Goal: Task Accomplishment & Management: Use online tool/utility

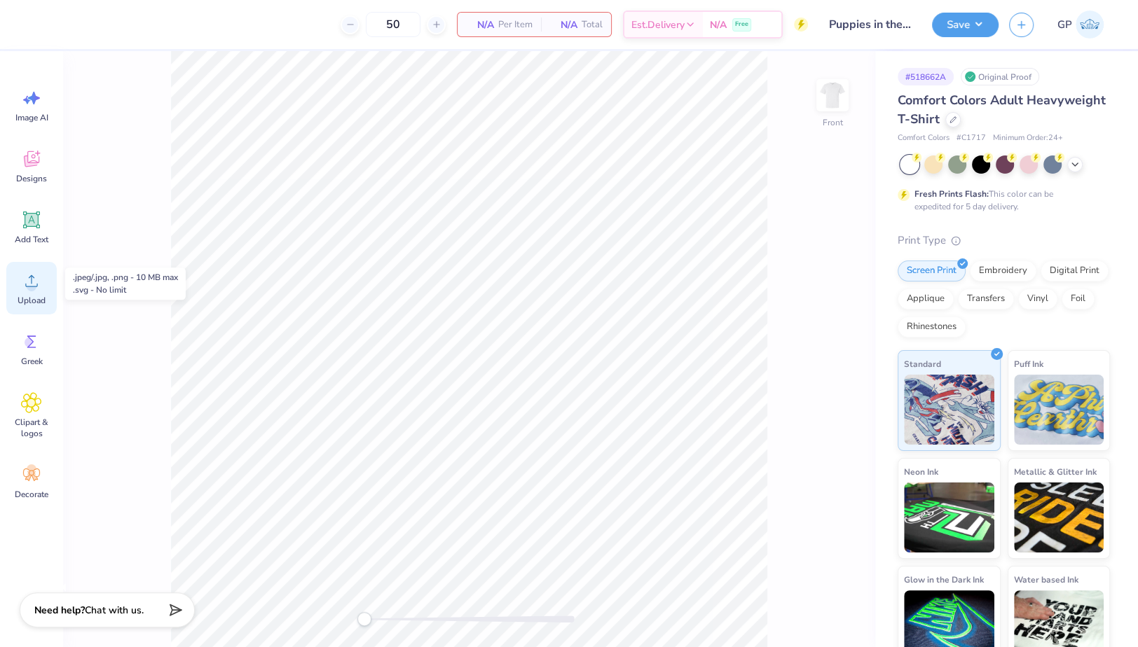
click at [41, 298] on span "Upload" at bounding box center [32, 300] width 28 height 11
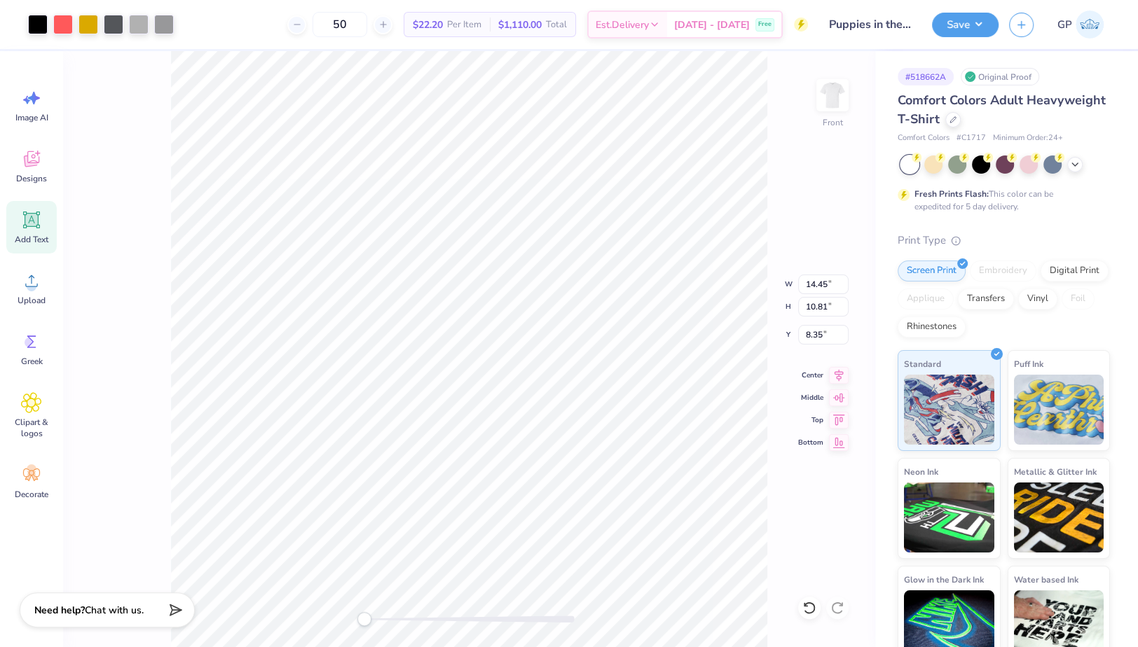
click at [34, 228] on icon at bounding box center [31, 219] width 21 height 21
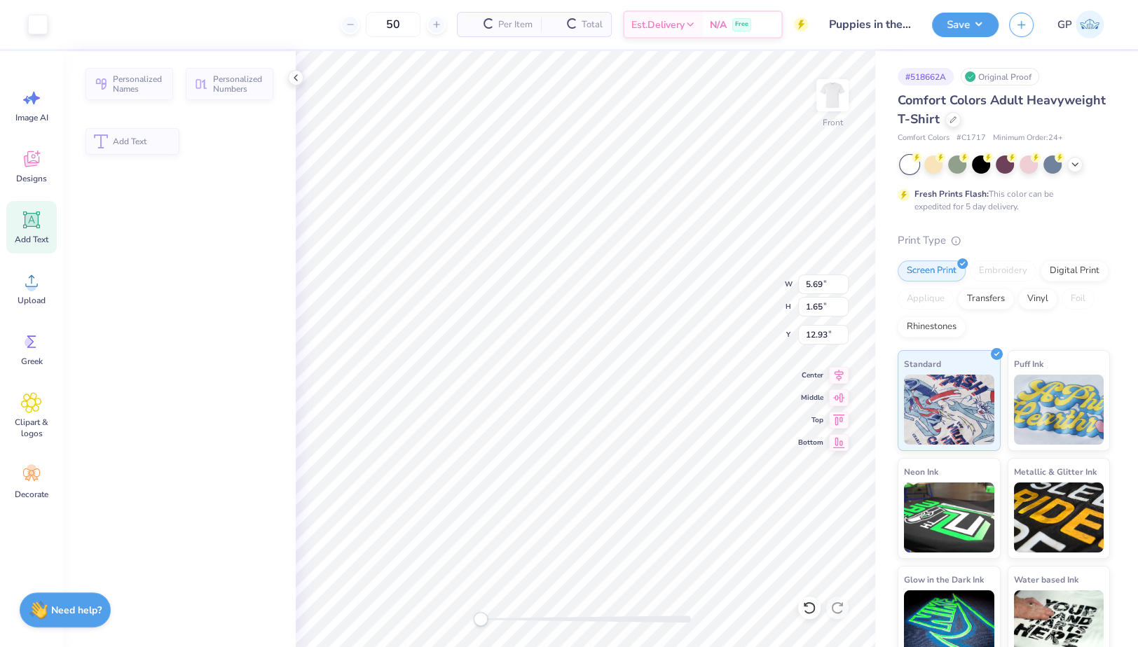
type input "5.69"
type input "1.65"
type input "12.93"
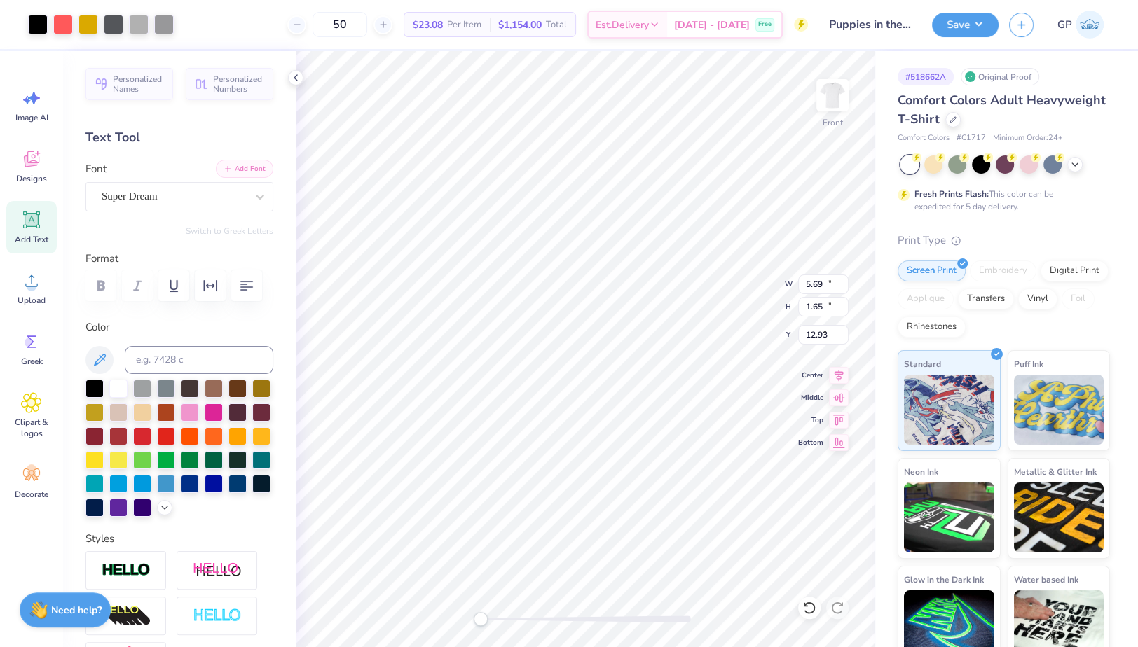
type input "14.45"
type input "10.81"
type input "8.35"
click at [30, 22] on div at bounding box center [38, 23] width 20 height 20
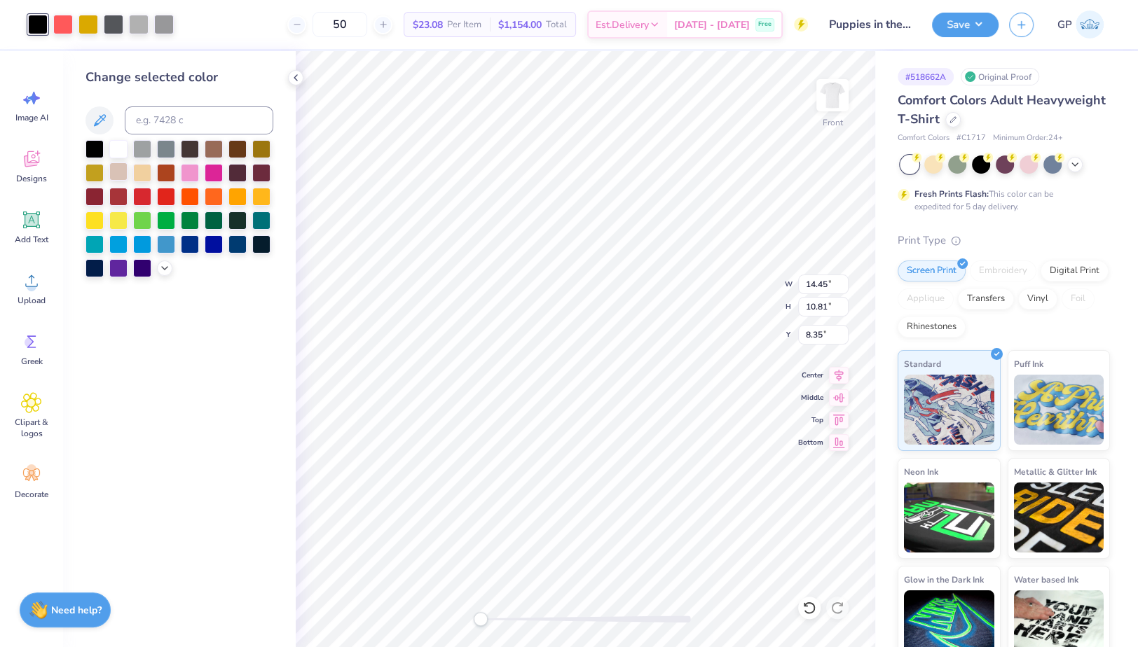
click at [118, 168] on div at bounding box center [118, 172] width 18 height 18
type input "5.69"
type input "1.65"
type input "12.93"
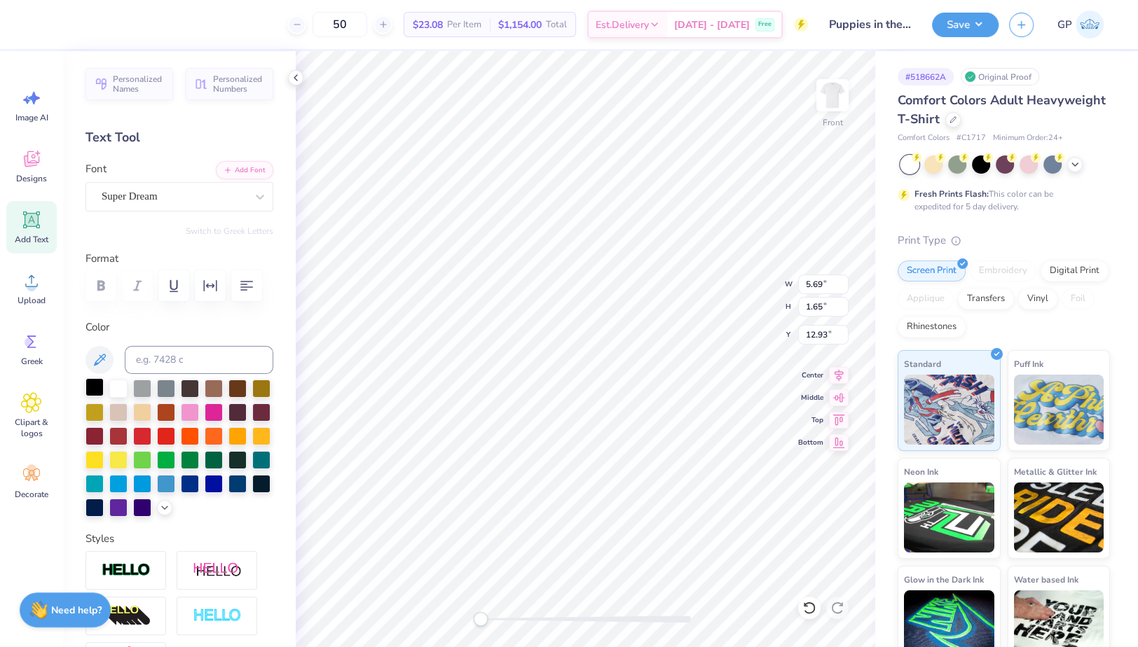
click at [95, 397] on div at bounding box center [94, 387] width 18 height 18
click at [223, 169] on icon "button" at bounding box center [227, 169] width 8 height 8
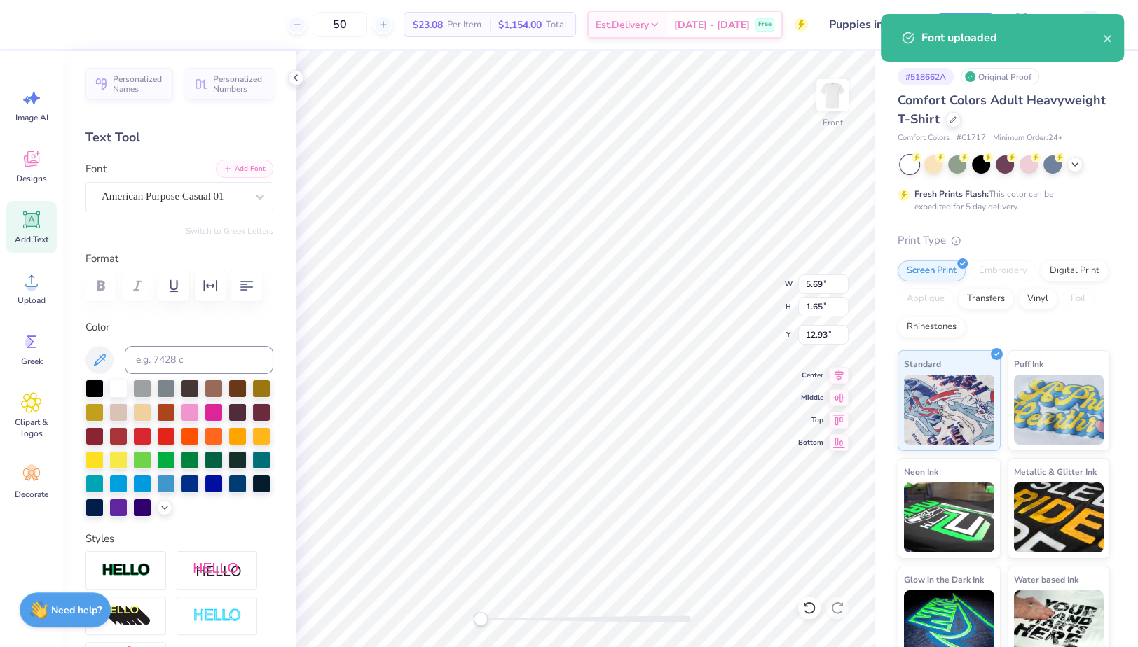
type textarea "PUPPIES IN THE COURTYARD"
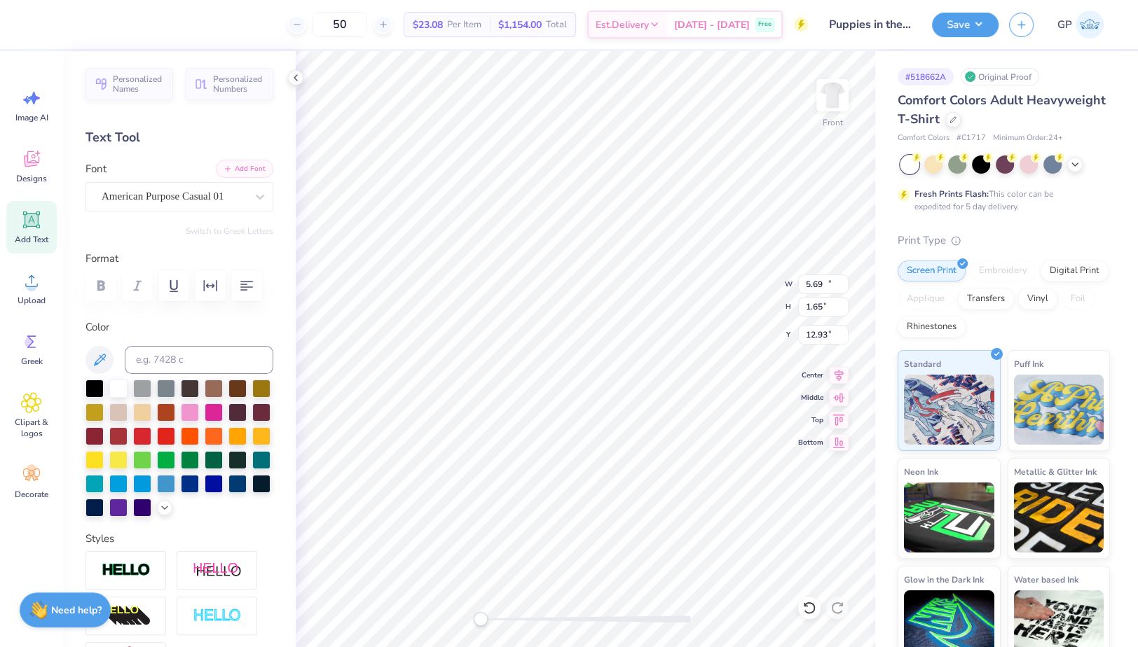
type input "11.19"
type input "0.81"
type input "13.22"
click at [507, 622] on div at bounding box center [586, 619] width 210 height 7
type input "11.08"
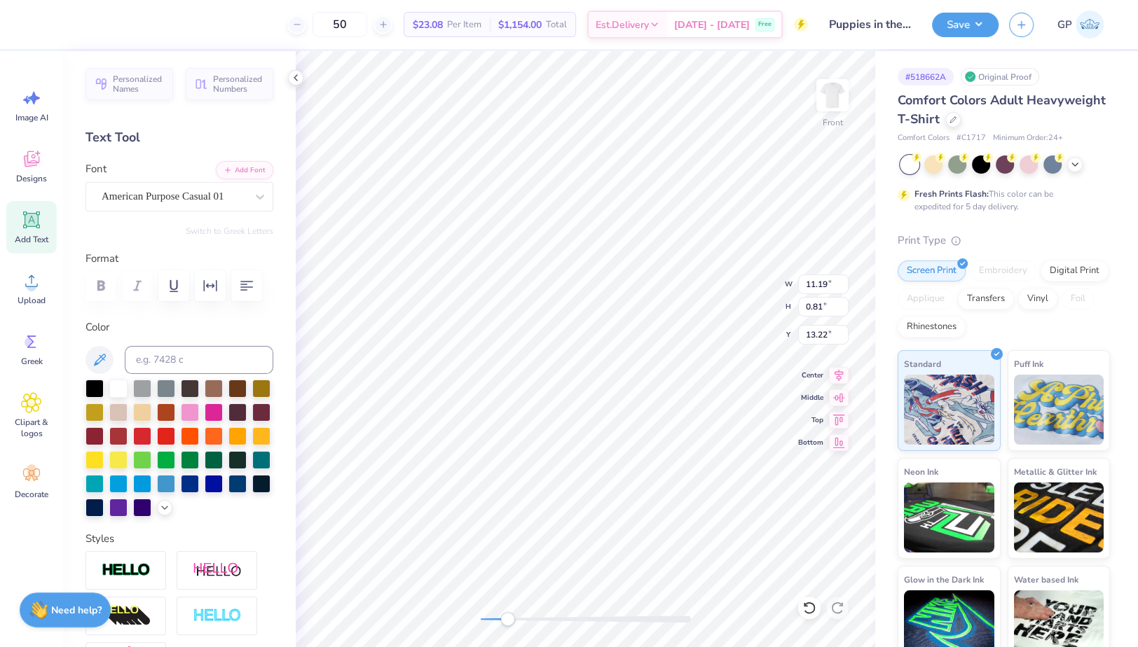
type input "0.80"
type input "17.33"
click at [205, 286] on icon "button" at bounding box center [210, 285] width 17 height 17
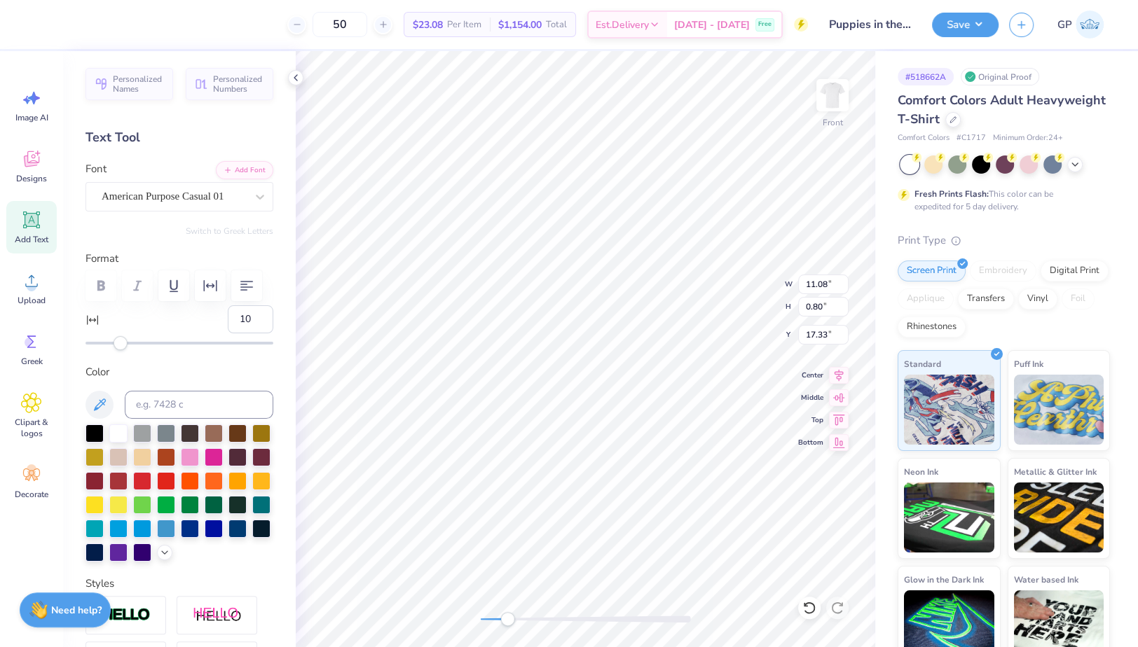
type input "11"
drag, startPoint x: 119, startPoint y: 378, endPoint x: 131, endPoint y: 380, distance: 12.1
click at [131, 350] on div "Accessibility label" at bounding box center [130, 343] width 14 height 14
type input "8"
click at [126, 350] on div "Accessibility label" at bounding box center [126, 343] width 14 height 14
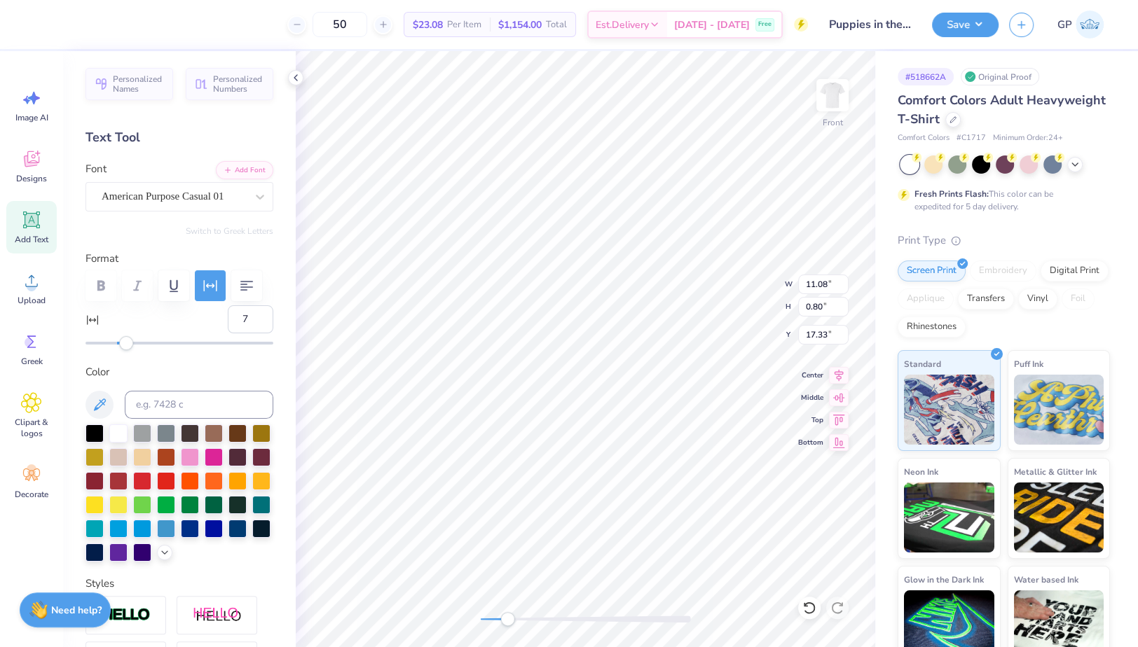
type input "6"
click at [124, 350] on div "Accessibility label" at bounding box center [126, 343] width 14 height 14
type input "5"
click at [121, 350] on div "Accessibility label" at bounding box center [122, 343] width 14 height 14
type input "3"
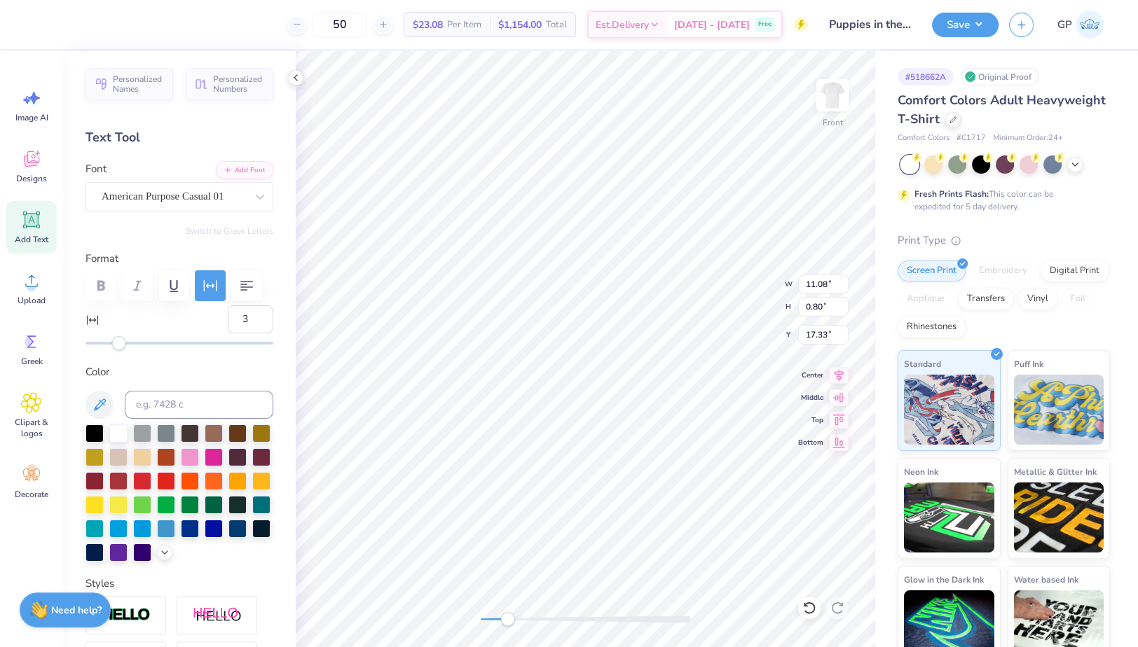
click at [119, 350] on div "Accessibility label" at bounding box center [119, 343] width 14 height 14
type input "4"
click at [120, 350] on div "Accessibility label" at bounding box center [120, 343] width 14 height 14
type textarea "2022"
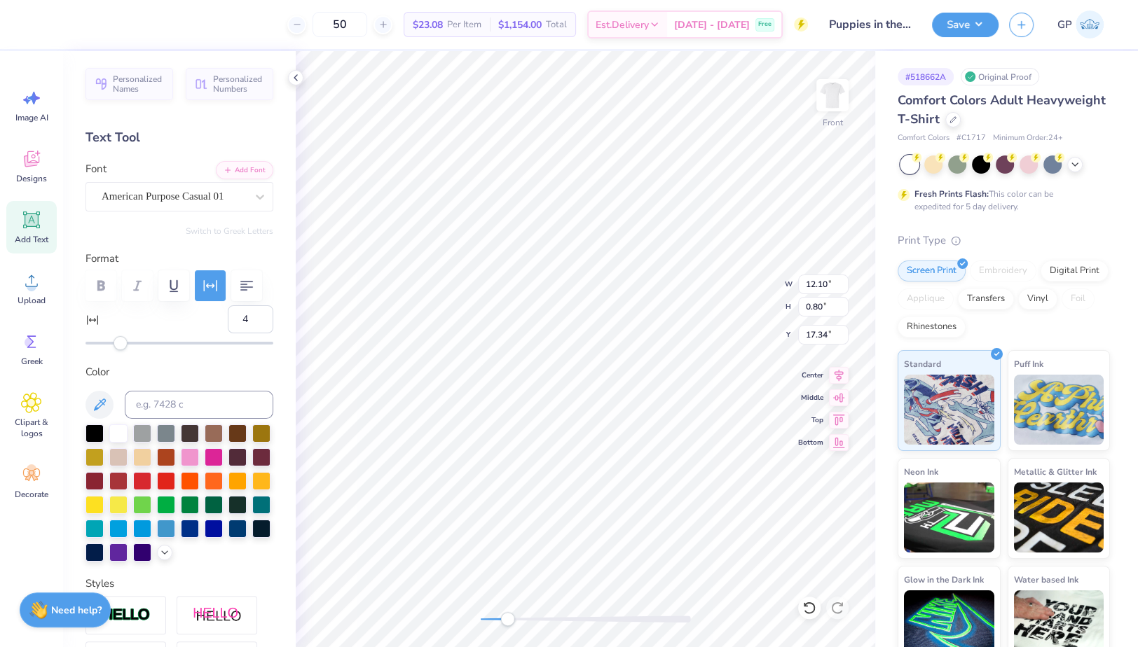
type input "14.45"
type input "10.81"
type input "8.35"
click at [448, 595] on div "Front W 14.45 14.45 " H 10.81 10.81 " Y 8.35 8.35 " Center Middle Top Bottom" at bounding box center [585, 349] width 579 height 596
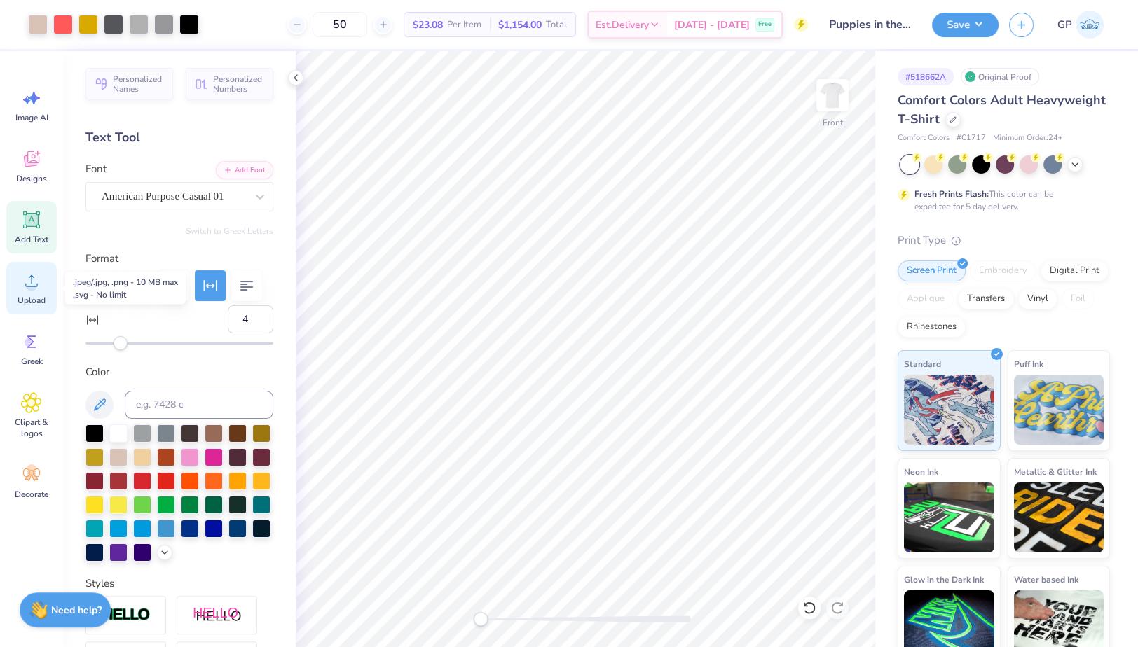
click at [31, 284] on circle at bounding box center [32, 287] width 10 height 10
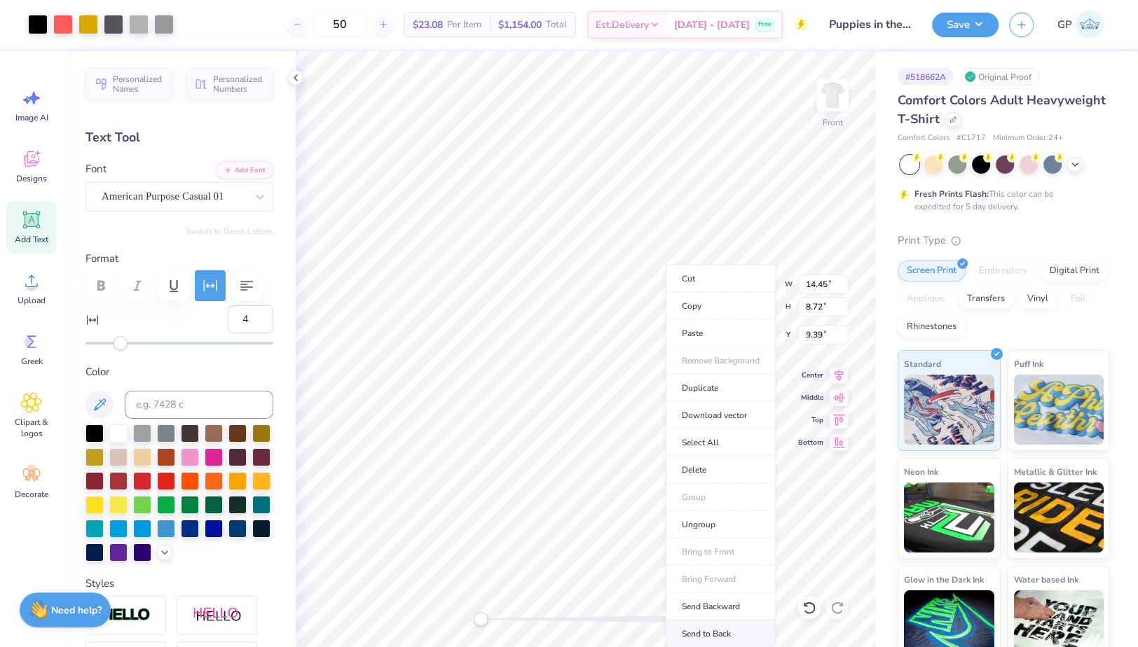
click at [710, 624] on li "Send to Back" at bounding box center [721, 634] width 110 height 27
type input "8.35"
type input "10.81"
click at [825, 286] on input "14.45" at bounding box center [823, 285] width 50 height 20
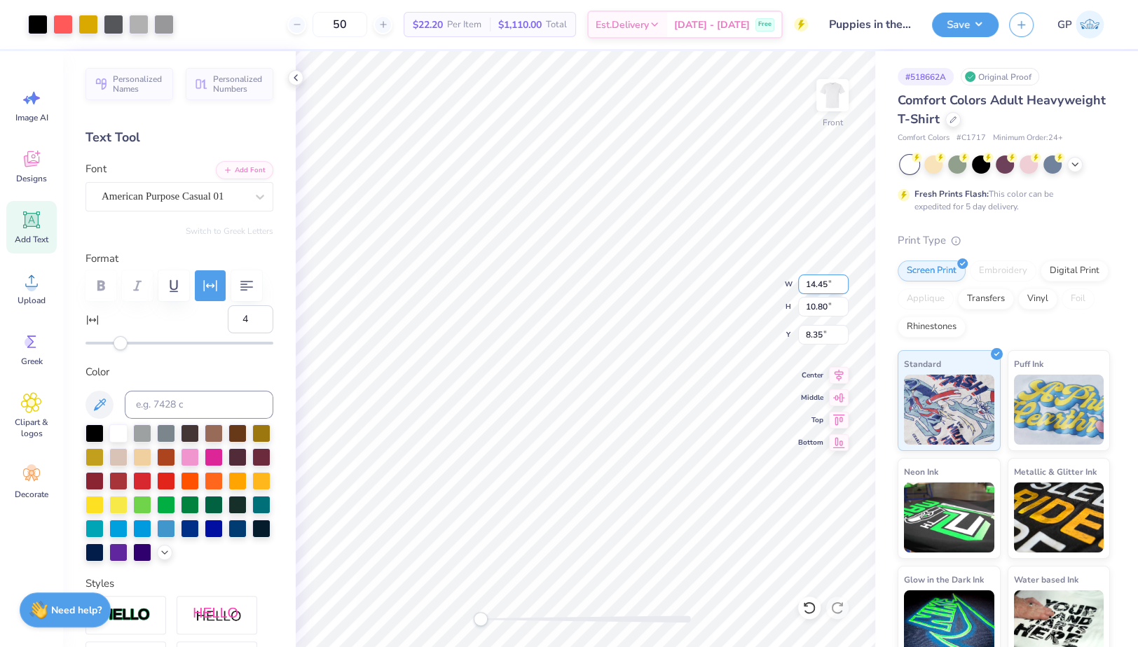
click at [825, 286] on input "14.45" at bounding box center [823, 285] width 50 height 20
type input "12.50"
type input "9.35"
click at [829, 329] on input "1.99" at bounding box center [823, 335] width 50 height 20
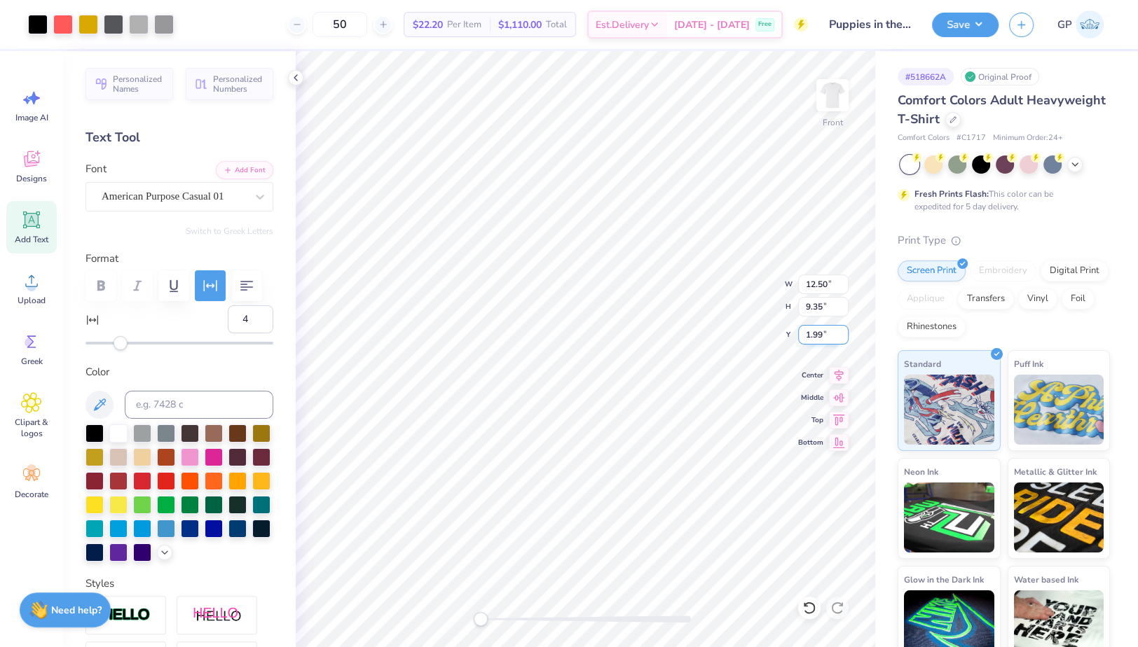
click at [829, 329] on input "1.99" at bounding box center [823, 335] width 50 height 20
type input "3.00"
click at [841, 104] on img at bounding box center [832, 95] width 56 height 56
click at [40, 226] on icon at bounding box center [31, 219] width 21 height 21
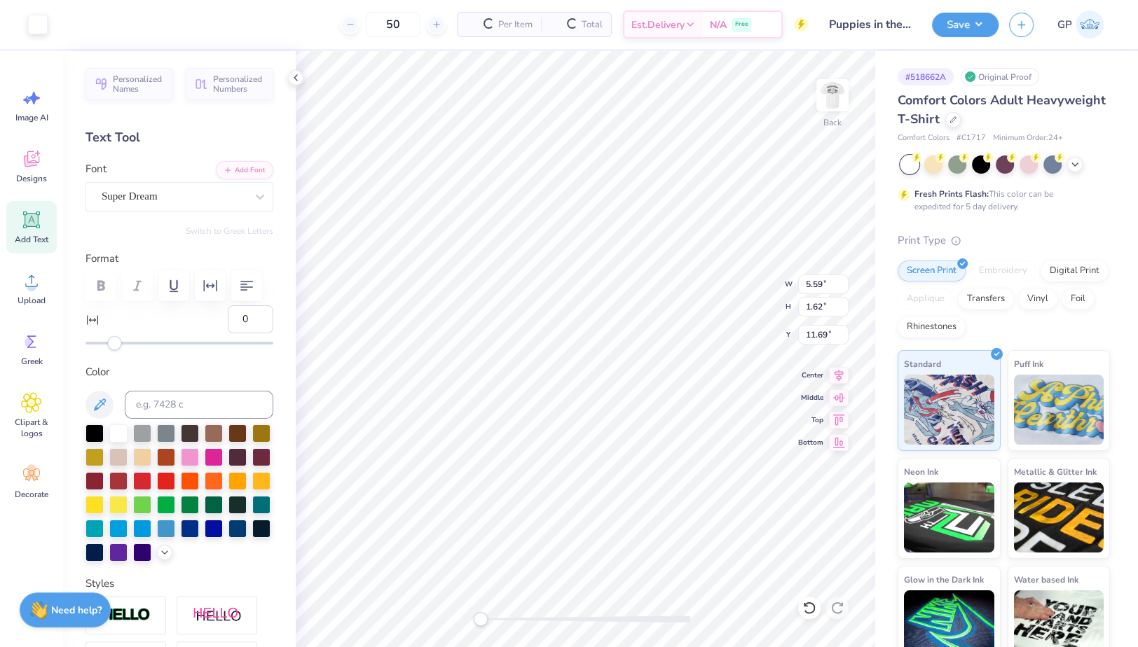
type input "0"
click at [224, 170] on button "Add Font" at bounding box center [244, 169] width 57 height 18
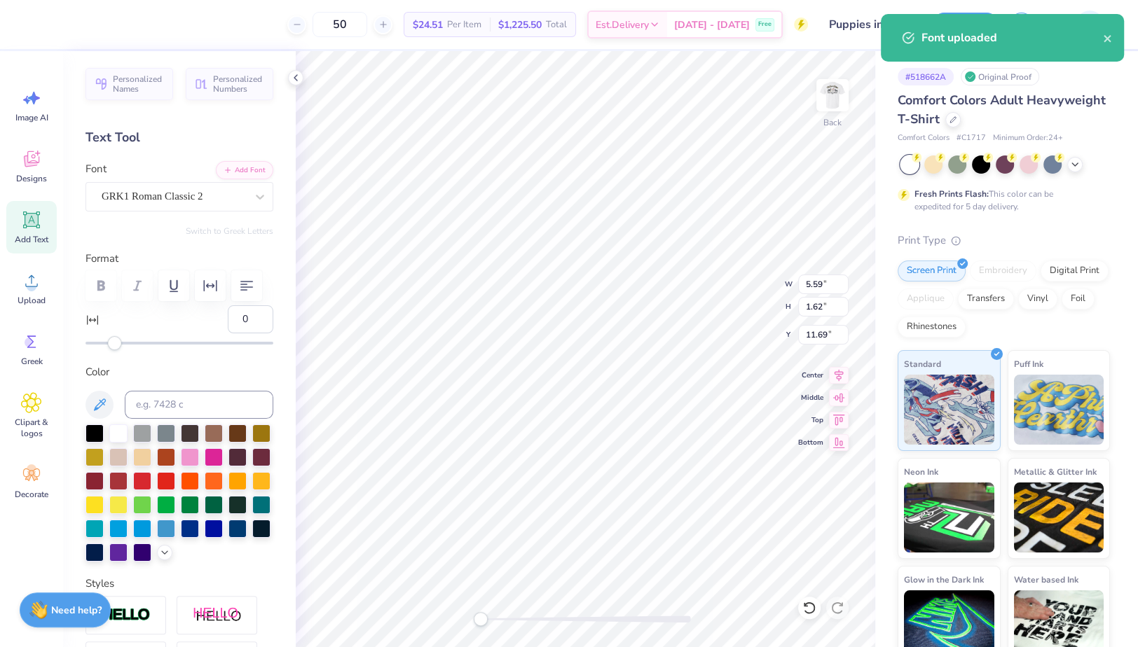
scroll to position [14, 2]
paste textarea "FSK"
type textarea "FSK"
click at [96, 441] on div at bounding box center [94, 432] width 18 height 18
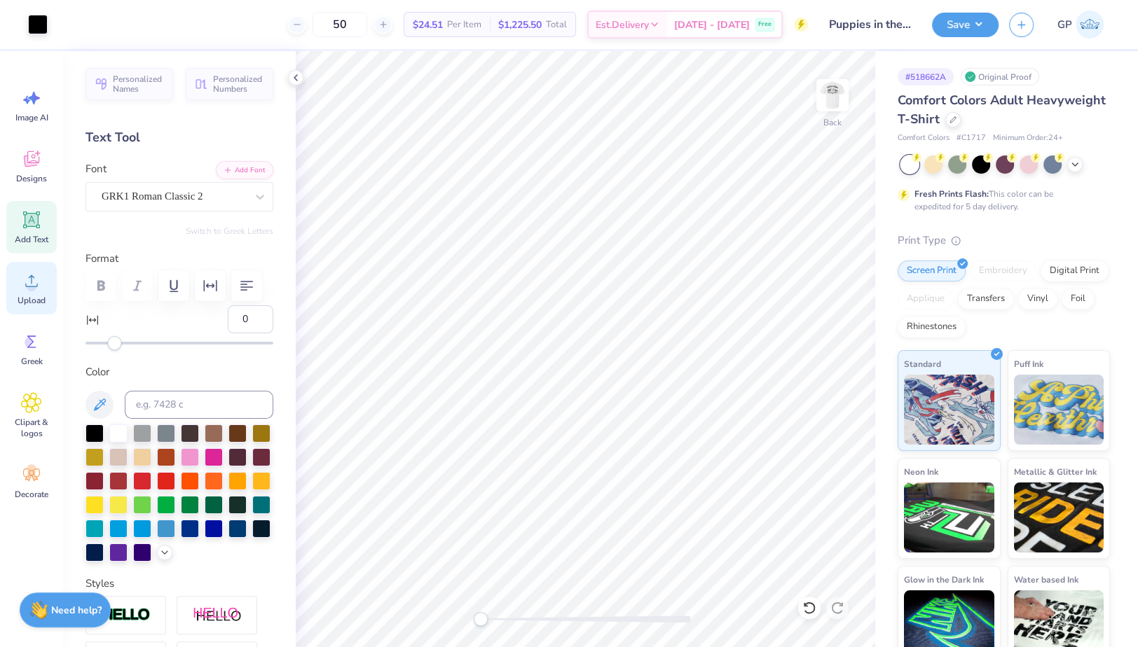
click at [28, 291] on icon at bounding box center [31, 280] width 21 height 21
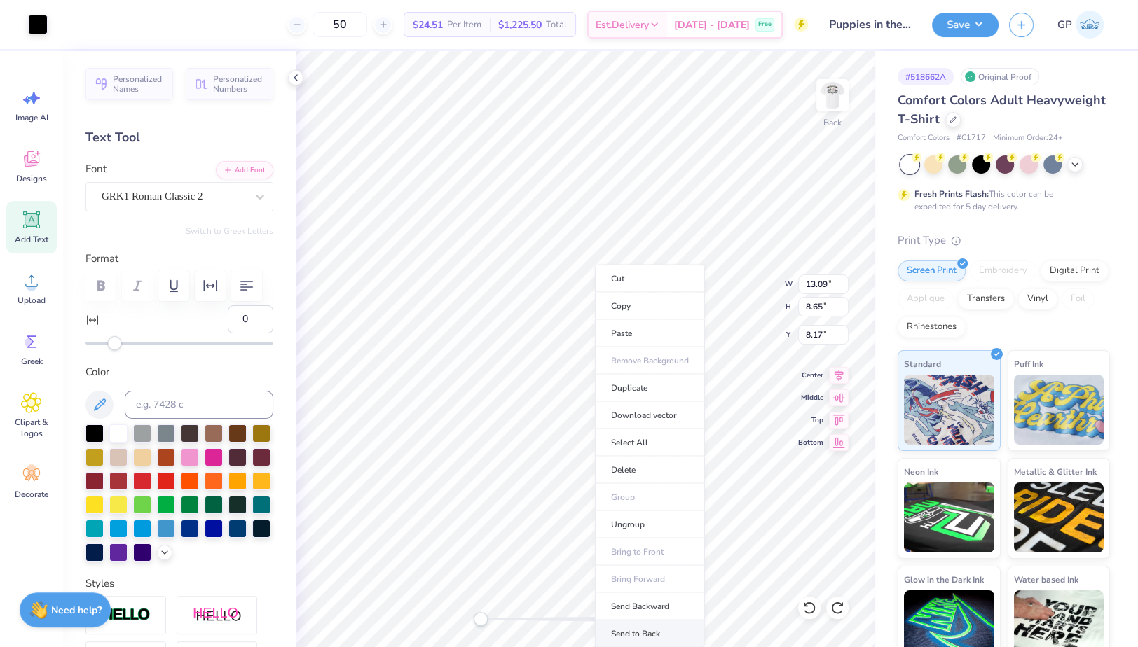
click at [628, 628] on li "Send to Back" at bounding box center [650, 634] width 110 height 27
click at [45, 19] on div at bounding box center [38, 23] width 20 height 20
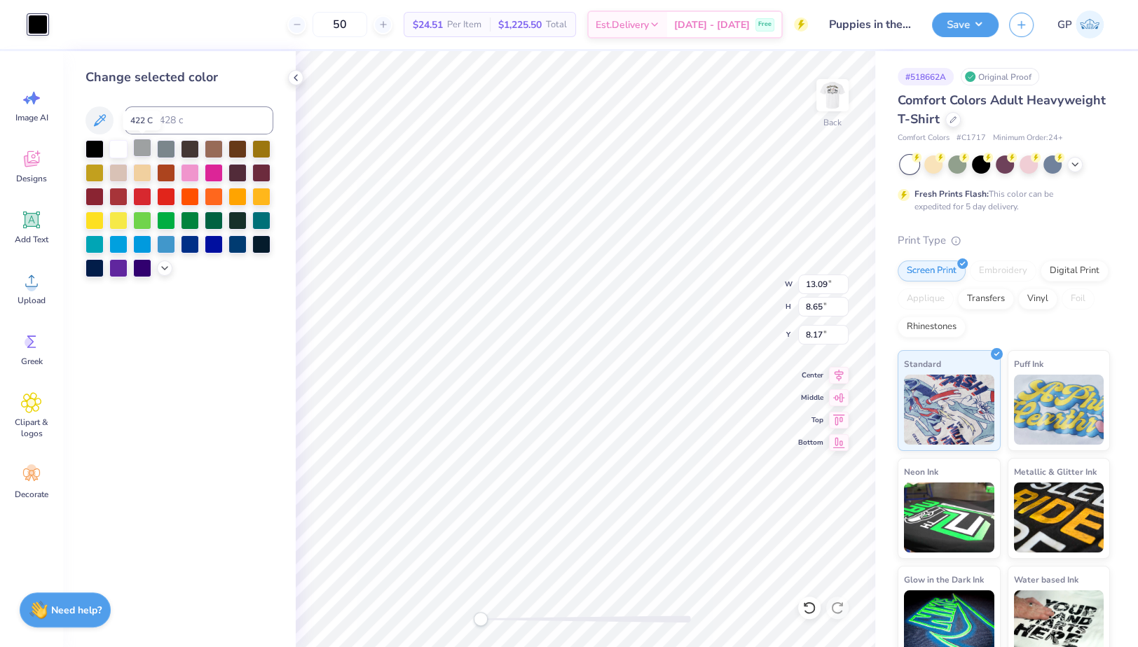
click at [148, 151] on div at bounding box center [142, 148] width 18 height 18
type input "5.26"
type input "1.68"
type input "11.66"
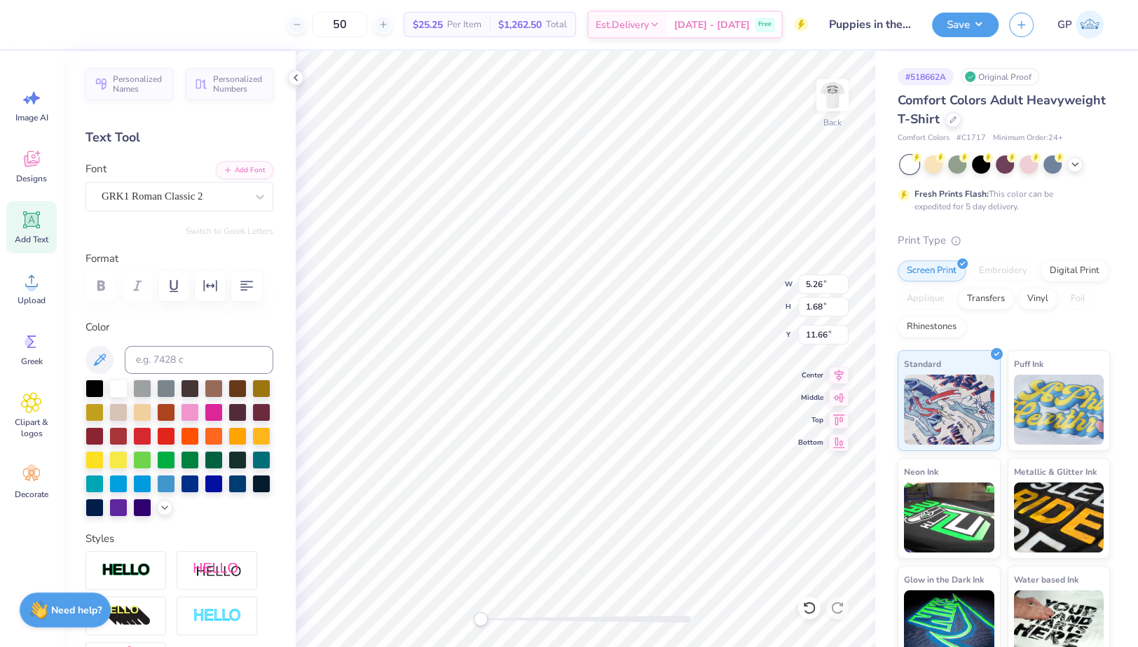
type input "5.99"
type input "1.91"
type input "10.53"
click at [522, 624] on div at bounding box center [586, 619] width 210 height 14
type input "13.09"
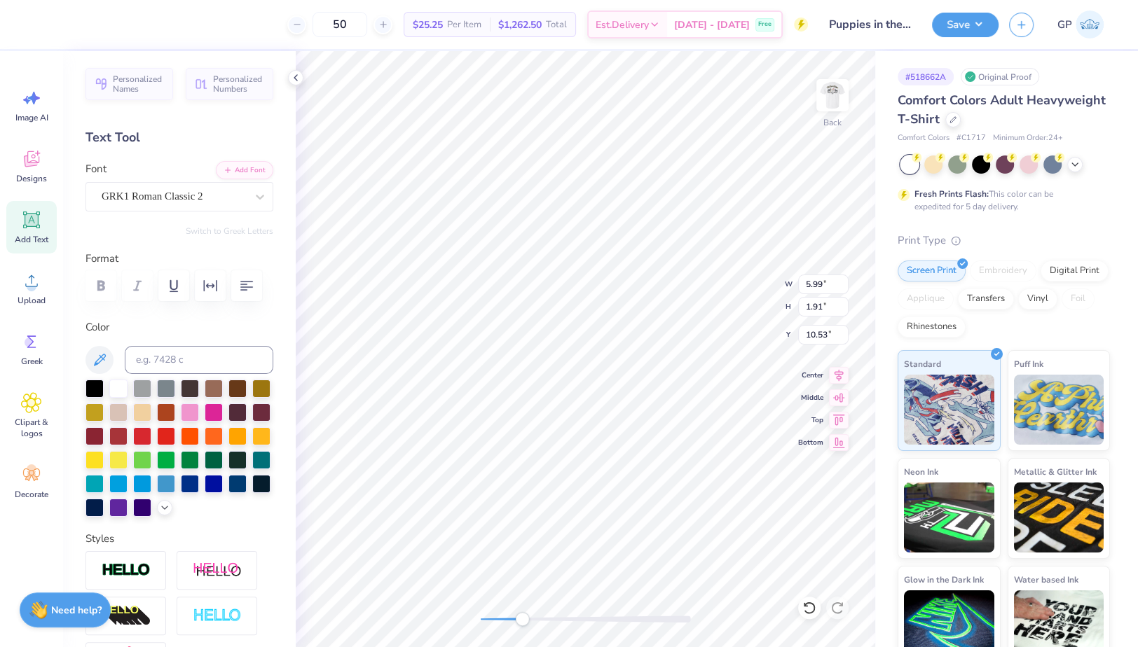
type input "8.65"
type input "8.17"
type input "5.99"
type input "1.91"
type input "10.42"
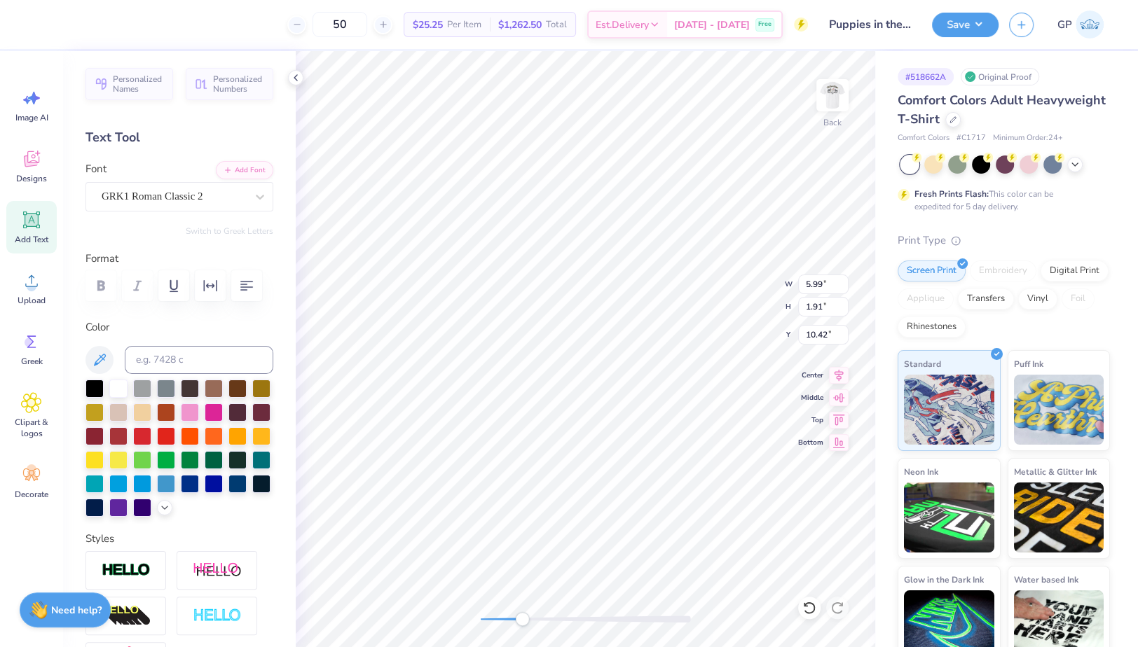
type input "6.01"
type input "1.92"
type input "10.41"
click at [829, 108] on img at bounding box center [832, 95] width 56 height 56
click at [436, 600] on div "Front" at bounding box center [585, 349] width 579 height 596
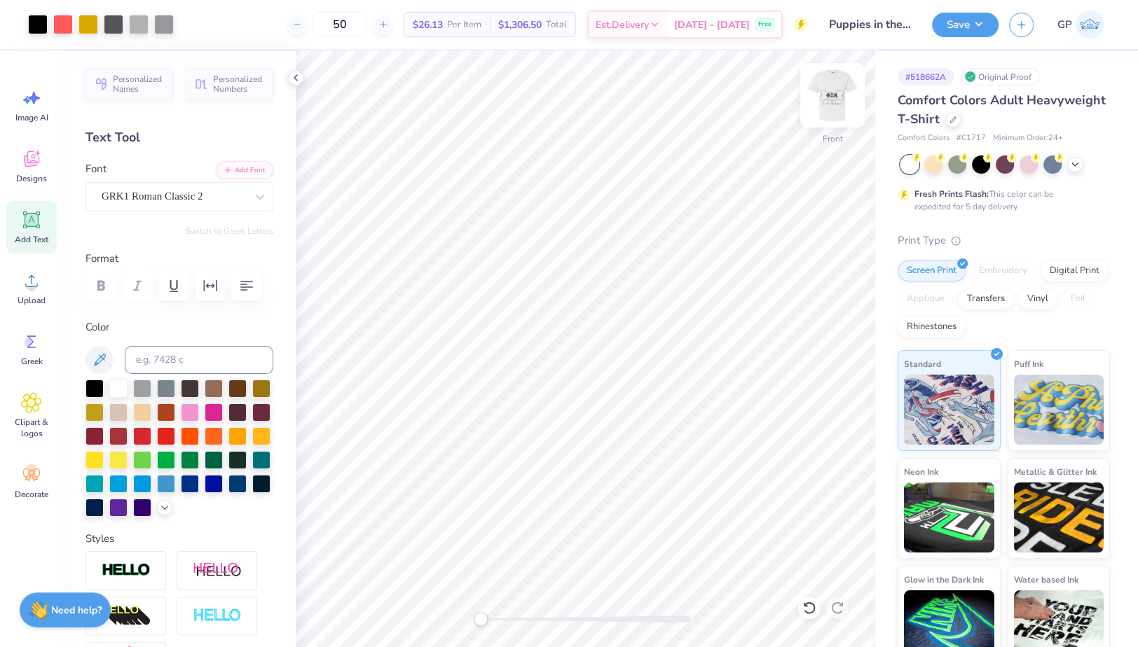
click at [832, 86] on img at bounding box center [832, 95] width 56 height 56
click at [825, 106] on img at bounding box center [832, 95] width 56 height 56
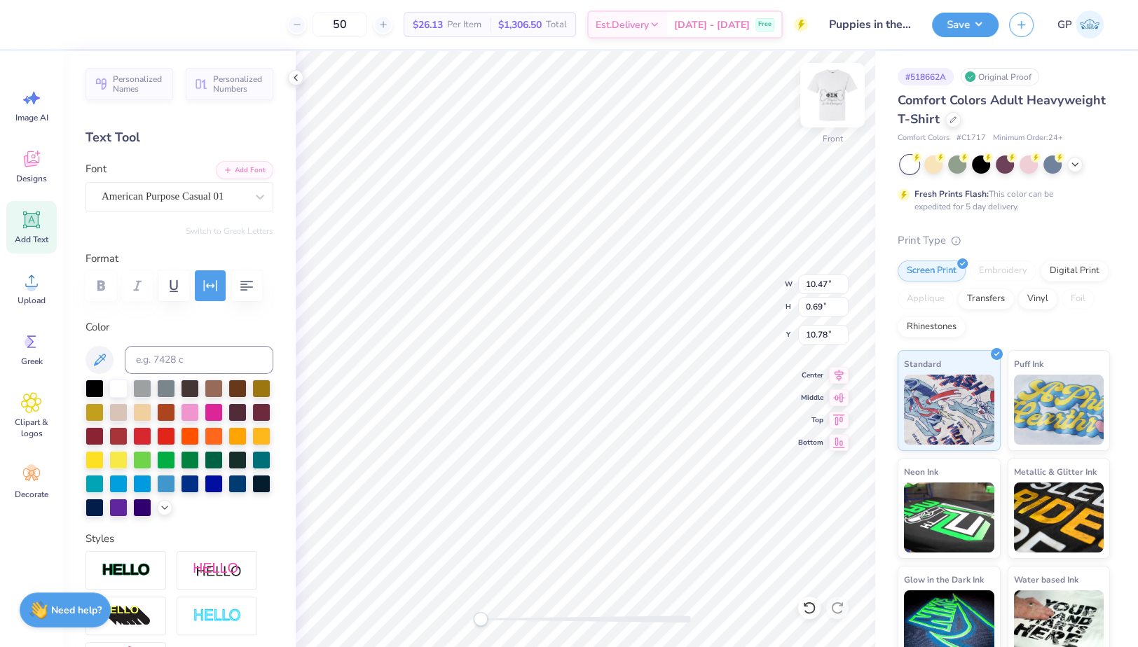
click at [822, 99] on img at bounding box center [832, 95] width 56 height 56
type input "10.30"
type input "0.68"
type input "8.30"
click at [831, 110] on img at bounding box center [832, 95] width 56 height 56
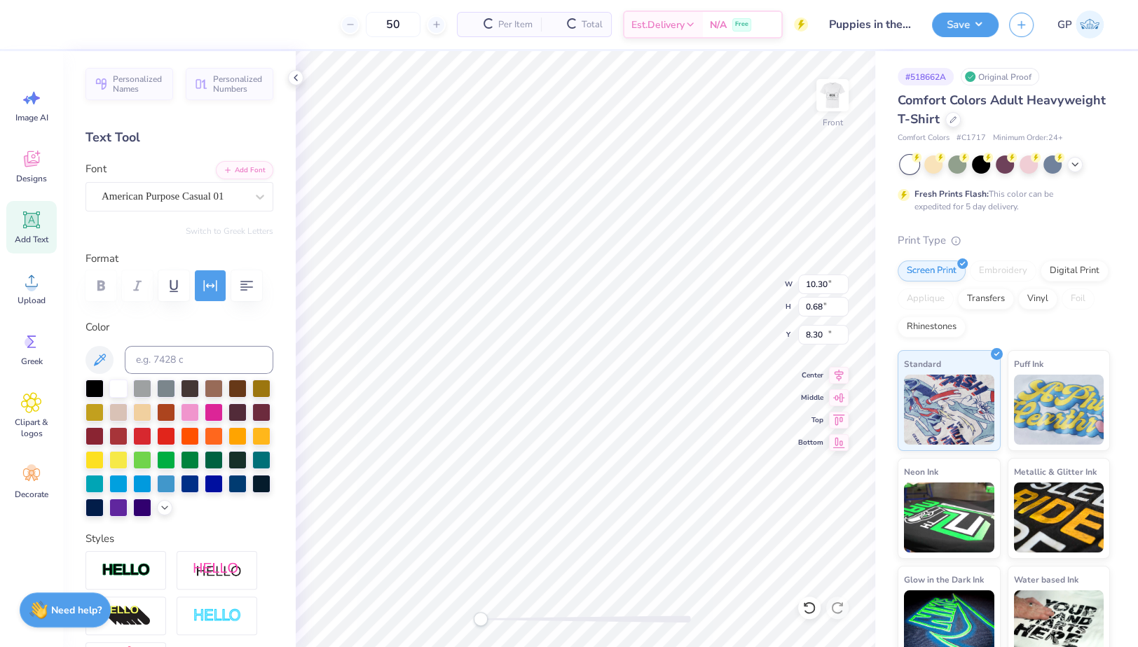
type input "10.47"
type input "0.69"
type input "10.78"
type textarea "2025"
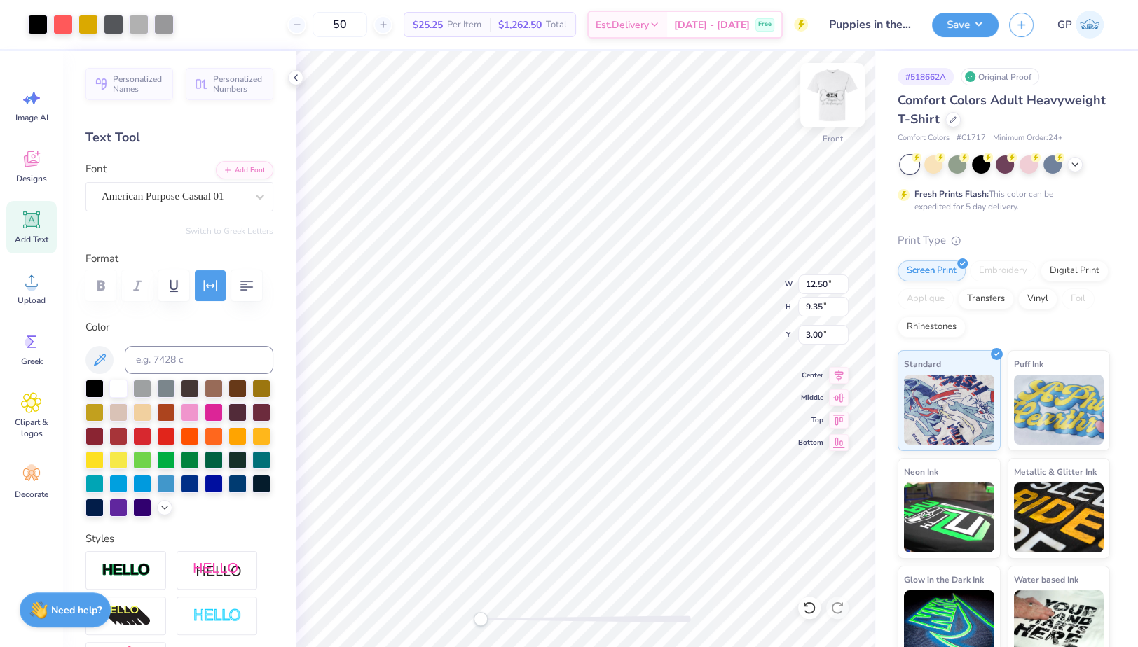
click at [841, 88] on img at bounding box center [832, 95] width 56 height 56
type input "12.30"
type input "9.19"
type input "0.65"
click at [246, 162] on button "Add Font" at bounding box center [244, 169] width 57 height 18
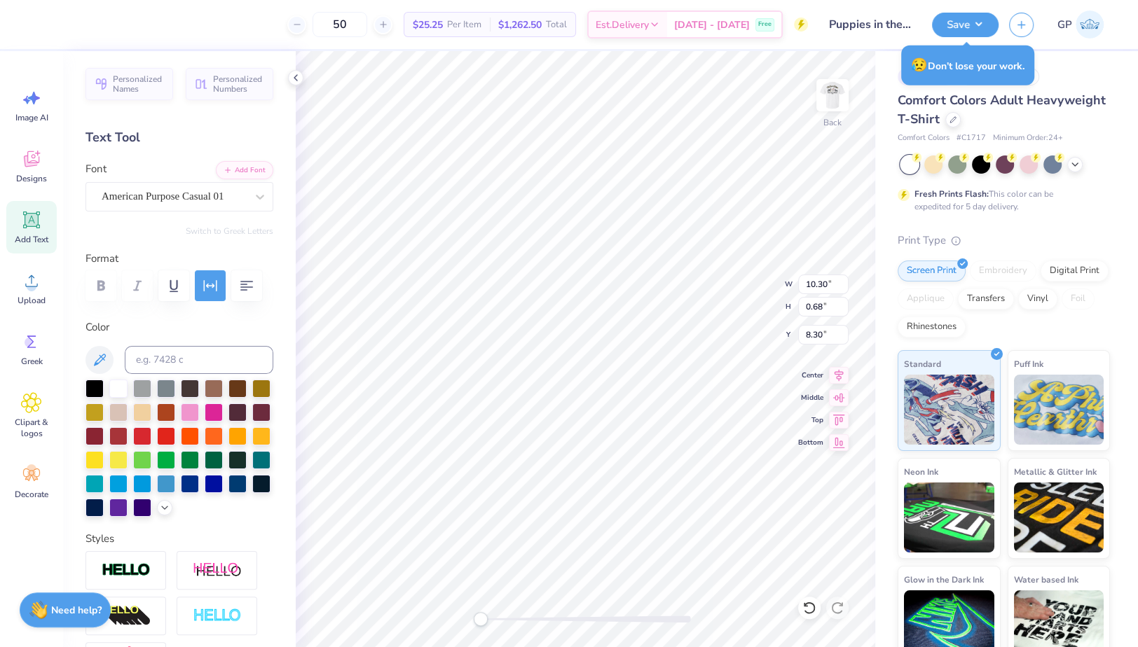
scroll to position [14, 2]
type textarea "IN THE COURTYARD"
type textarea "PUPPIES"
click at [223, 167] on icon "button" at bounding box center [227, 169] width 8 height 8
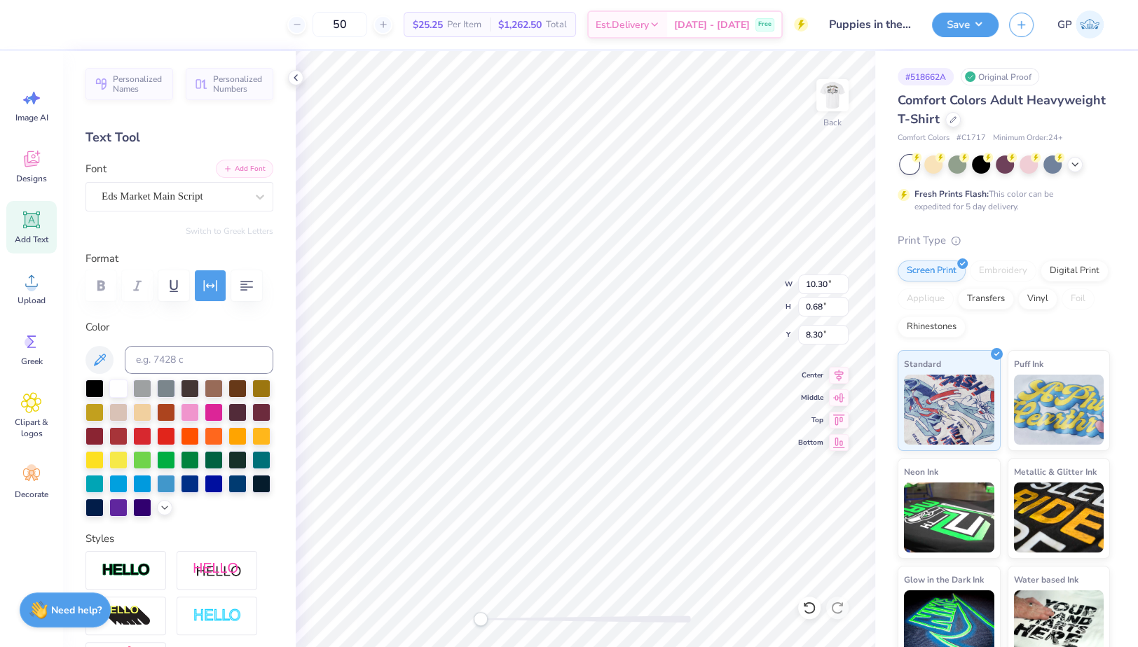
type textarea "Puppies"
type input "6.95"
type input "16.83"
click at [196, 206] on div "American Purpose Casual 01" at bounding box center [173, 197] width 147 height 22
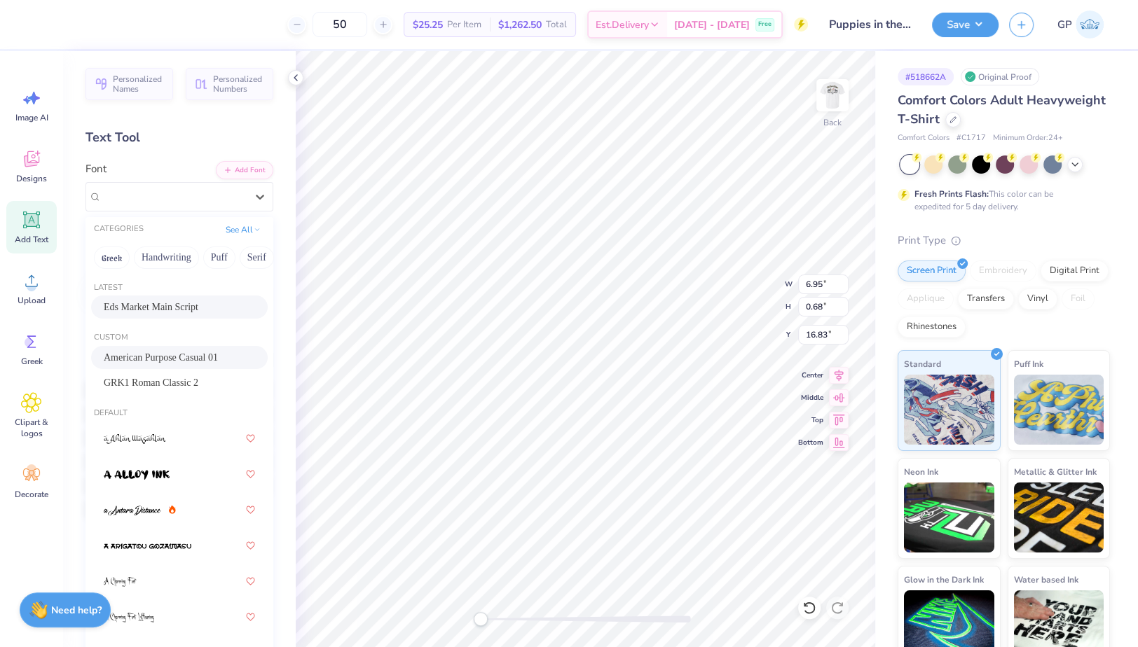
click at [139, 296] on div "Eds Market Main Script" at bounding box center [179, 307] width 177 height 23
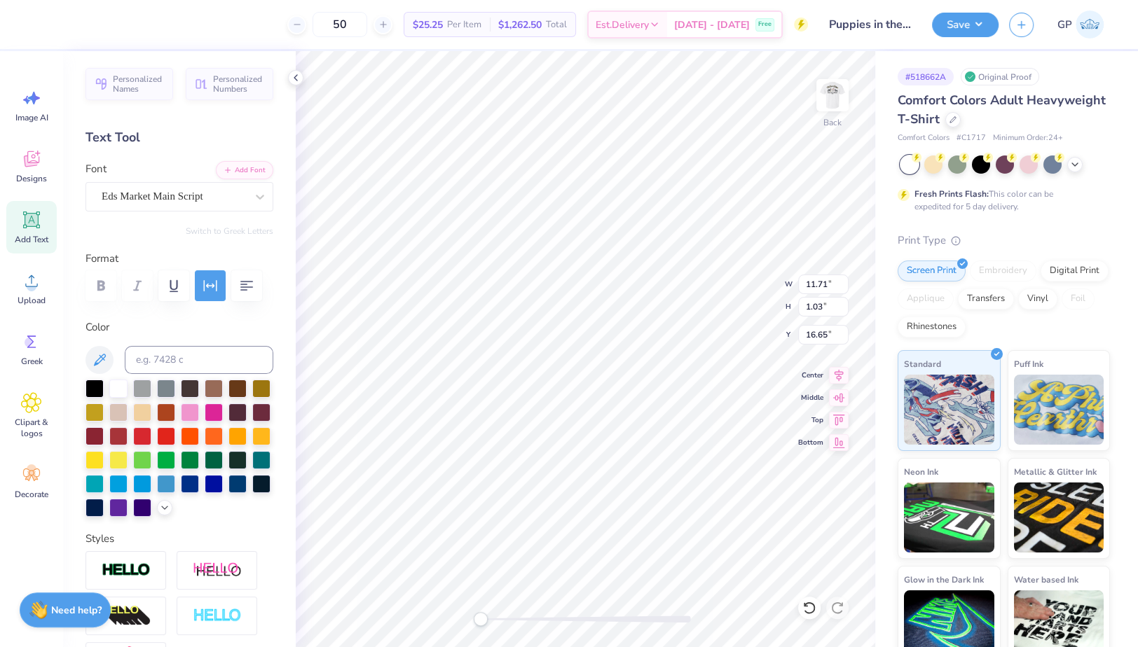
scroll to position [14, 1]
type textarea "In The Courtyard"
click at [511, 620] on div at bounding box center [586, 619] width 210 height 7
type input "3.36"
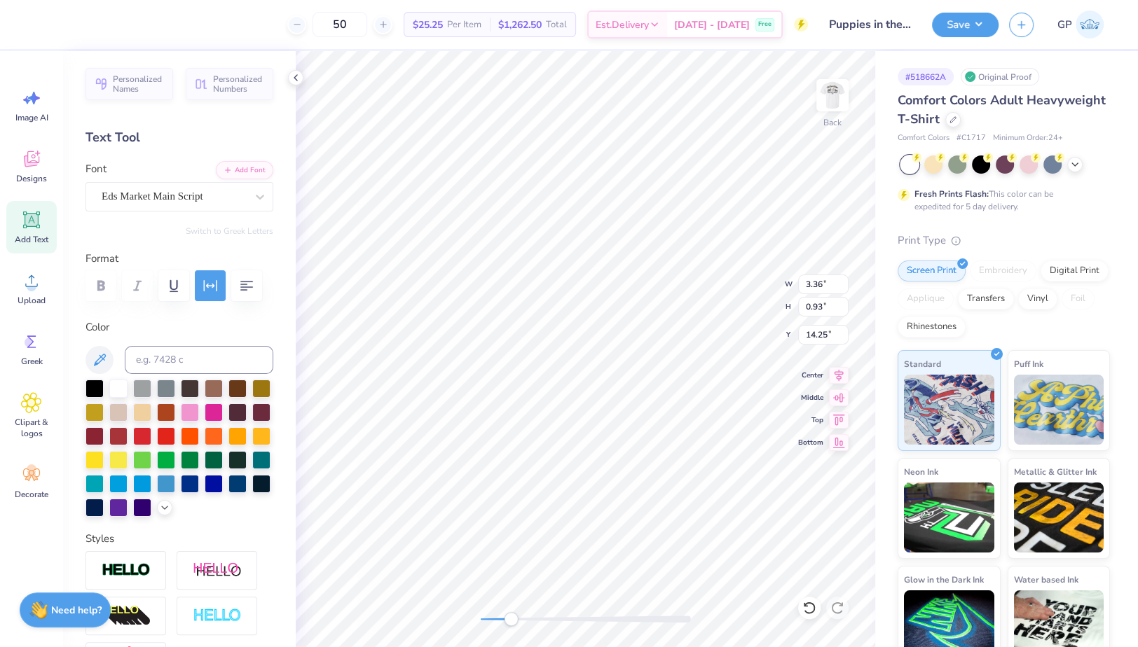
type input "0.93"
type input "14.25"
type input "5.03"
type input "1.40"
type input "13.31"
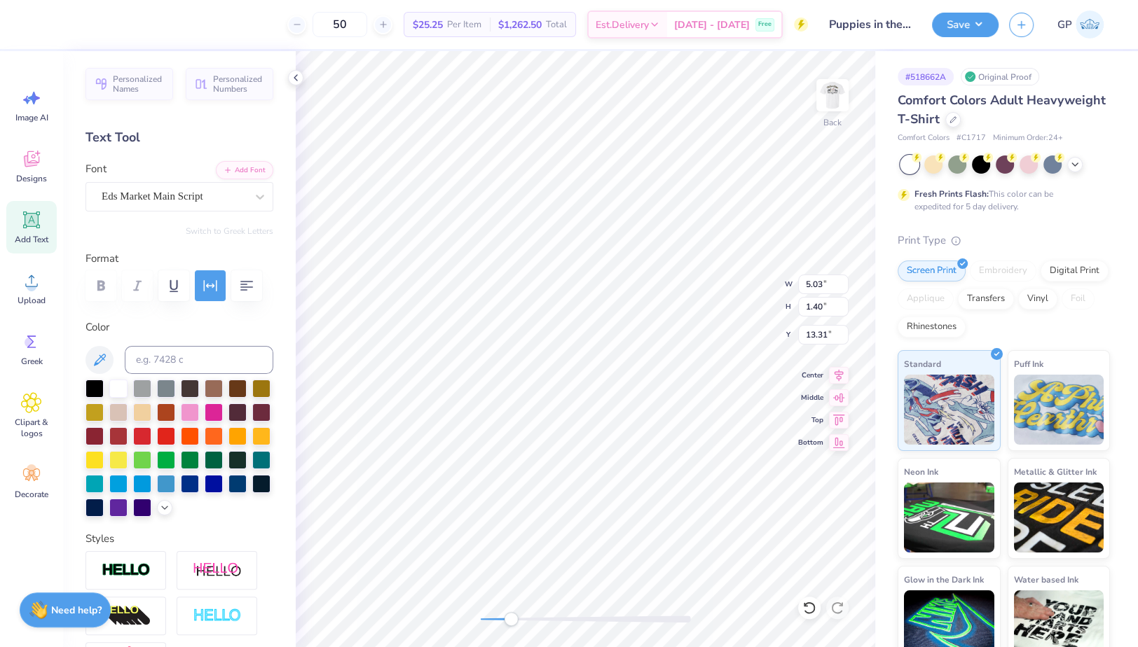
scroll to position [14, 1]
type input "13.09"
type input "8.65"
type input "8.17"
type input "5.03"
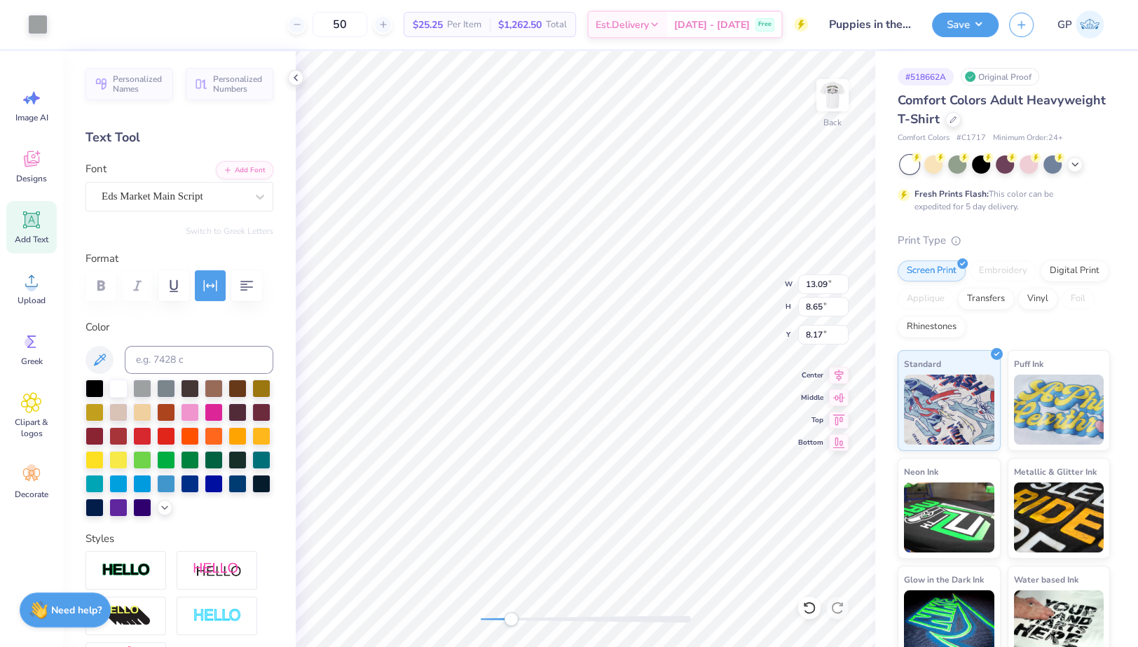
type input "1.40"
type input "13.31"
type input "5.17"
type input "1.43"
type input "5.22"
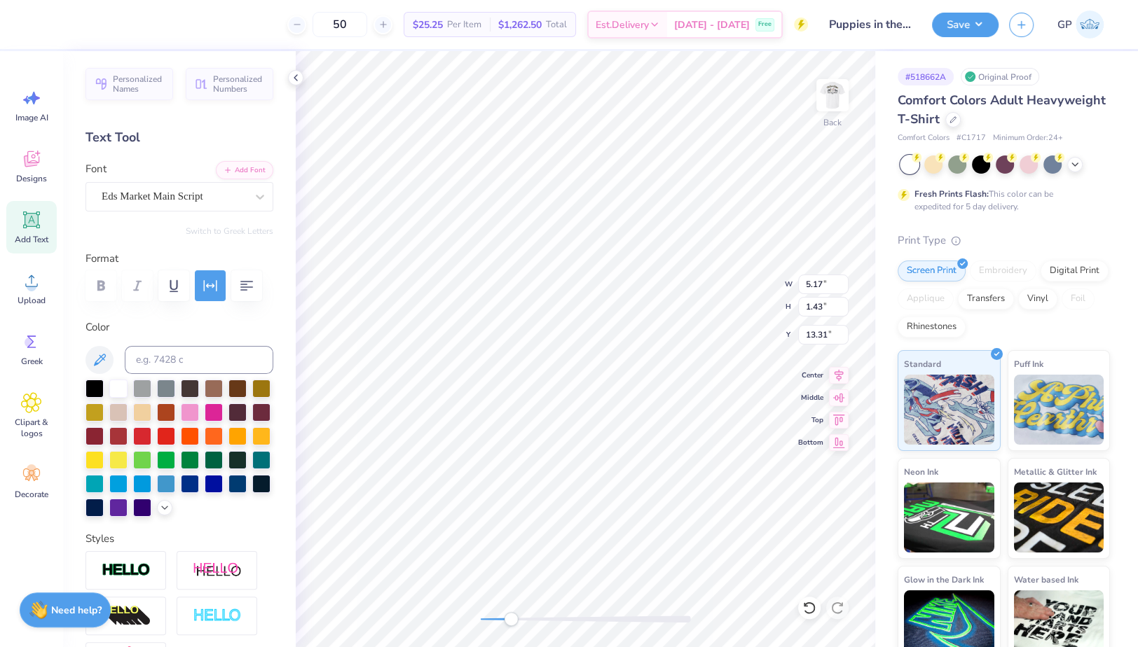
type input "1.45"
type input "13.30"
type input "7.27"
type input "1.05"
type input "16.64"
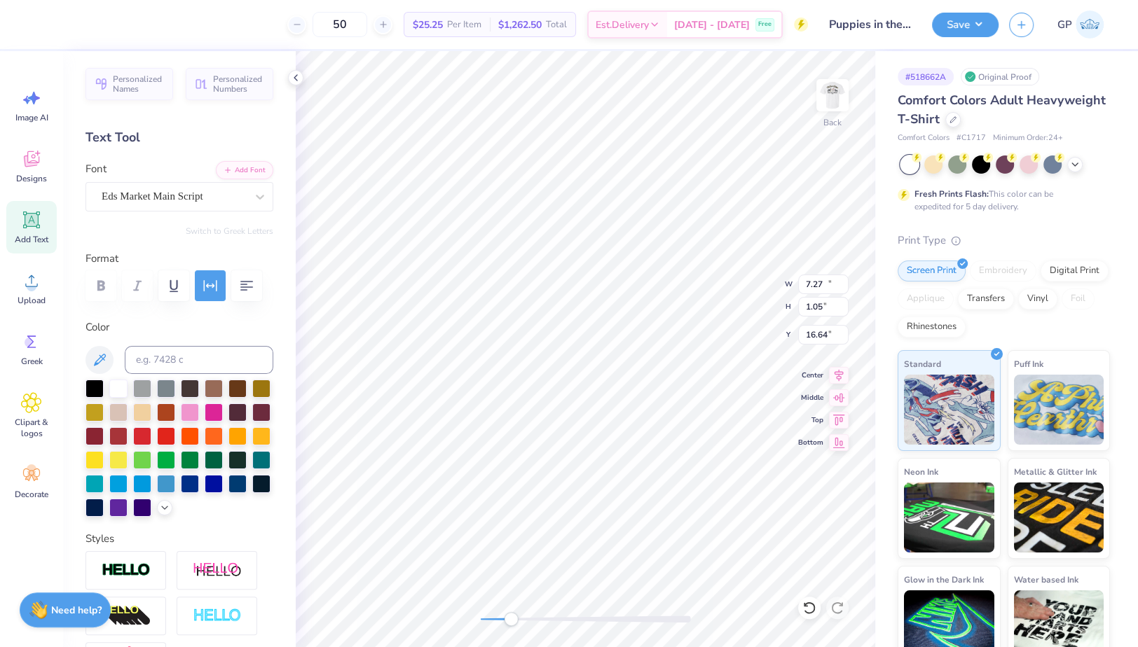
type input "11.14"
type input "1.61"
type input "15.12"
click at [214, 273] on button "button" at bounding box center [210, 285] width 31 height 31
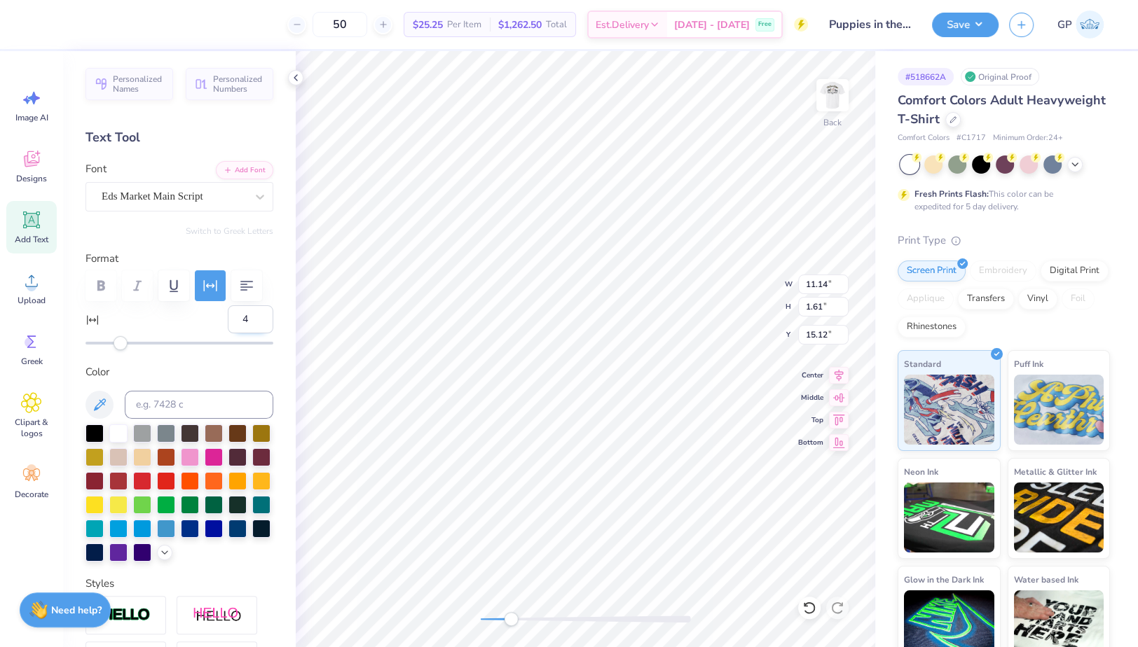
click at [229, 333] on input "4" at bounding box center [251, 319] width 46 height 28
type input "0"
type input "5.22"
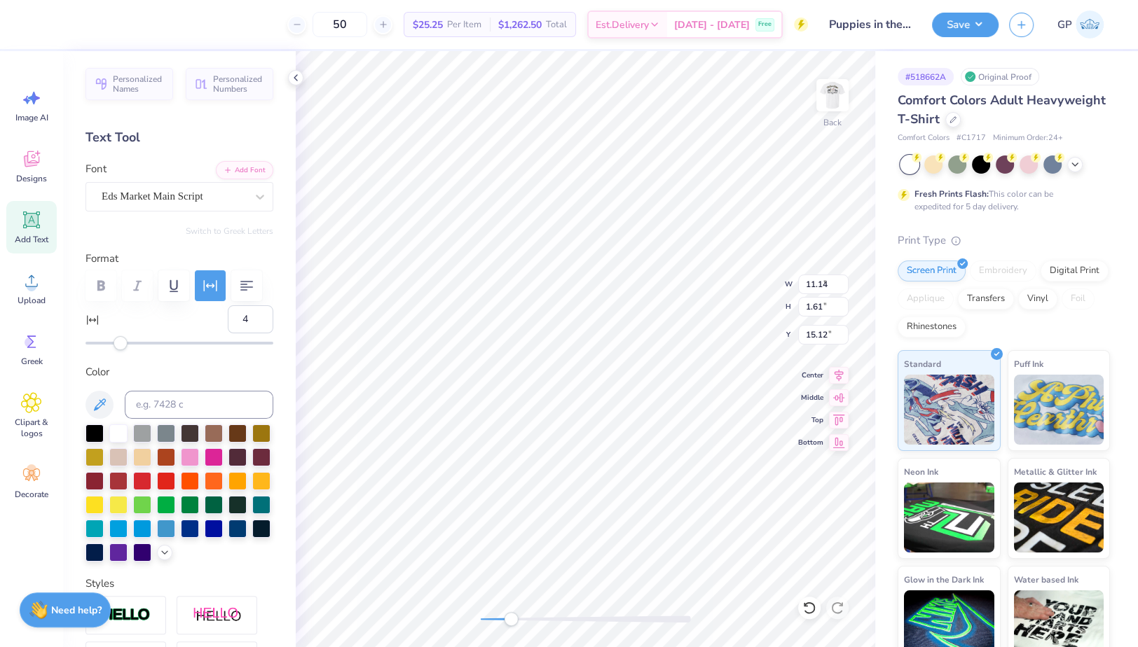
type input "1.45"
type input "13.30"
click at [238, 333] on input "4" at bounding box center [251, 319] width 46 height 28
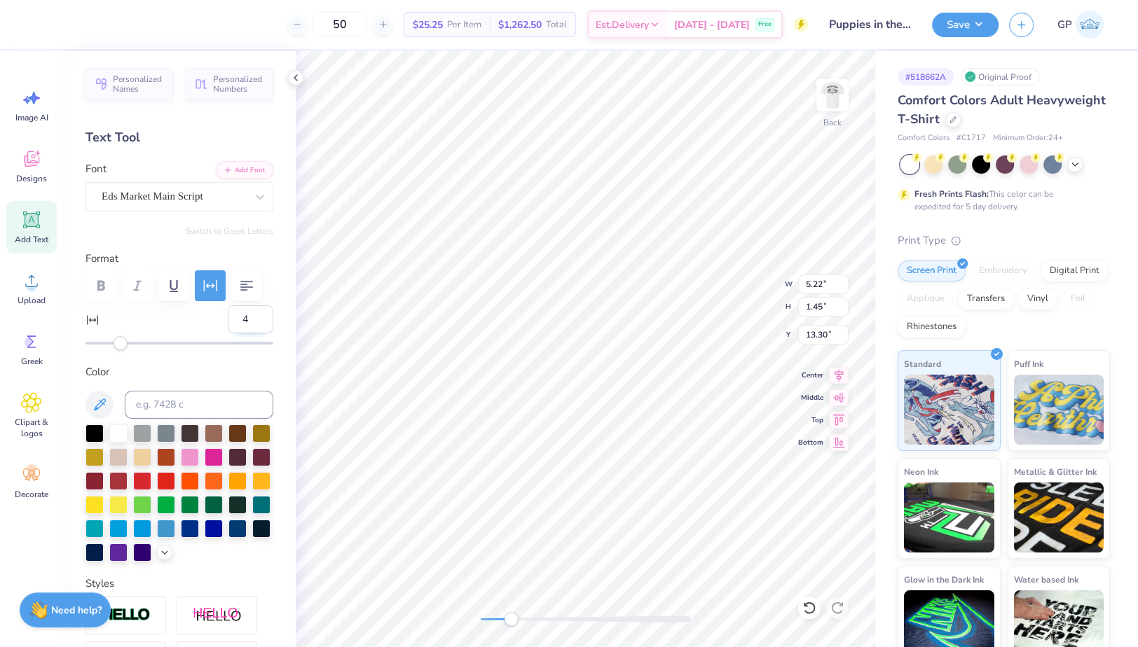
type input "0"
type input "5.13"
type input "1.53"
type input "13.23"
type input "5.18"
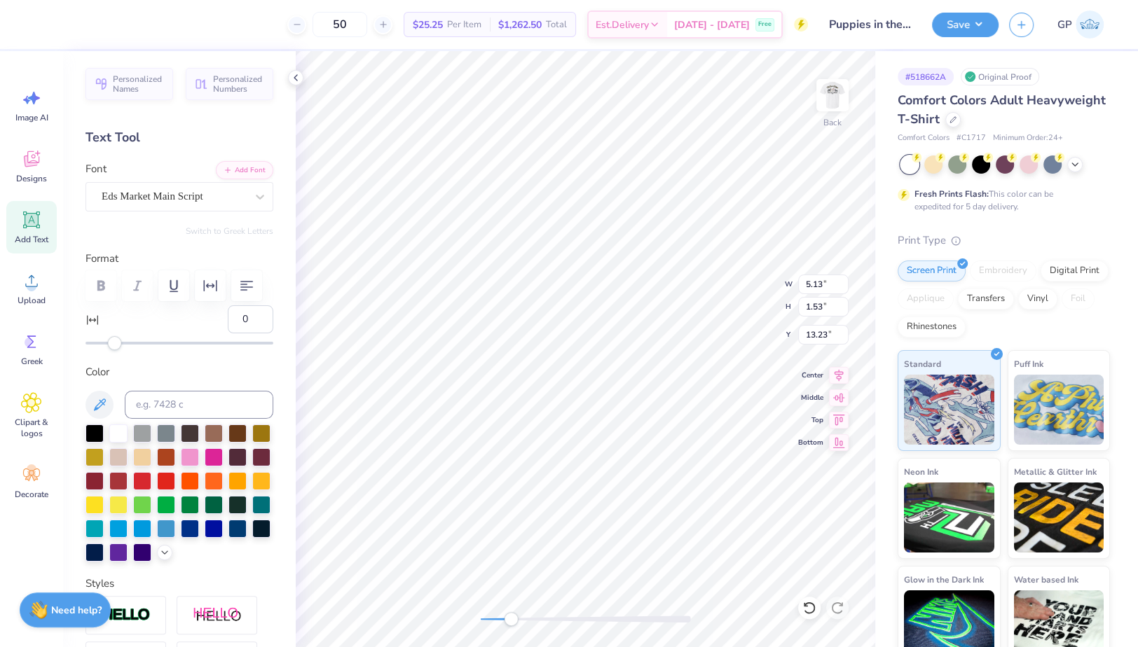
type input "1.54"
type input "13.22"
type input "10.27"
type input "1.61"
type input "15.12"
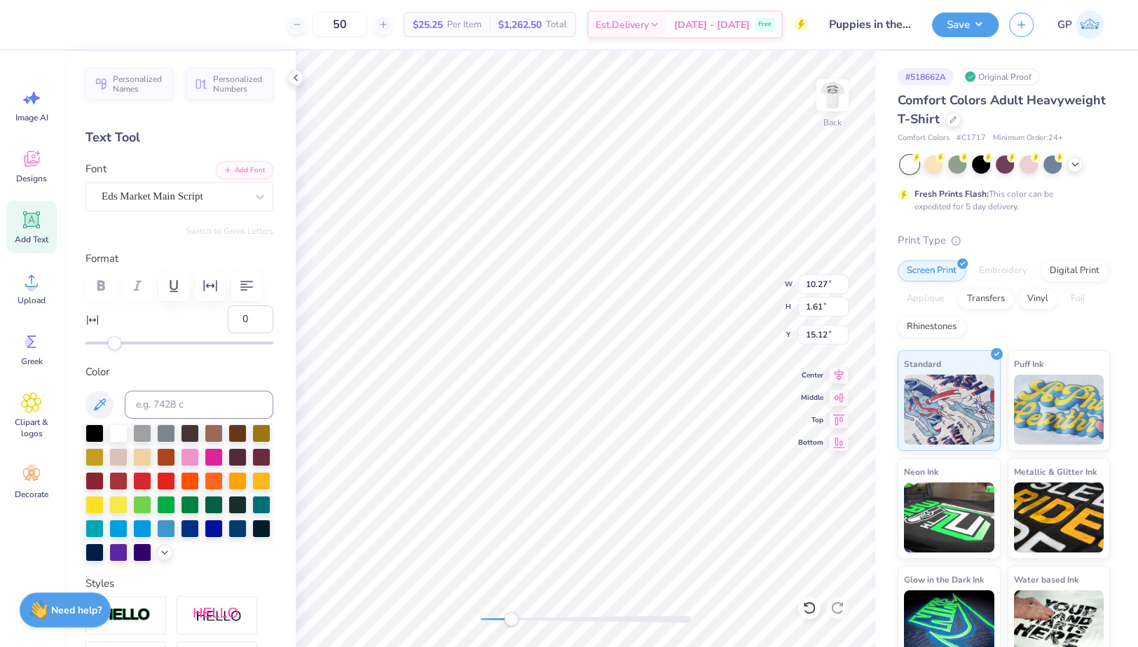
type input "13.09"
type input "8.65"
type input "8.17"
type input "10.27"
type input "1.61"
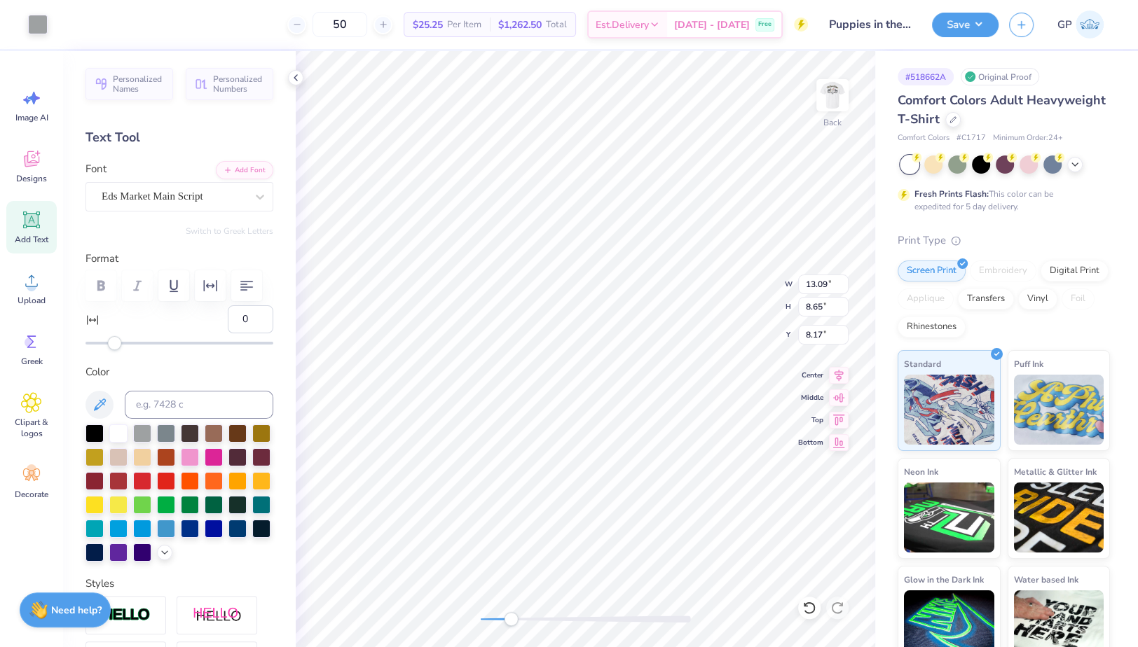
type input "15.22"
type input "11.12"
type input "1.74"
type input "15.09"
click at [471, 612] on div "Back W 11.12 11.12 " H 1.74 1.74 " Y 15.09 15.09 " Center Middle Top Bottom" at bounding box center [585, 349] width 579 height 596
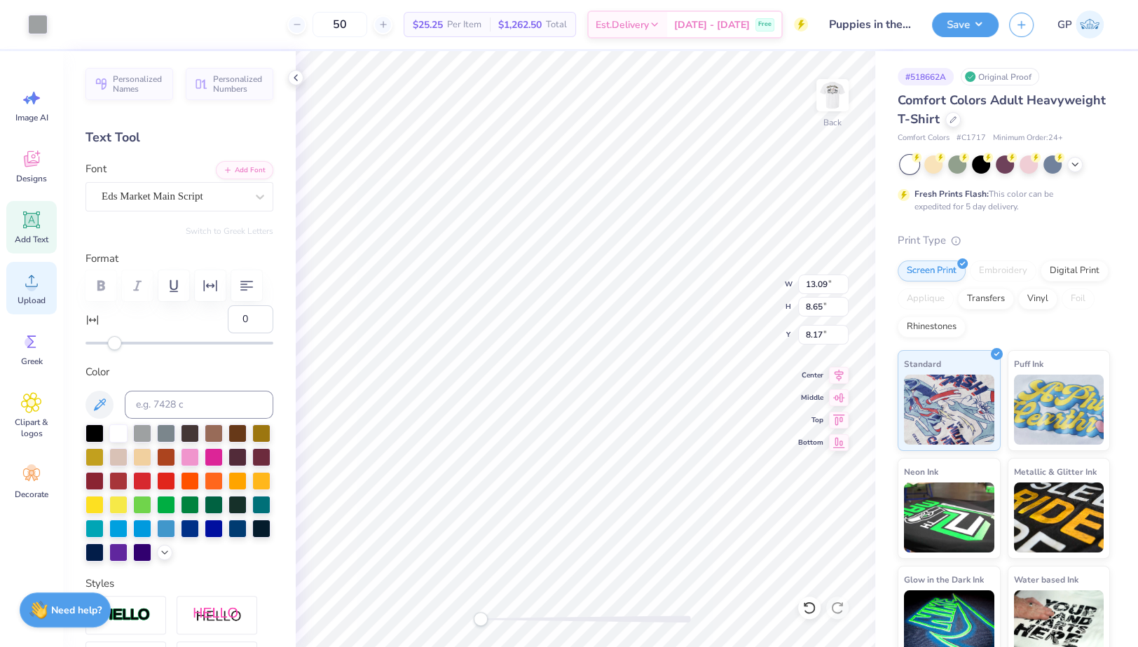
click at [23, 295] on span "Upload" at bounding box center [32, 300] width 28 height 11
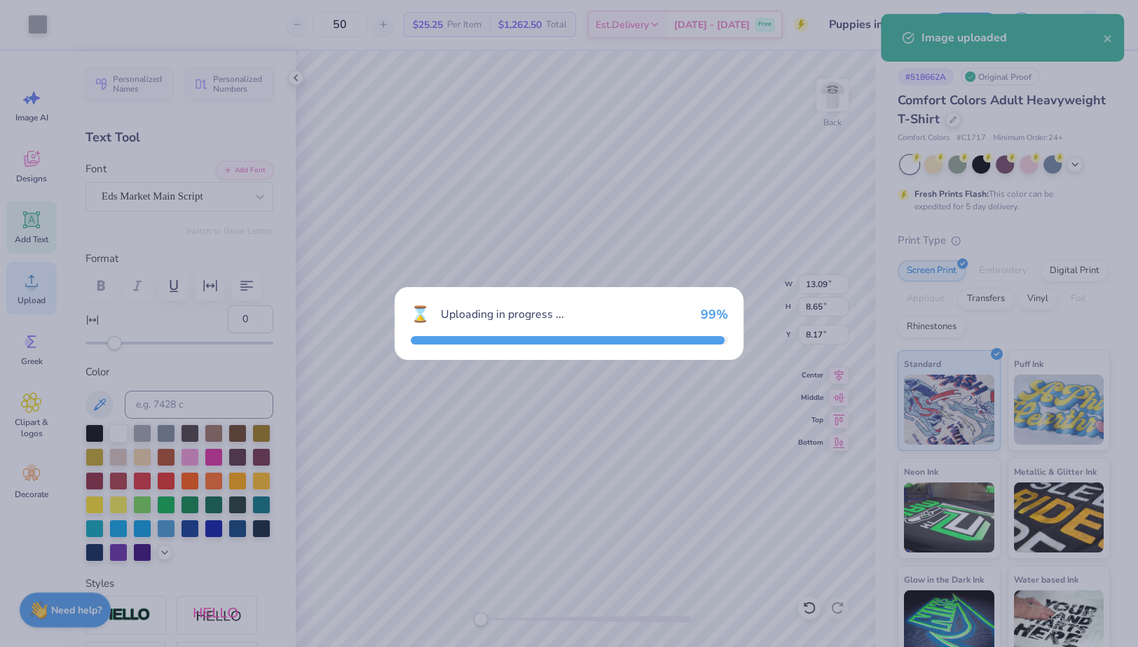
type input "6.42"
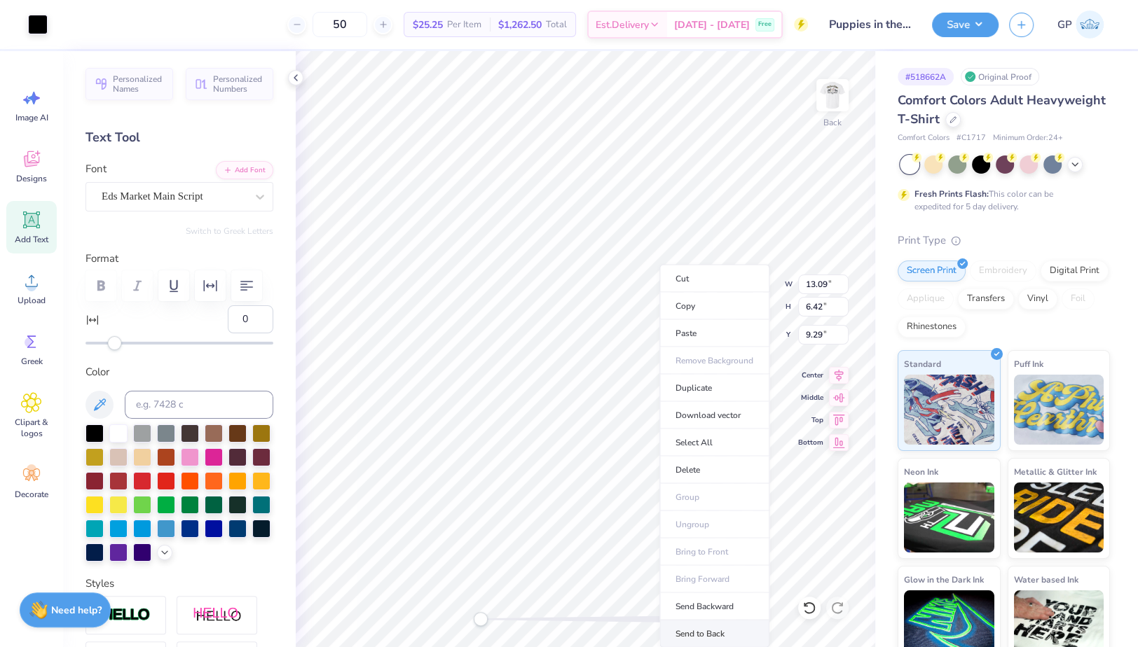
click at [687, 625] on li "Send to Back" at bounding box center [714, 634] width 110 height 27
type input "8.16"
type input "8.65"
type input "8.17"
click at [820, 282] on input "13.09" at bounding box center [823, 285] width 50 height 20
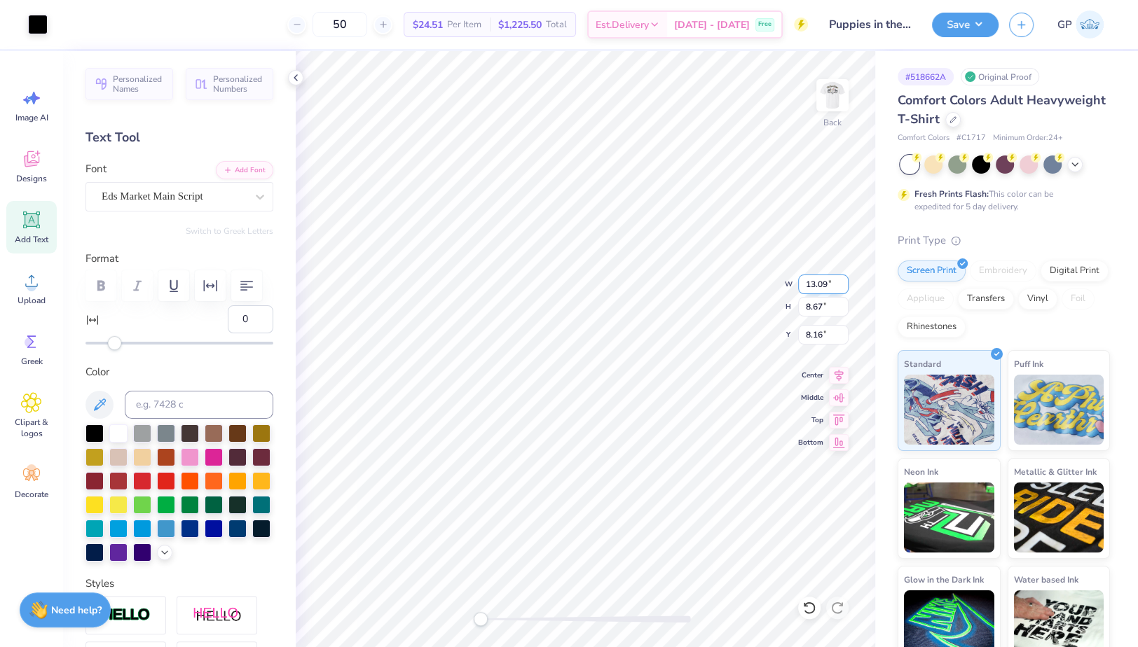
click at [820, 282] on input "13.09" at bounding box center [823, 285] width 50 height 20
type input "3.50"
type input "2.32"
click at [805, 332] on input "2.11" at bounding box center [823, 335] width 50 height 20
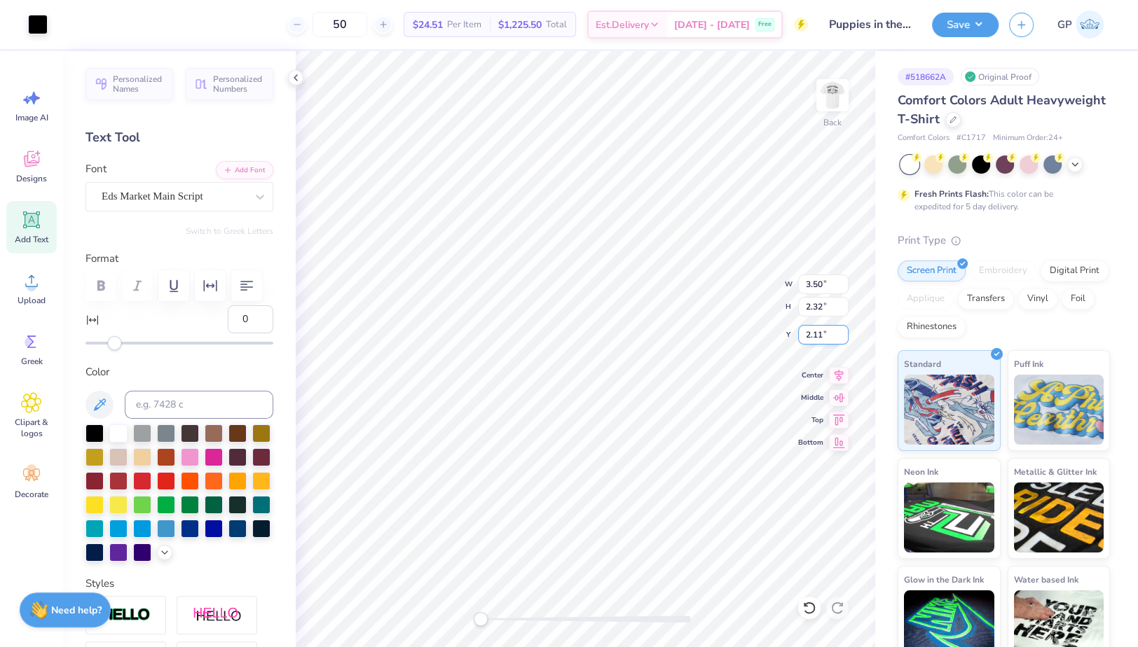
click at [805, 332] on input "2.11" at bounding box center [823, 335] width 50 height 20
type input "3.00"
click at [837, 88] on img at bounding box center [832, 95] width 56 height 56
type input "3.56"
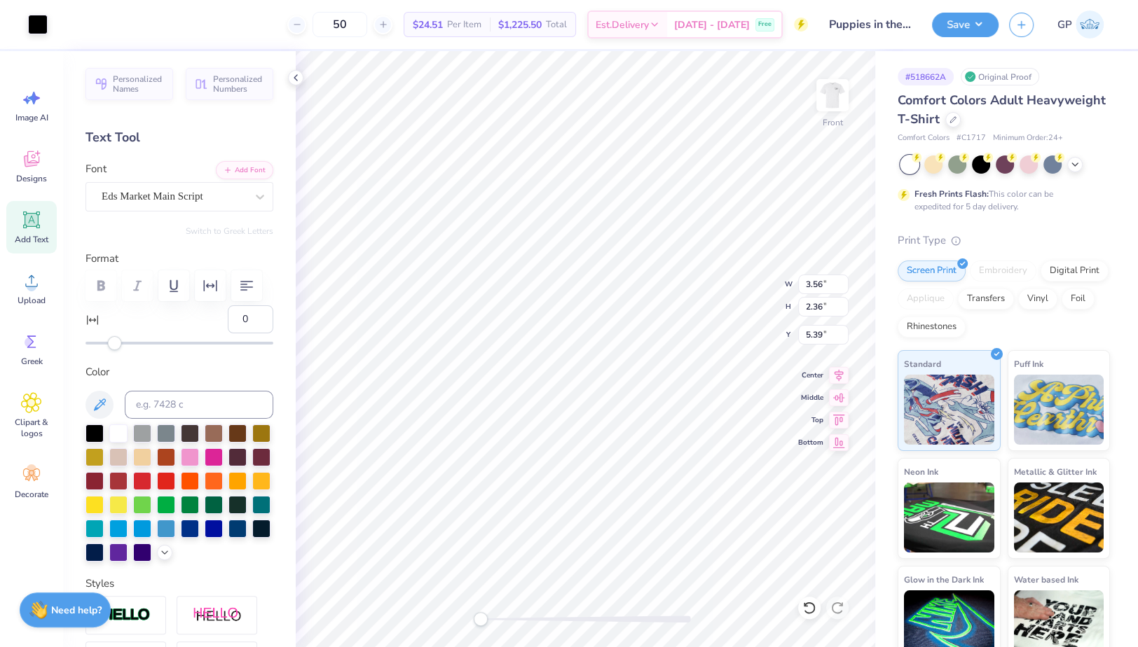
type input "2.36"
type input "5.39"
click at [960, 23] on button "Save" at bounding box center [965, 23] width 67 height 25
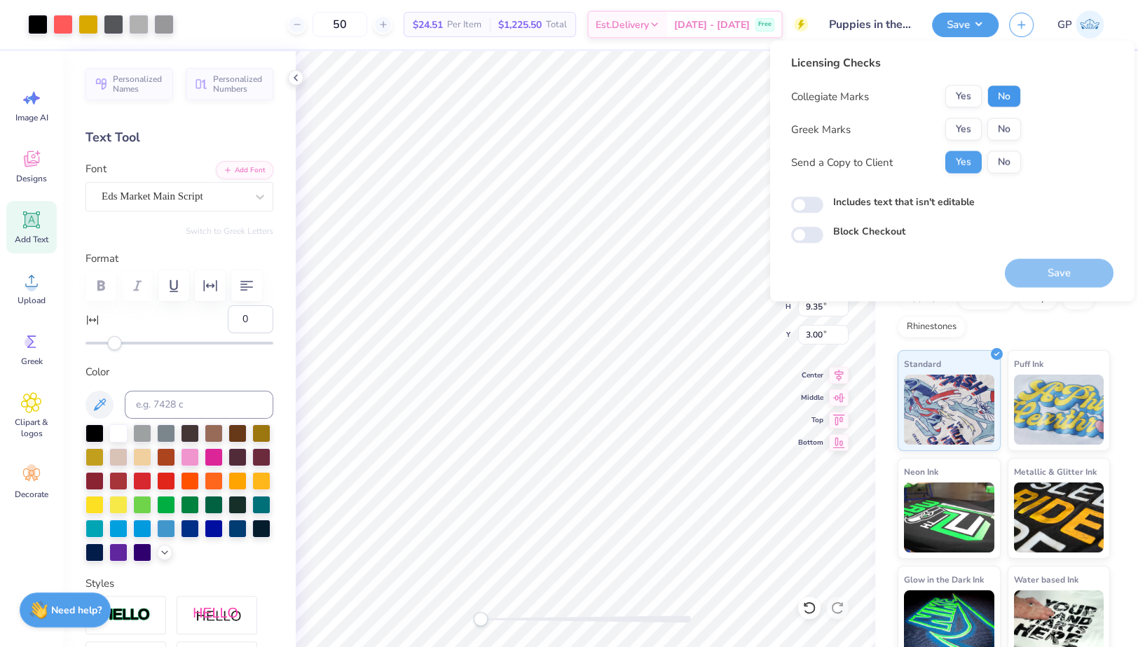
click at [1005, 95] on button "No" at bounding box center [1004, 96] width 34 height 22
click at [952, 130] on button "Yes" at bounding box center [963, 129] width 36 height 22
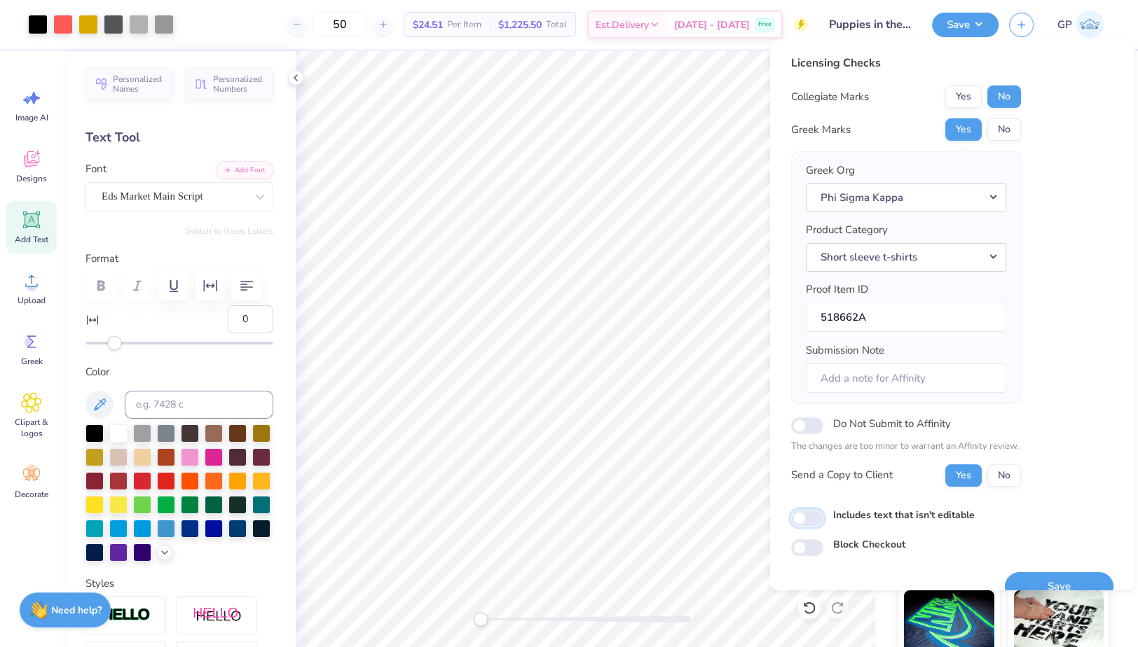
click at [806, 518] on input "Includes text that isn't editable" at bounding box center [807, 517] width 32 height 17
checkbox input "true"
click at [1033, 579] on button "Save" at bounding box center [1059, 586] width 109 height 29
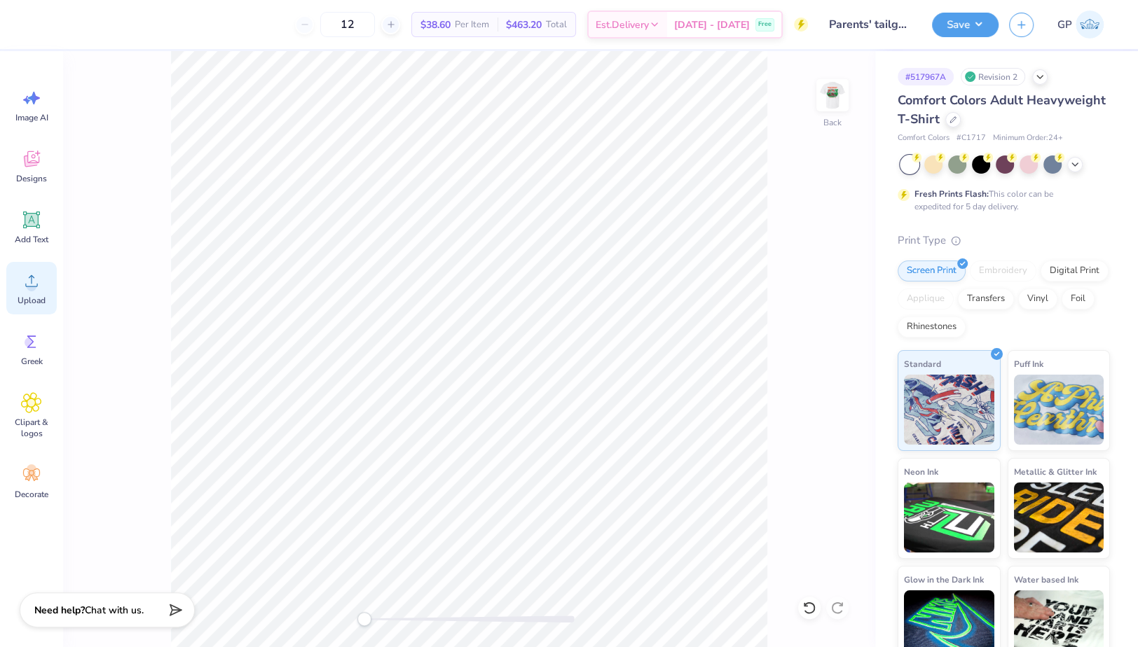
click at [48, 286] on div "Upload" at bounding box center [31, 288] width 50 height 53
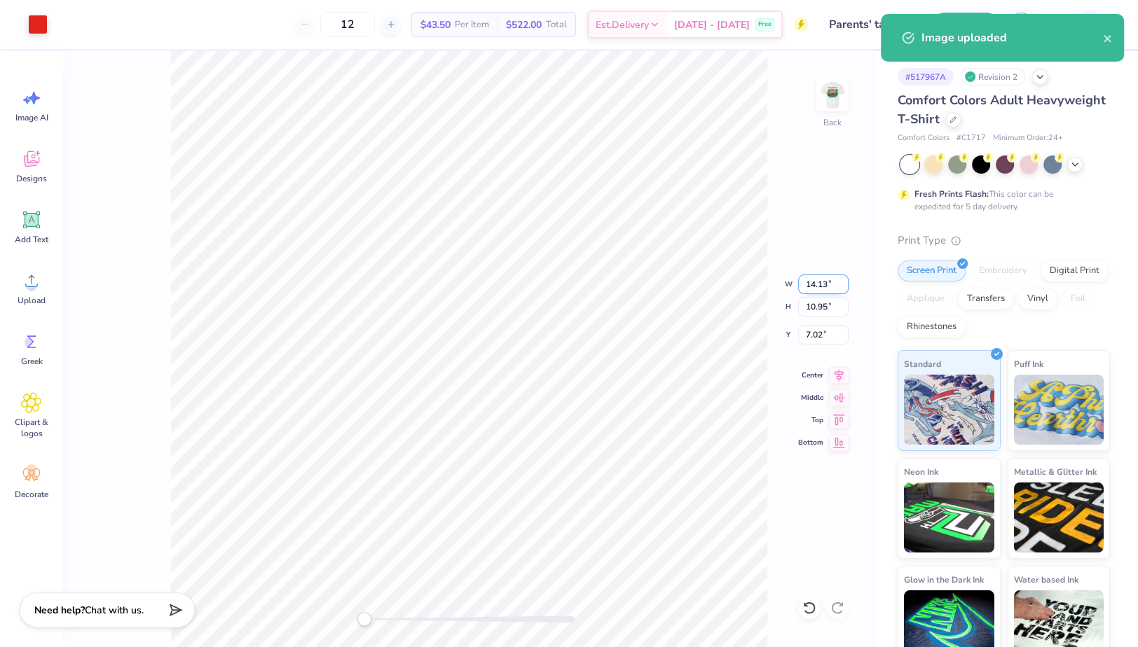
click at [822, 283] on input "14.13" at bounding box center [823, 285] width 50 height 20
type input "3.50"
type input "2.71"
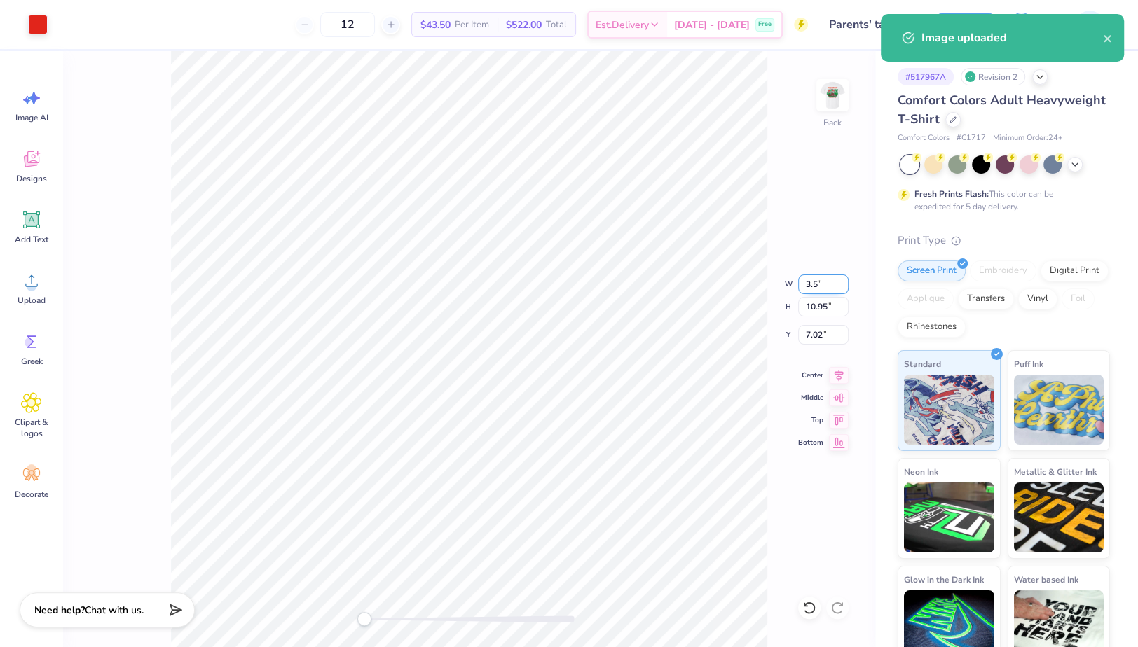
type input "11.14"
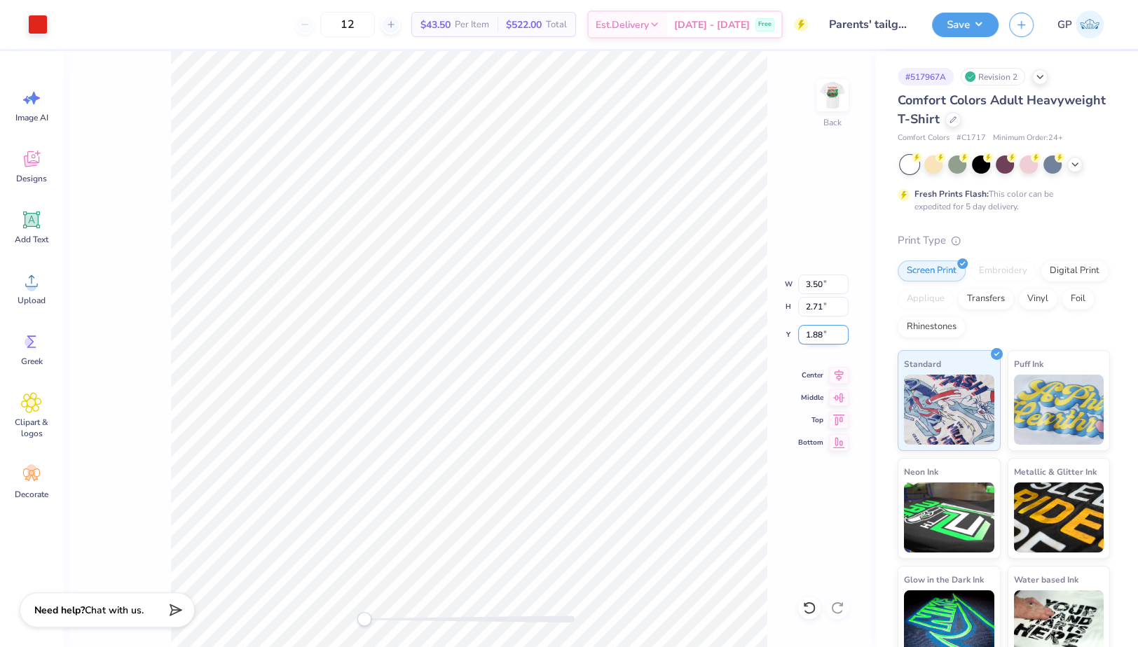
click at [814, 334] on input "1.88" at bounding box center [823, 335] width 50 height 20
type input "3"
click at [841, 98] on img at bounding box center [832, 95] width 56 height 56
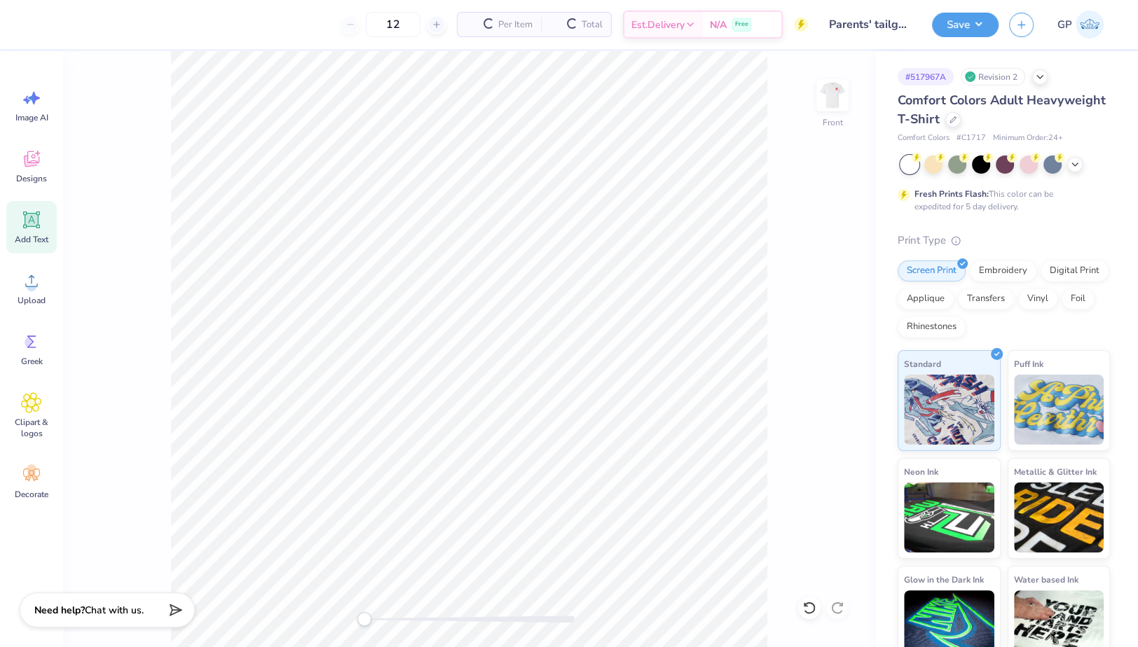
click at [22, 221] on icon at bounding box center [31, 219] width 21 height 21
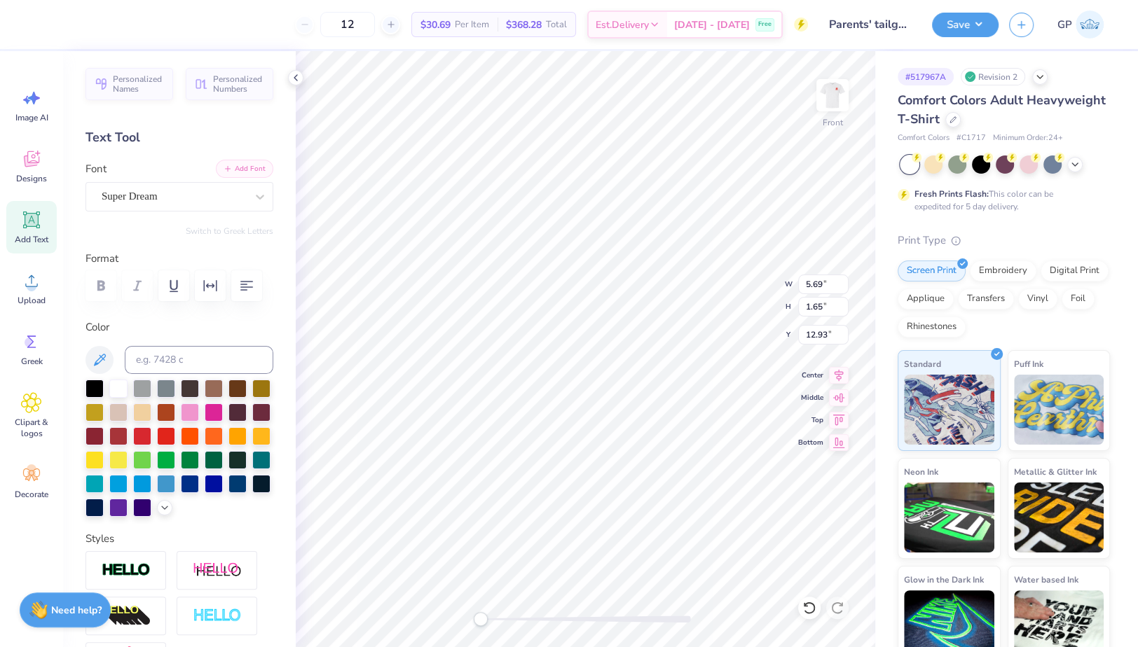
click at [229, 172] on button "Add Font" at bounding box center [244, 169] width 57 height 18
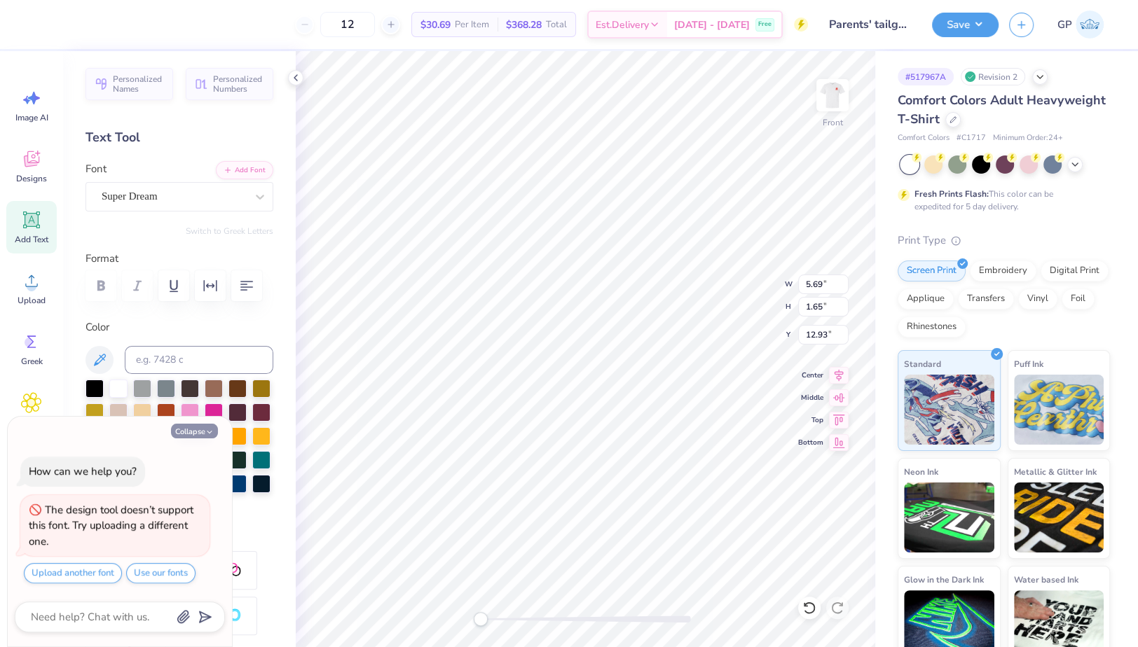
click at [191, 432] on button "Collapse" at bounding box center [194, 431] width 47 height 15
type textarea "x"
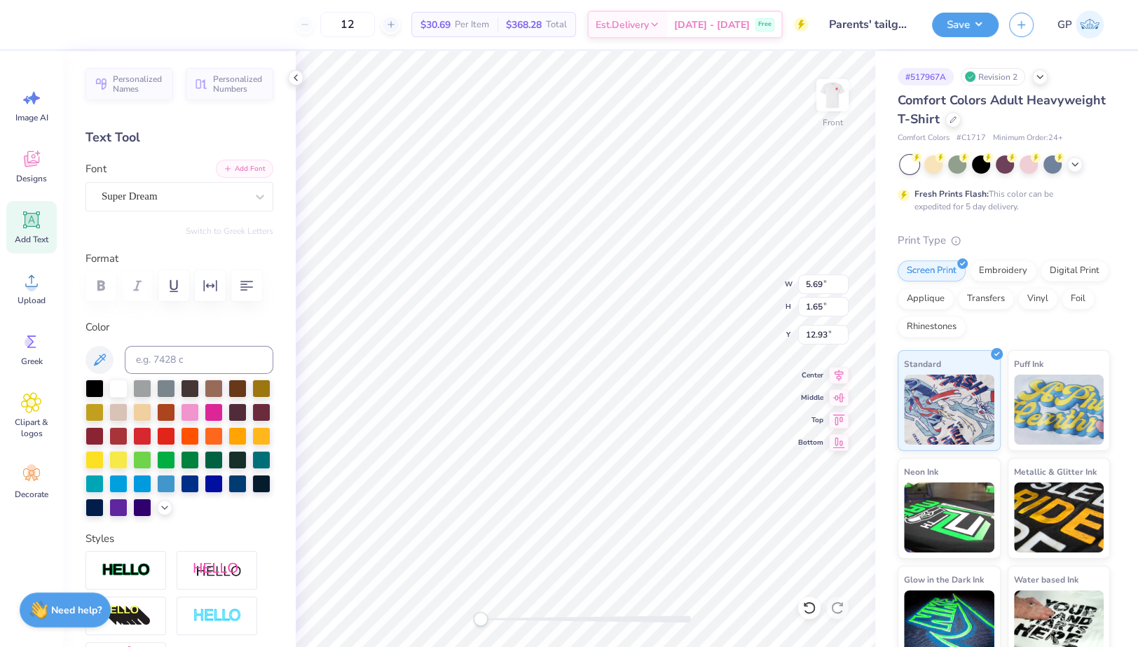
click at [222, 177] on div "Font Super Dream" at bounding box center [179, 186] width 188 height 50
click at [225, 166] on button "Add Font" at bounding box center [244, 169] width 57 height 18
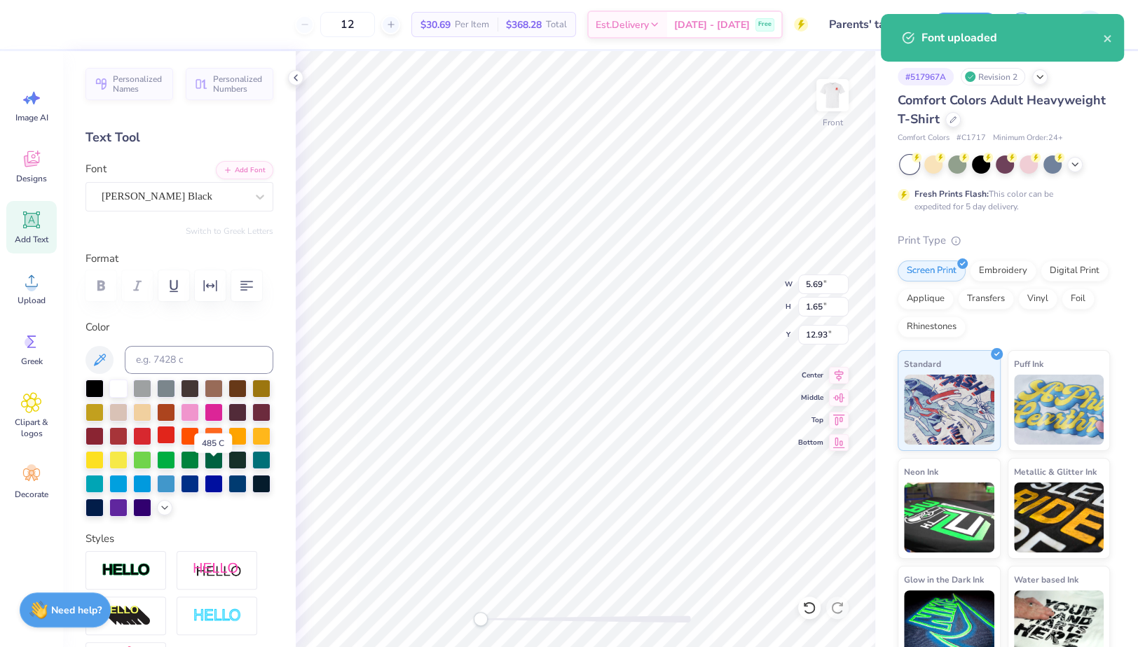
click at [175, 444] on div at bounding box center [166, 435] width 18 height 18
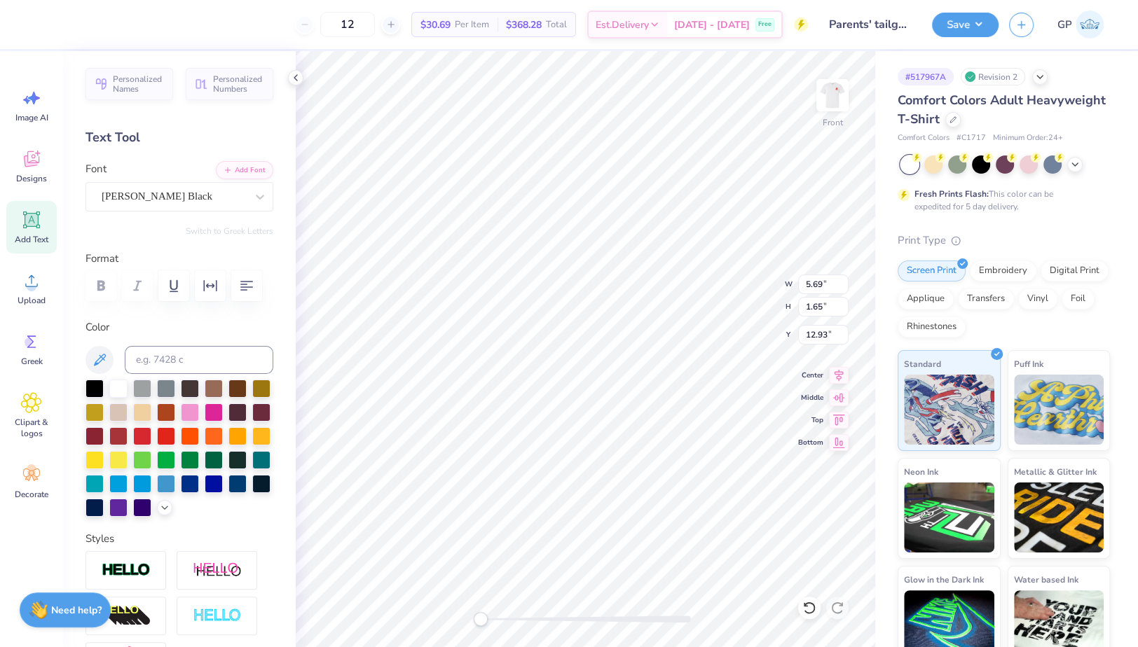
scroll to position [14, 1]
type textarea "Evans Scholars"
type input "12.41"
type input "1.14"
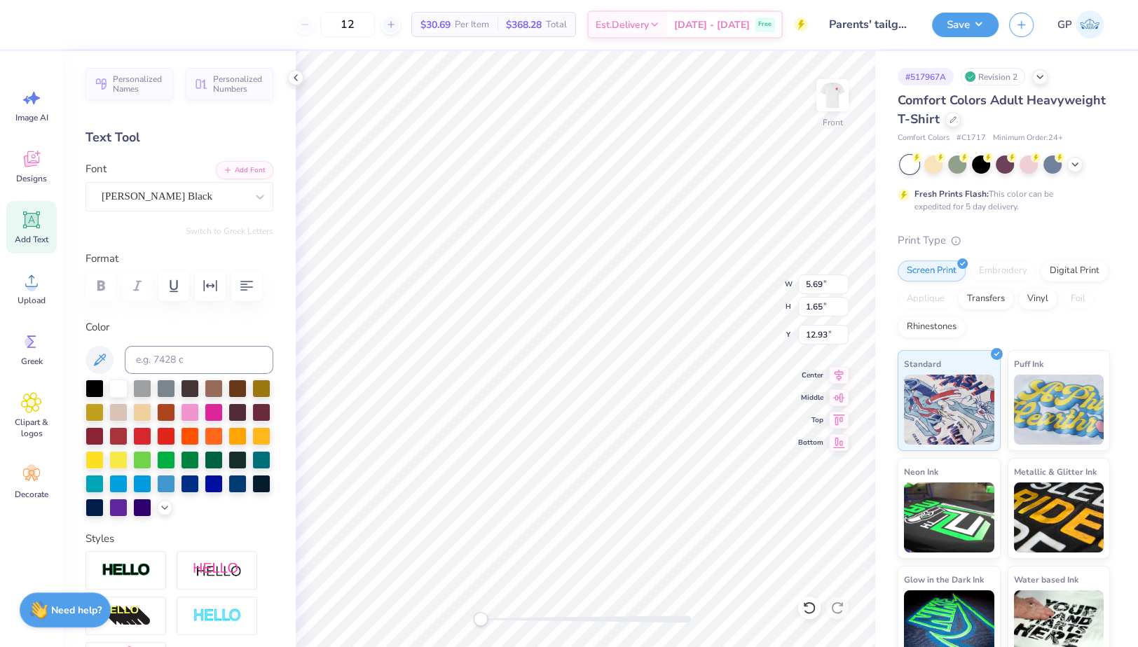
type input "13.08"
click at [29, 282] on circle at bounding box center [32, 287] width 10 height 10
click at [25, 289] on icon at bounding box center [31, 280] width 21 height 21
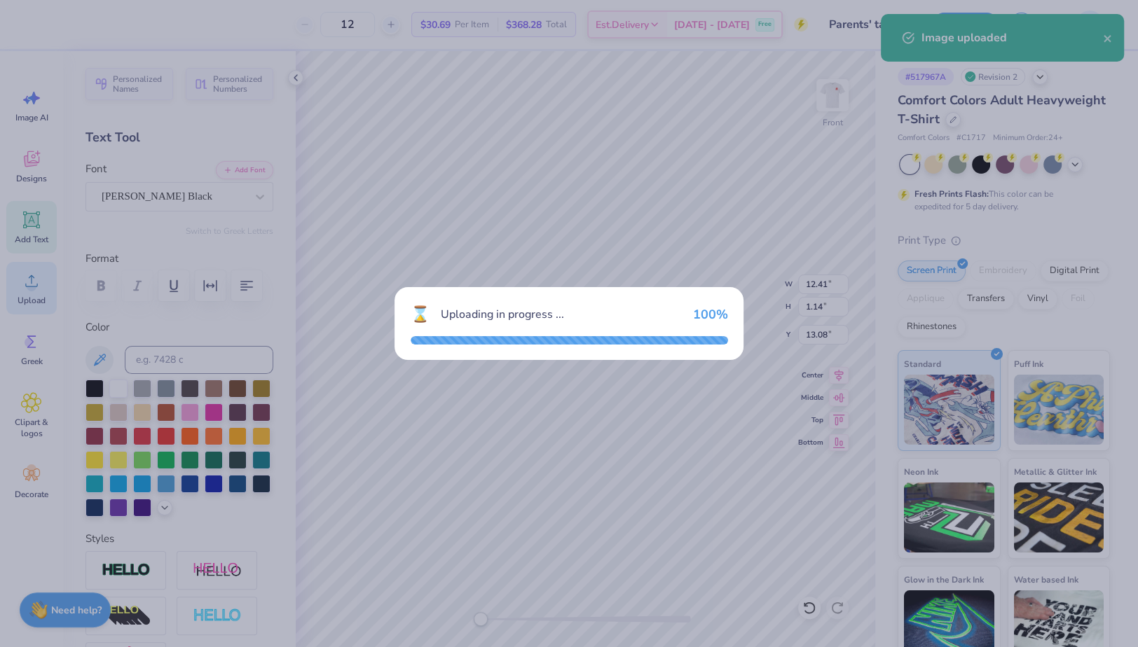
type input "14.53"
type input "13.89"
type input "6.80"
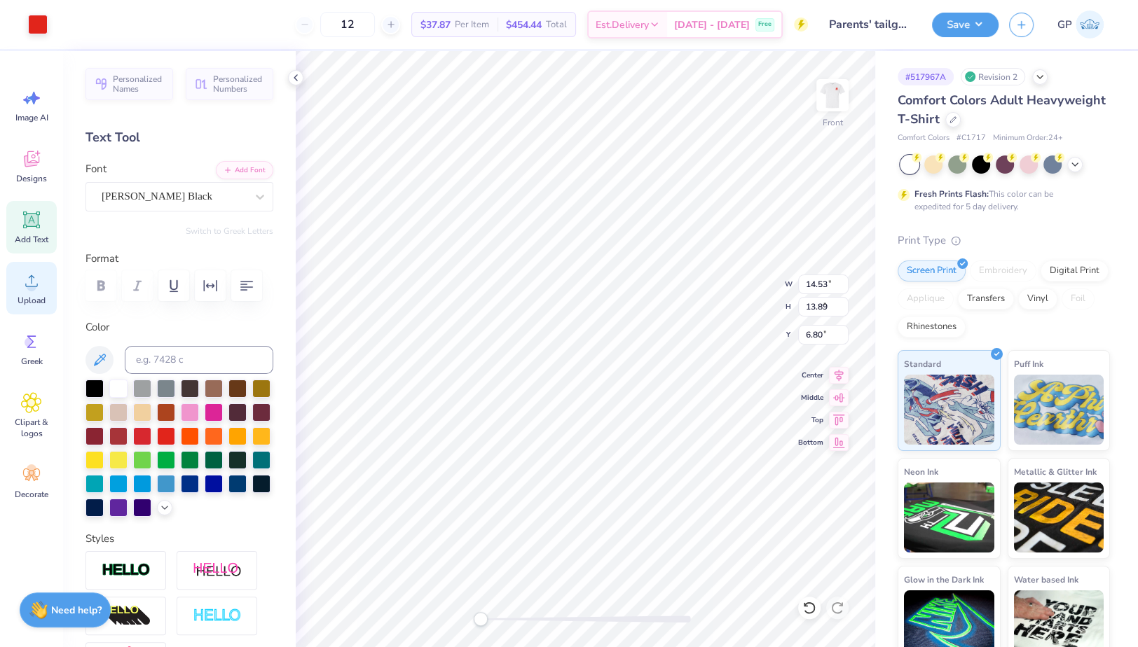
type input "12.41"
type input "1.14"
type input "3.79"
click at [31, 20] on div at bounding box center [38, 23] width 20 height 20
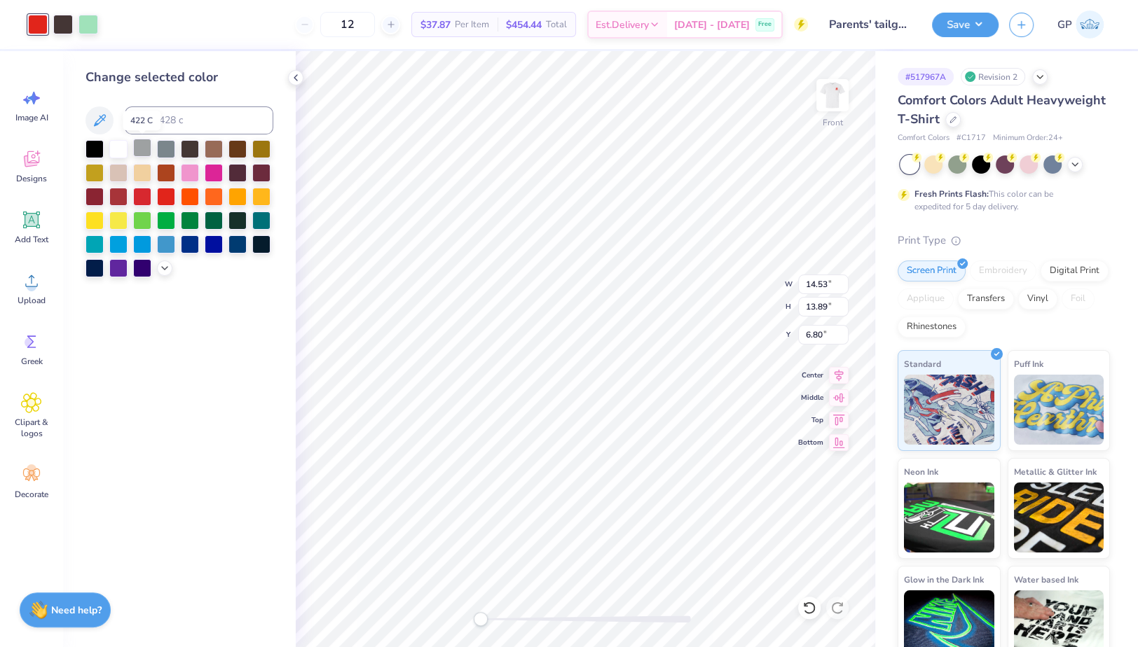
click at [142, 156] on div at bounding box center [142, 148] width 18 height 18
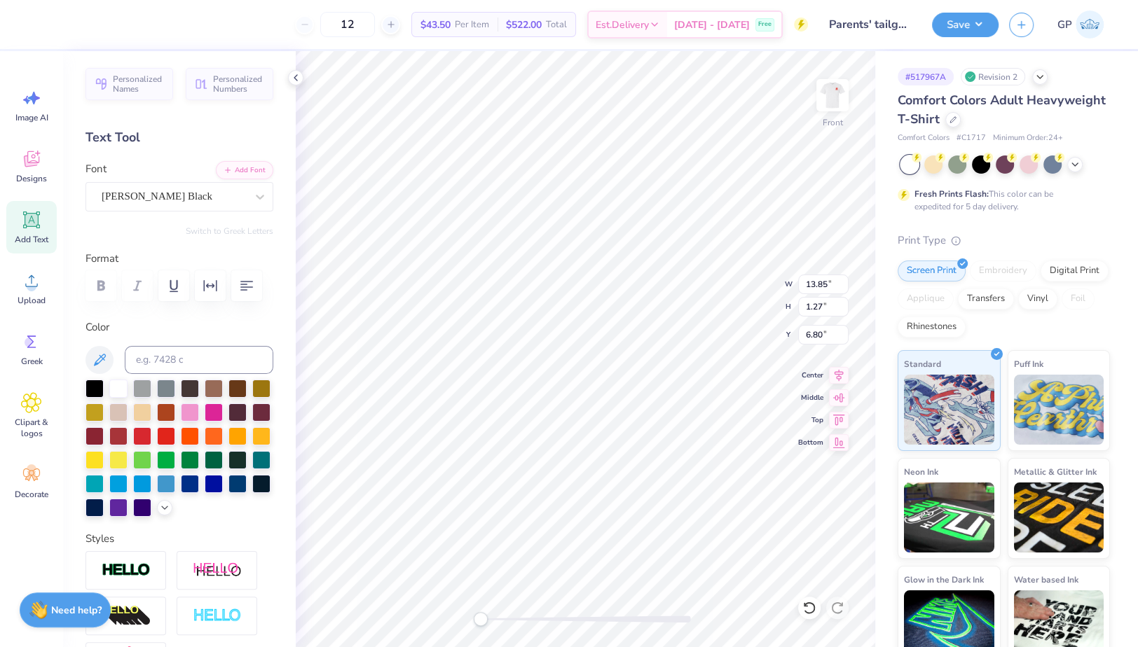
type input "13.85"
type input "1.27"
type input "6.80"
click at [495, 616] on div at bounding box center [586, 619] width 210 height 7
type input "13.87"
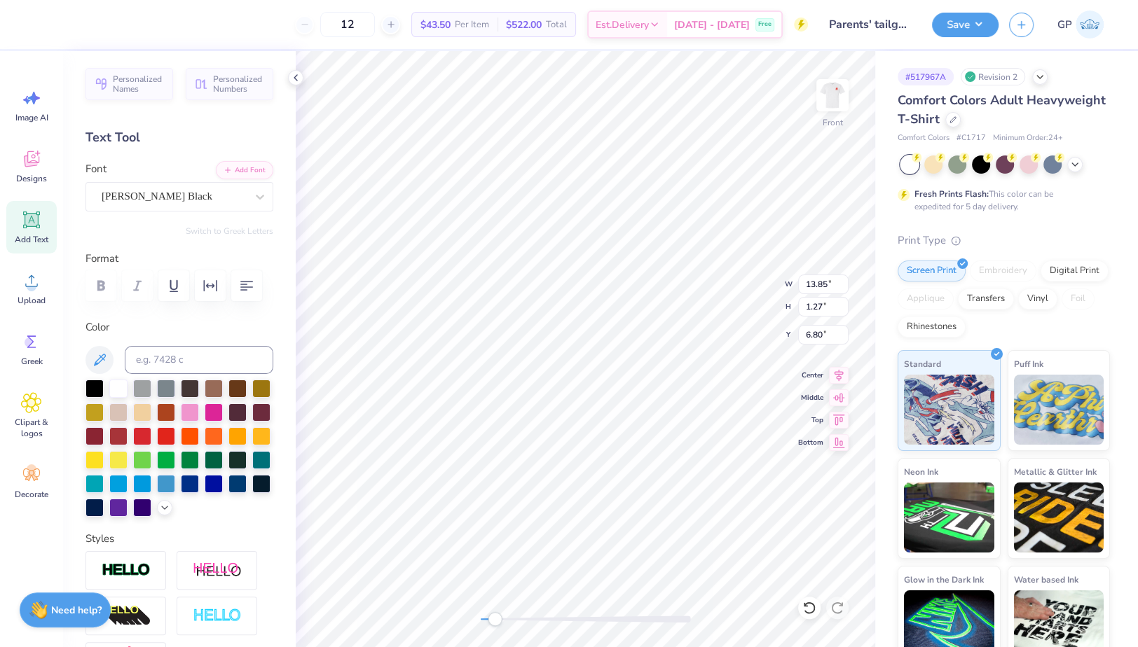
type input "1.28"
type textarea "PARENTS WEEKEND"
type input "12.94"
type input "0.84"
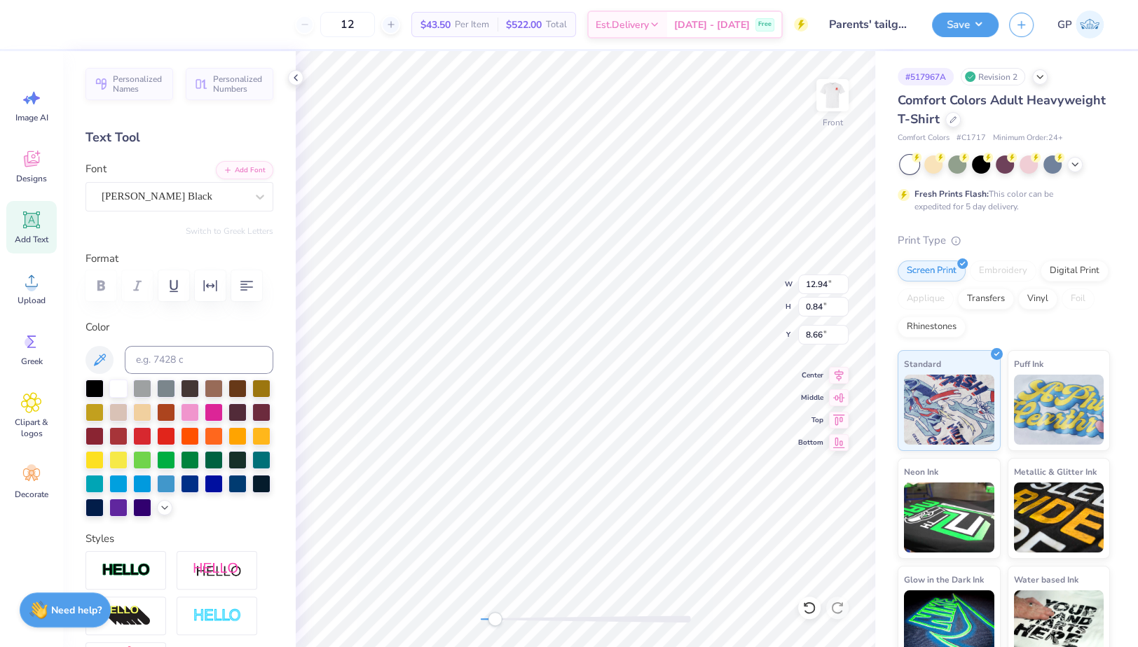
type input "8.66"
type input "10.96"
type input "0.71"
type textarea "WISCONSIN"
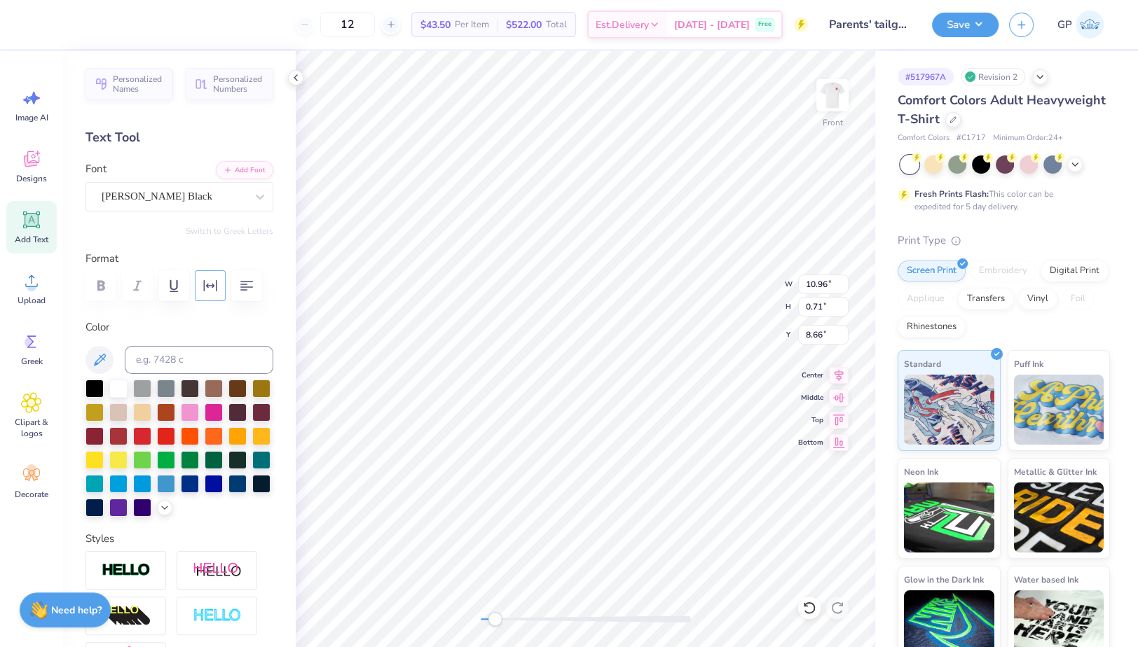
click at [207, 274] on button "button" at bounding box center [210, 285] width 31 height 31
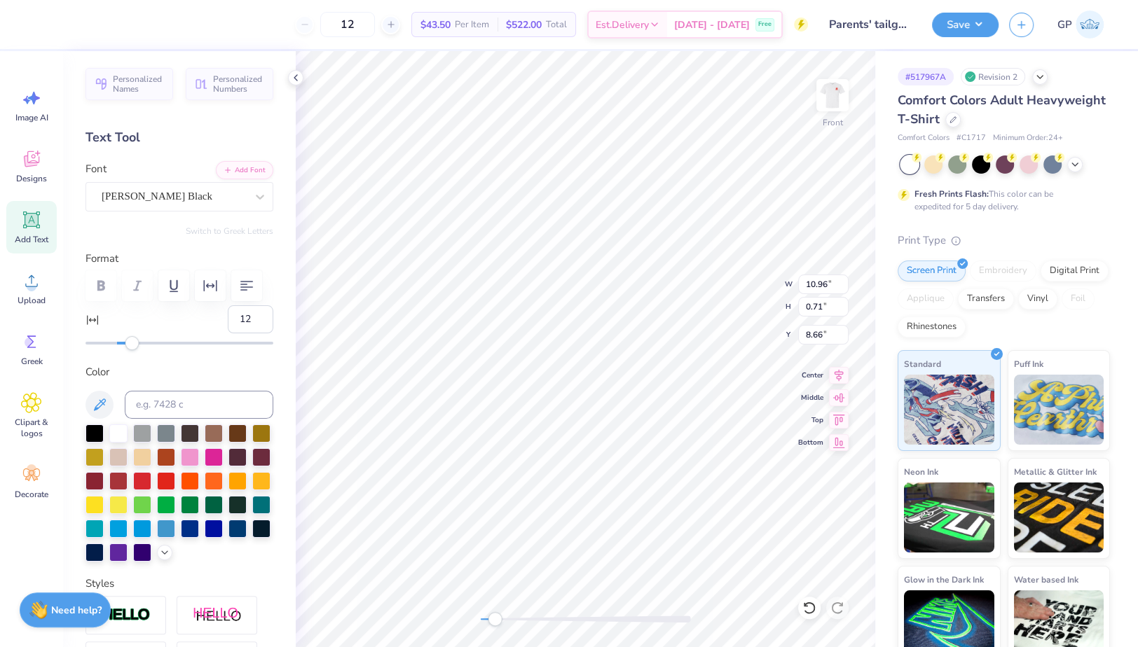
type input "13"
drag, startPoint x: 120, startPoint y: 379, endPoint x: 133, endPoint y: 380, distance: 13.4
click at [133, 350] on div "Accessibility label" at bounding box center [132, 343] width 14 height 14
type input "6.87"
type input "0.65"
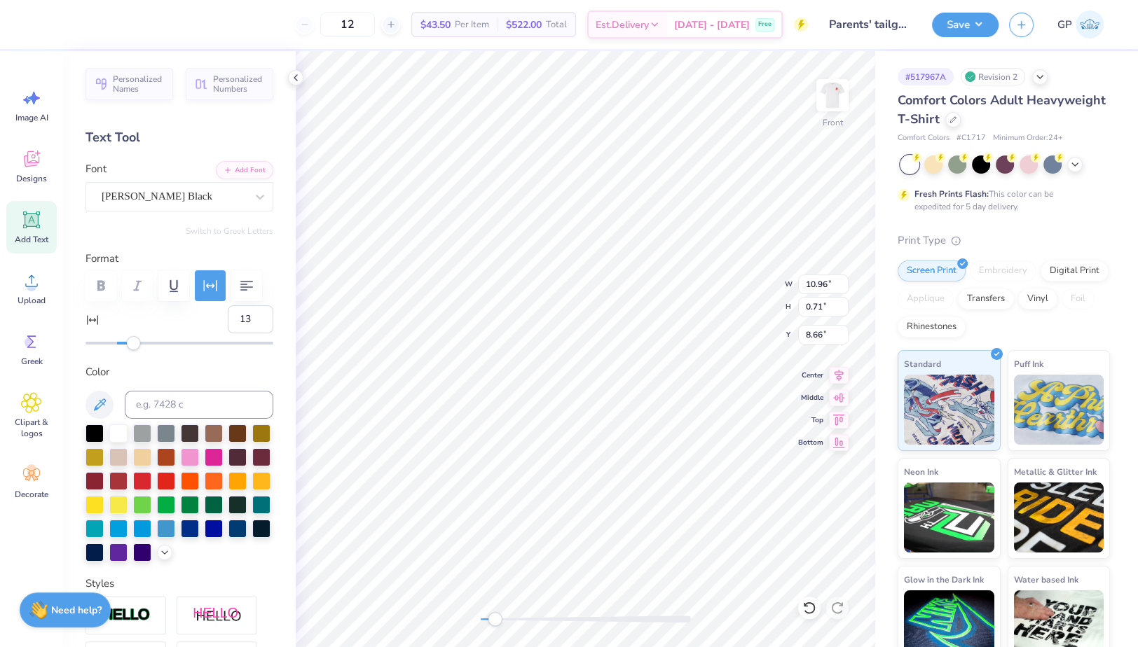
type input "20.13"
type input "16"
click at [137, 350] on div "Accessibility label" at bounding box center [137, 343] width 14 height 14
type input "6.96"
type input "0.64"
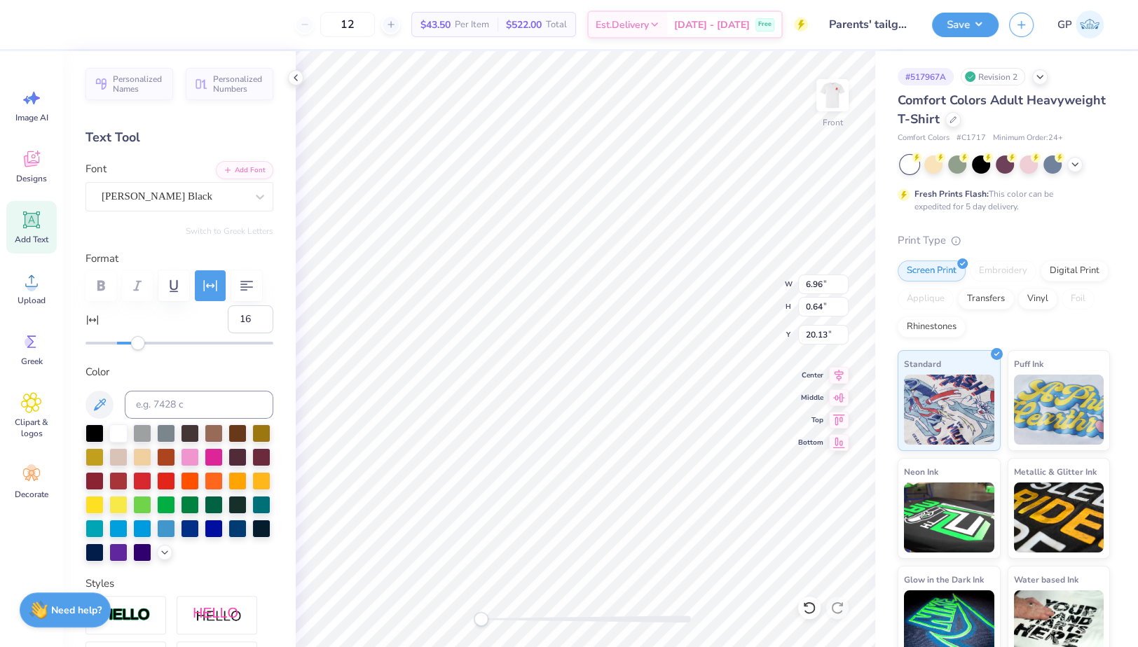
click at [462, 613] on div "Front W 6.96 6.96 " H 0.64 0.64 " Y 20.13 20.13 " Center Middle Top Bottom" at bounding box center [585, 349] width 579 height 596
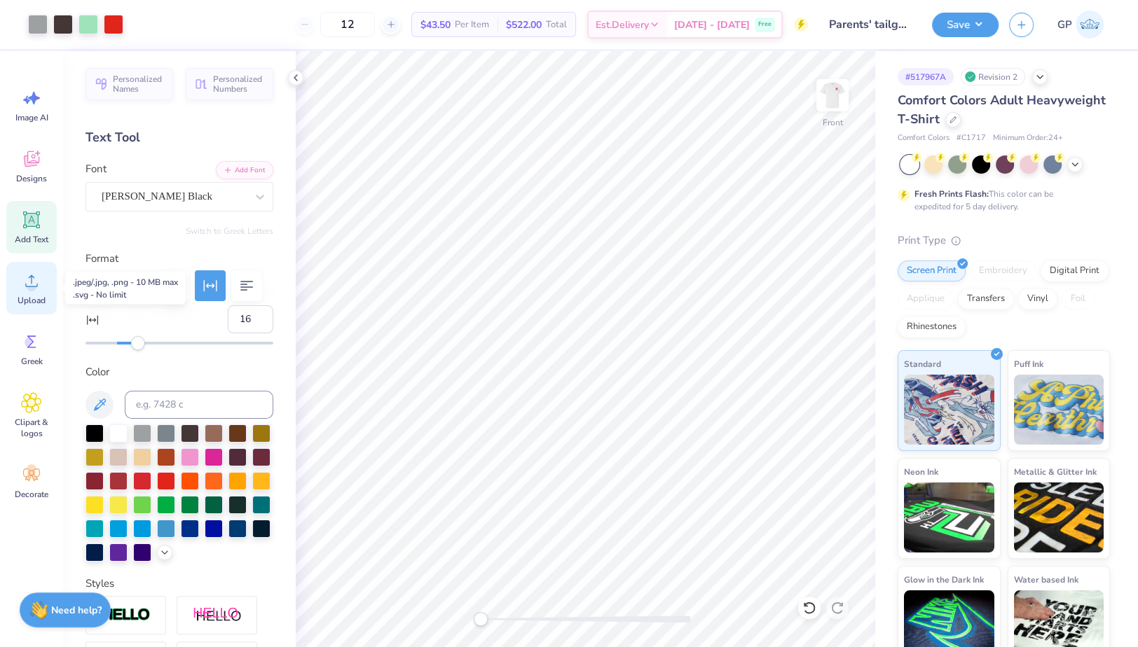
click at [27, 277] on icon at bounding box center [31, 280] width 21 height 21
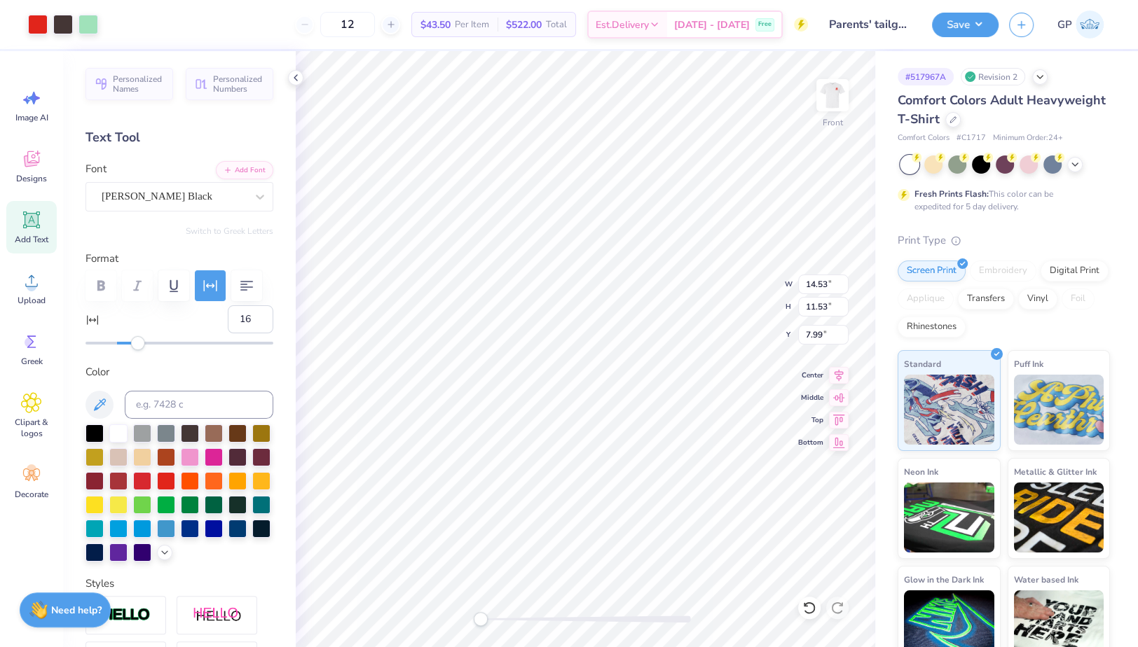
click at [501, 613] on div at bounding box center [586, 619] width 210 height 14
drag, startPoint x: 495, startPoint y: 619, endPoint x: 516, endPoint y: 625, distance: 21.9
click at [512, 625] on div "Accessibility label" at bounding box center [505, 619] width 14 height 14
click at [475, 615] on div "Front W 14.53 14.53 " H 11.53 11.53 " Y 7.99 7.99 " Center Middle Top Bottom" at bounding box center [585, 349] width 579 height 596
drag, startPoint x: 483, startPoint y: 617, endPoint x: 474, endPoint y: 614, distance: 8.9
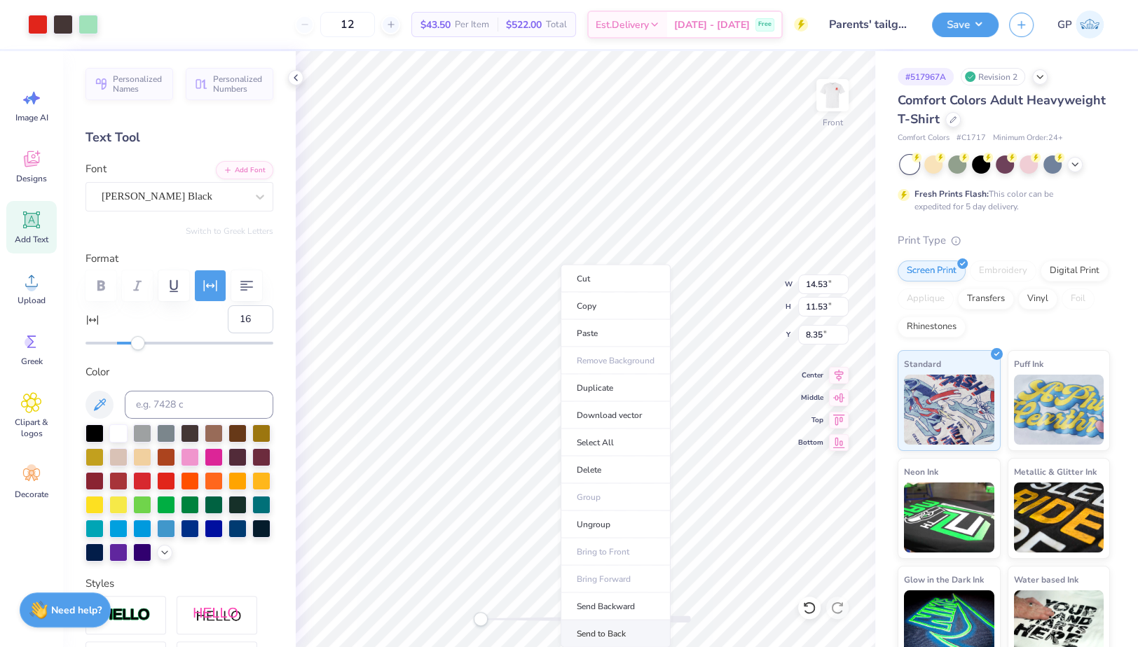
click at [605, 621] on li "Send to Back" at bounding box center [615, 634] width 110 height 27
type input "13.89"
type input "6.80"
click at [822, 286] on input "14.53" at bounding box center [823, 285] width 50 height 20
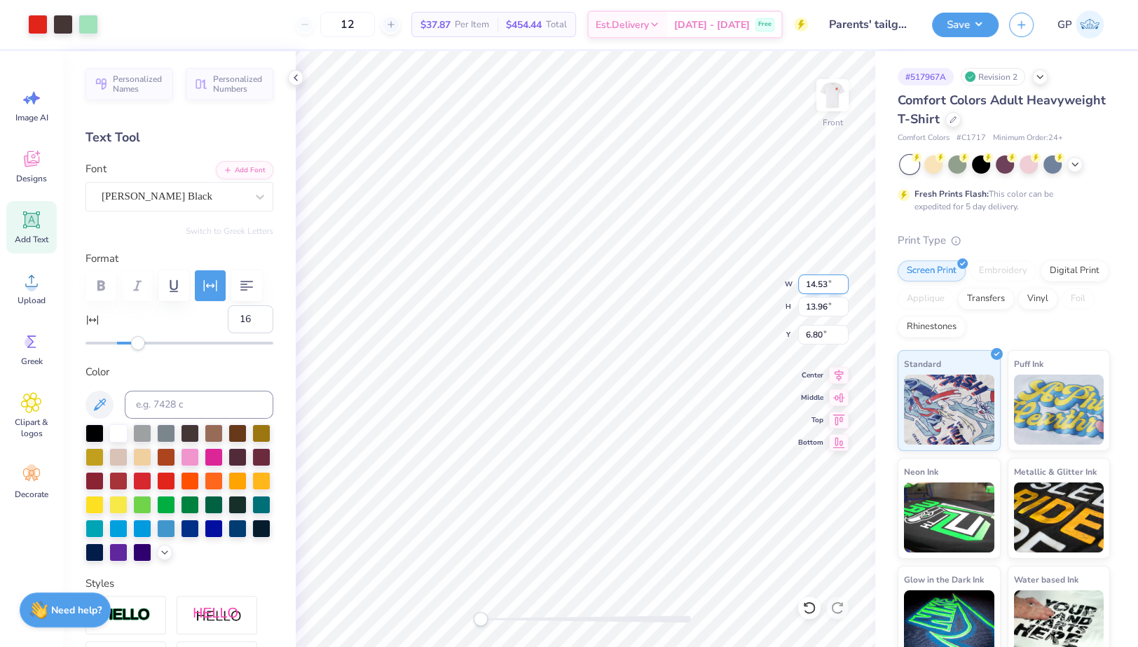
click at [822, 286] on input "14.53" at bounding box center [823, 285] width 50 height 20
type input "12.50"
type input "12.01"
click at [818, 335] on input "7.78" at bounding box center [823, 335] width 50 height 20
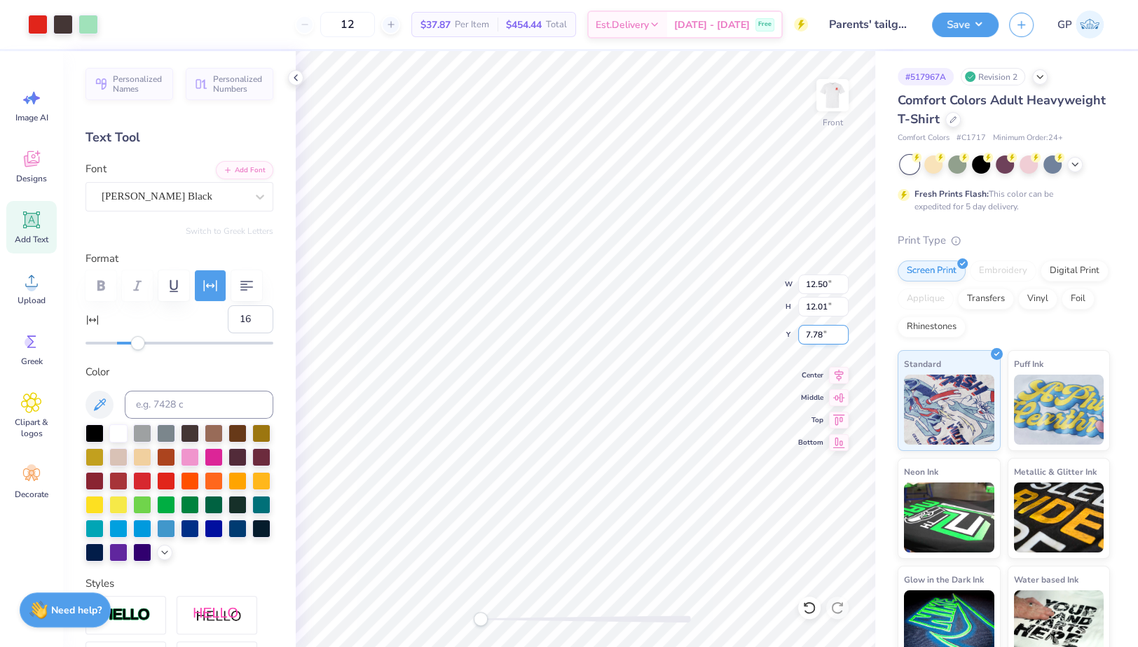
click at [818, 335] on input "7.78" at bounding box center [823, 335] width 50 height 20
type input "3.00"
click at [959, 33] on button "Save" at bounding box center [965, 23] width 67 height 25
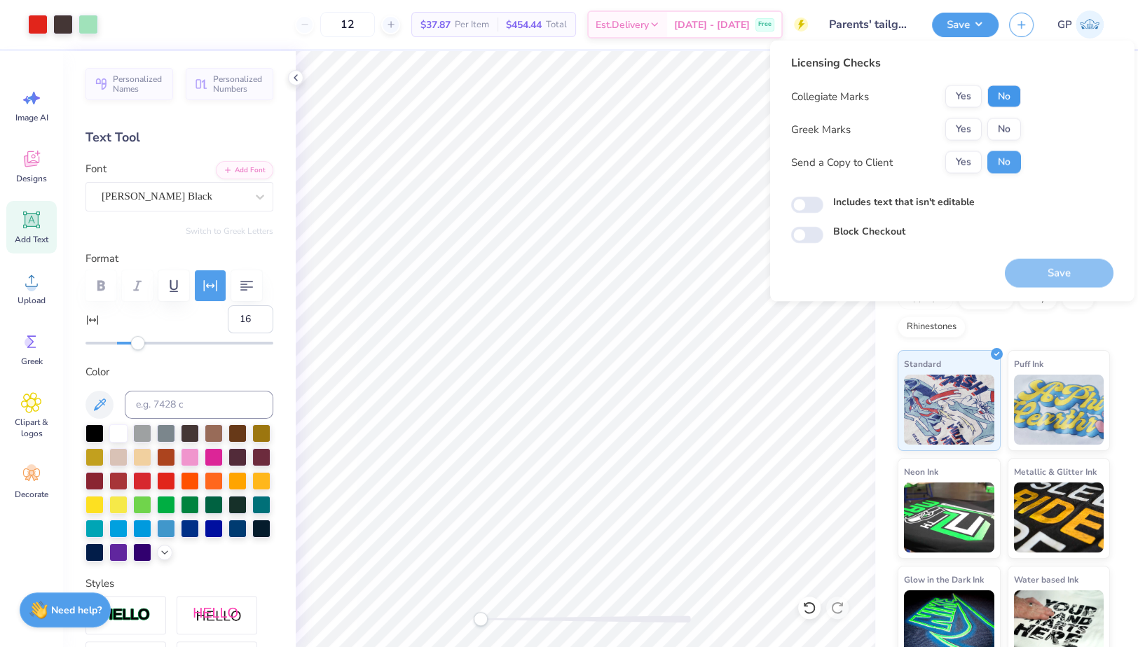
click at [1003, 90] on button "No" at bounding box center [1004, 96] width 34 height 22
click at [1005, 118] on button "No" at bounding box center [1004, 129] width 34 height 22
click at [807, 206] on input "Includes text that isn't editable" at bounding box center [807, 205] width 32 height 17
checkbox input "true"
click at [1035, 266] on button "Save" at bounding box center [1059, 273] width 109 height 29
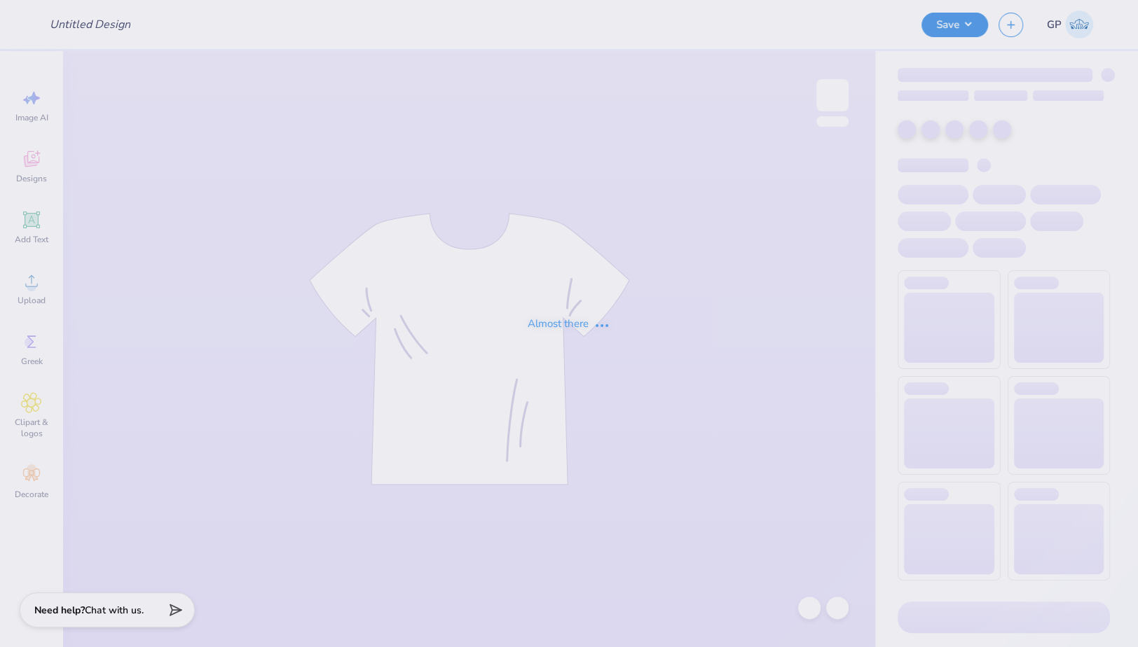
type input "Sigma Boo Shirt"
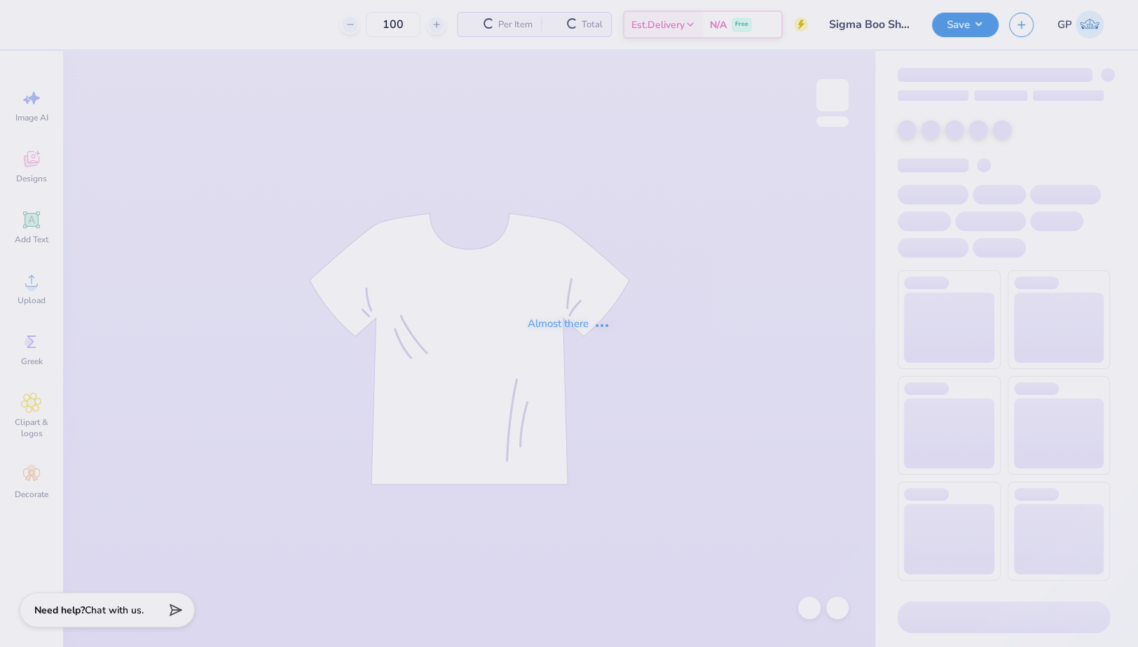
type input "100"
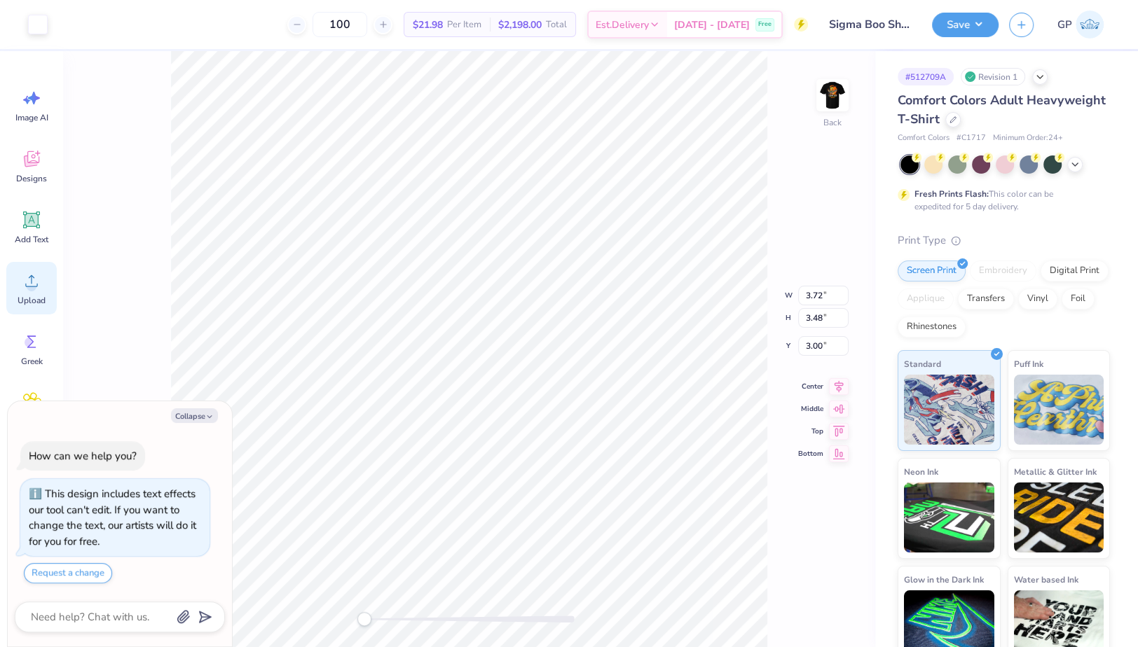
click at [31, 284] on circle at bounding box center [32, 287] width 10 height 10
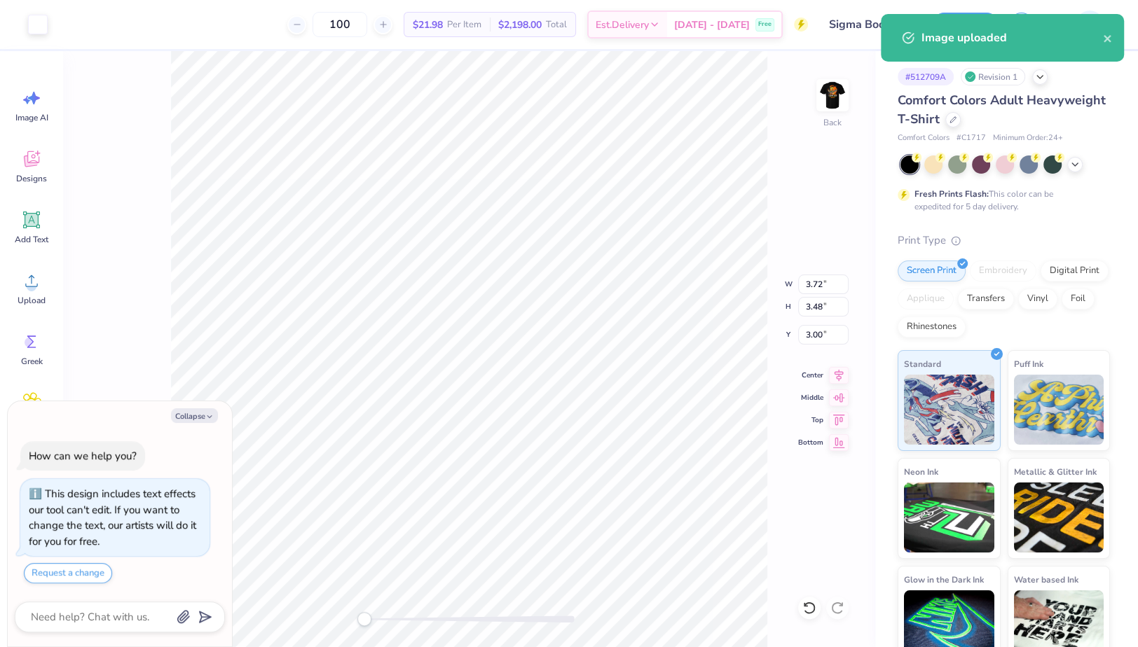
type textarea "x"
type input "9.03"
type input "7.59"
type input "8.70"
click at [817, 284] on input "9.03" at bounding box center [823, 285] width 50 height 20
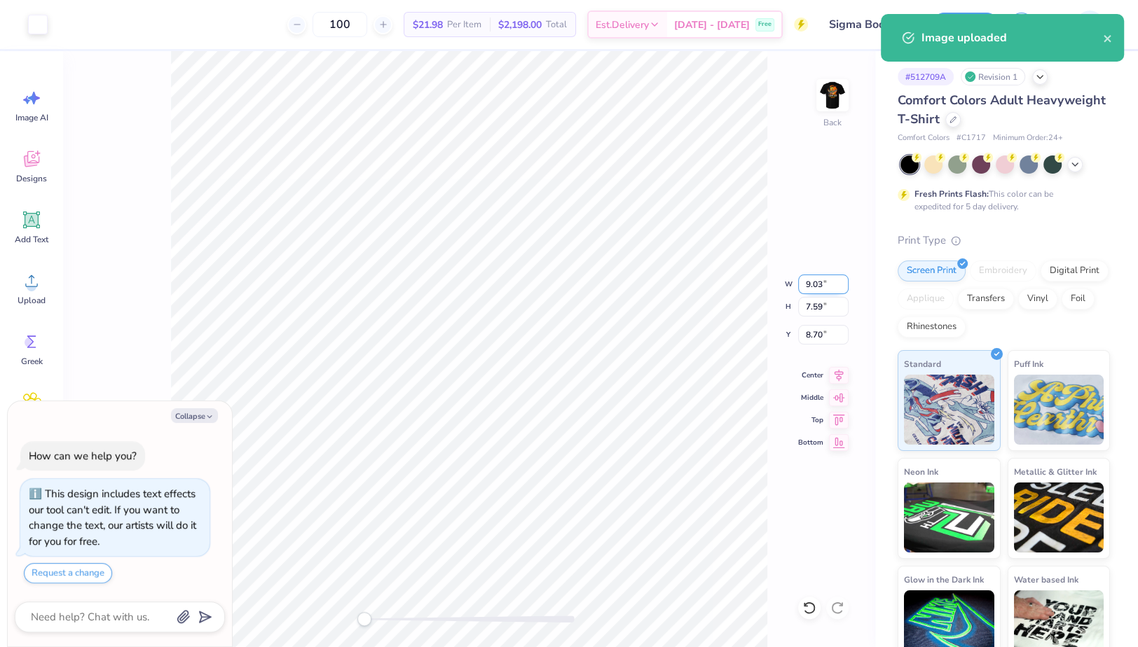
click at [817, 284] on input "9.03" at bounding box center [823, 285] width 50 height 20
type input "3.72"
type textarea "x"
type input "3.13"
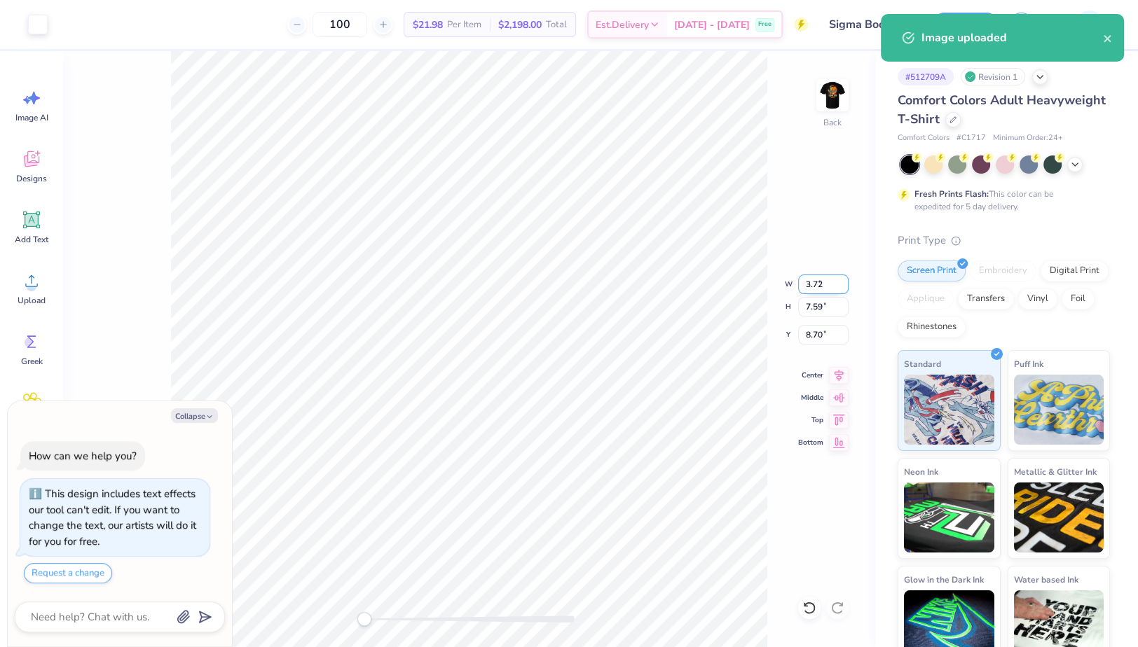
type input "10.94"
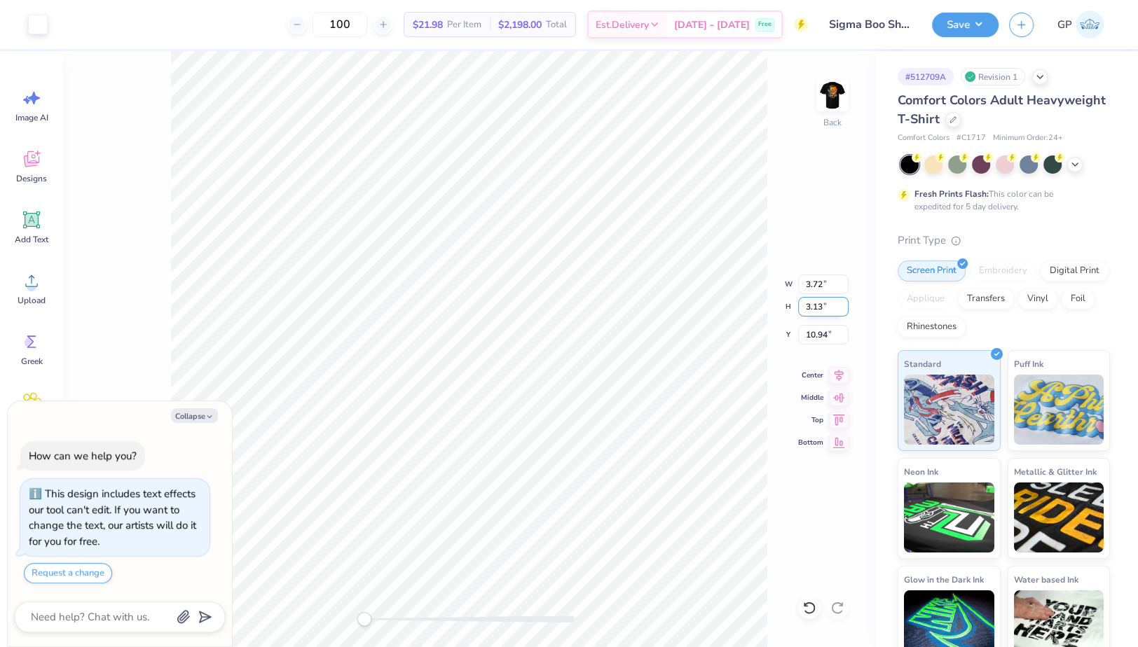
type textarea "x"
type input "3.48"
type input "3.00"
click at [37, 17] on div at bounding box center [38, 23] width 20 height 20
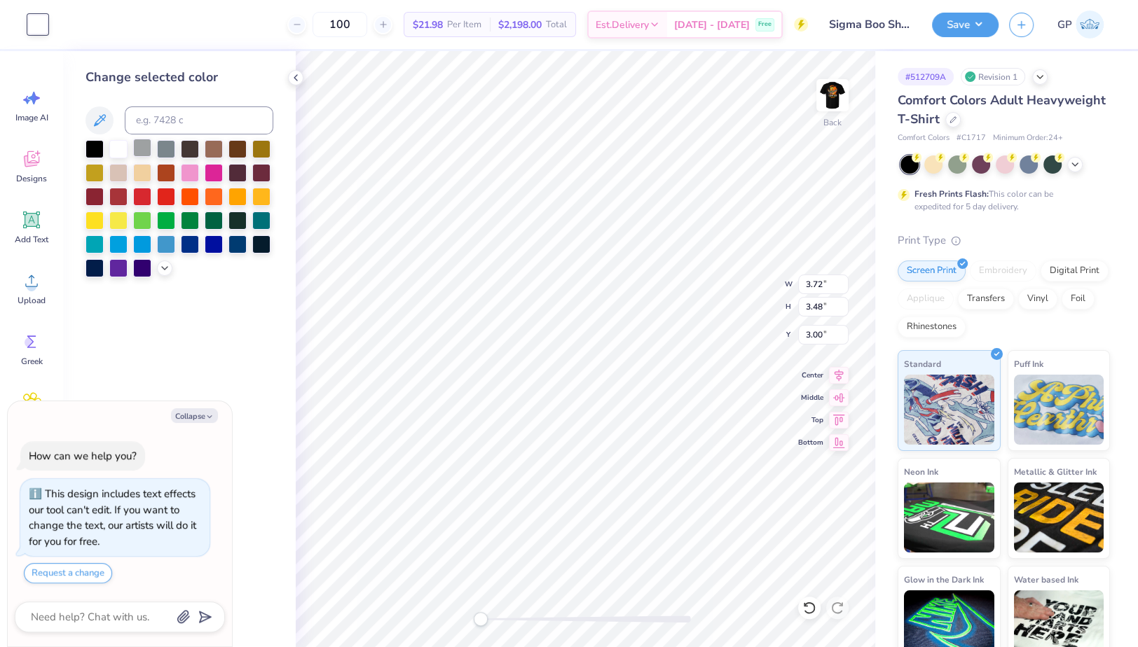
click at [148, 154] on div at bounding box center [142, 148] width 18 height 18
click at [525, 624] on div at bounding box center [586, 619] width 210 height 14
type textarea "x"
type input "3.13"
type input "10.94"
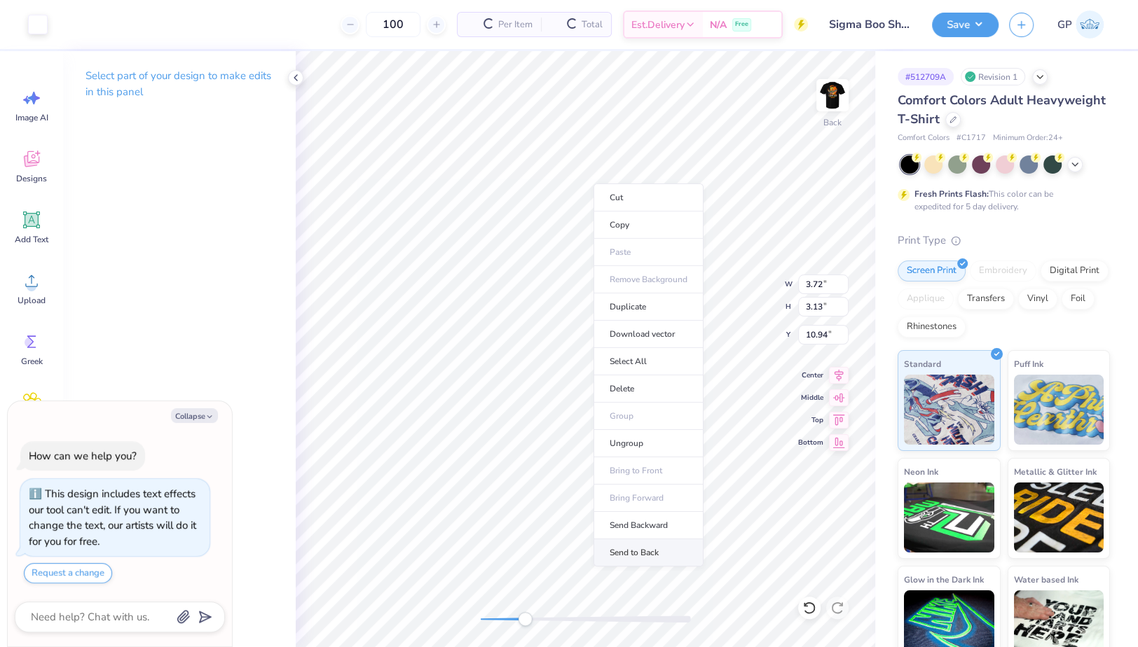
click at [621, 548] on li "Send to Back" at bounding box center [648, 552] width 110 height 27
type textarea "x"
type input "3.35"
type textarea "x"
type input "3.48"
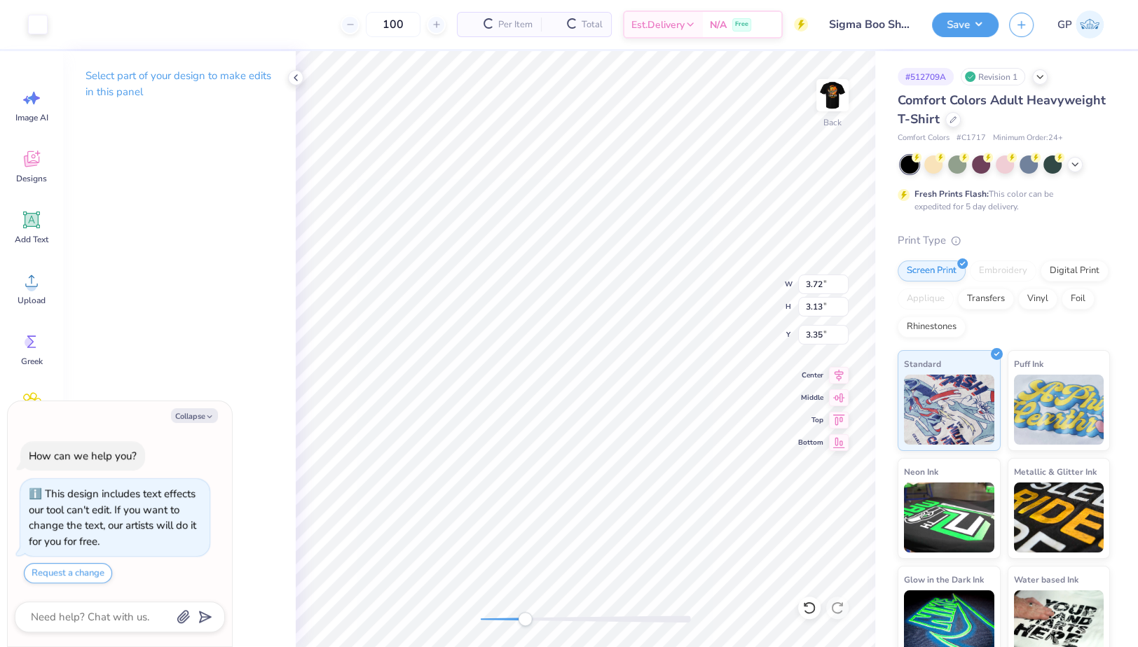
type input "3.00"
type textarea "x"
click at [815, 284] on input "3.72" at bounding box center [823, 285] width 50 height 20
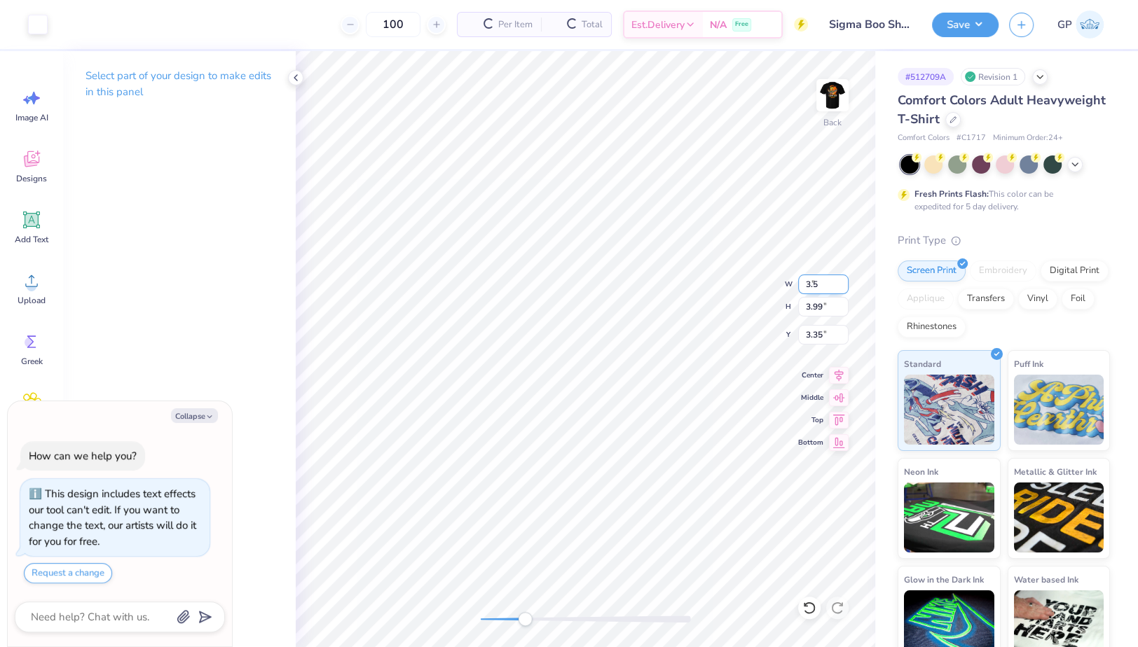
type input "3.5"
type textarea "x"
type input "3.50"
type input "3.76"
type input "3.47"
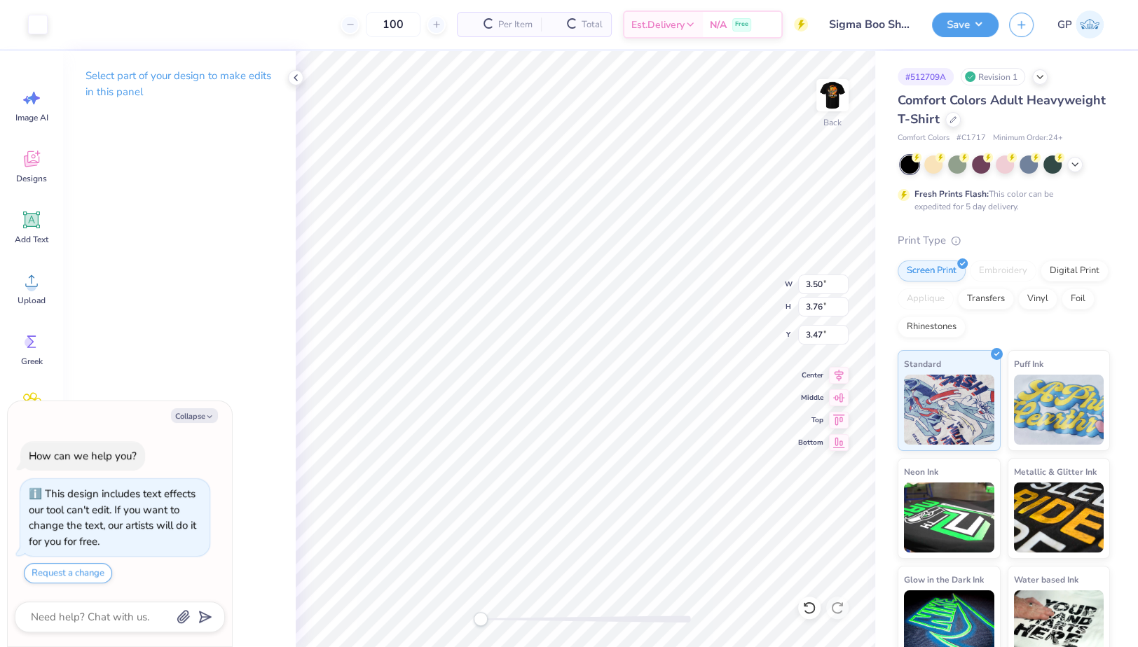
click at [457, 618] on div "Back W 3.50 3.50 " H 3.76 3.76 " Y 3.47 3.47 " Center Middle Top Bottom" at bounding box center [585, 349] width 579 height 596
type textarea "x"
click at [819, 328] on input "3.47" at bounding box center [823, 335] width 50 height 20
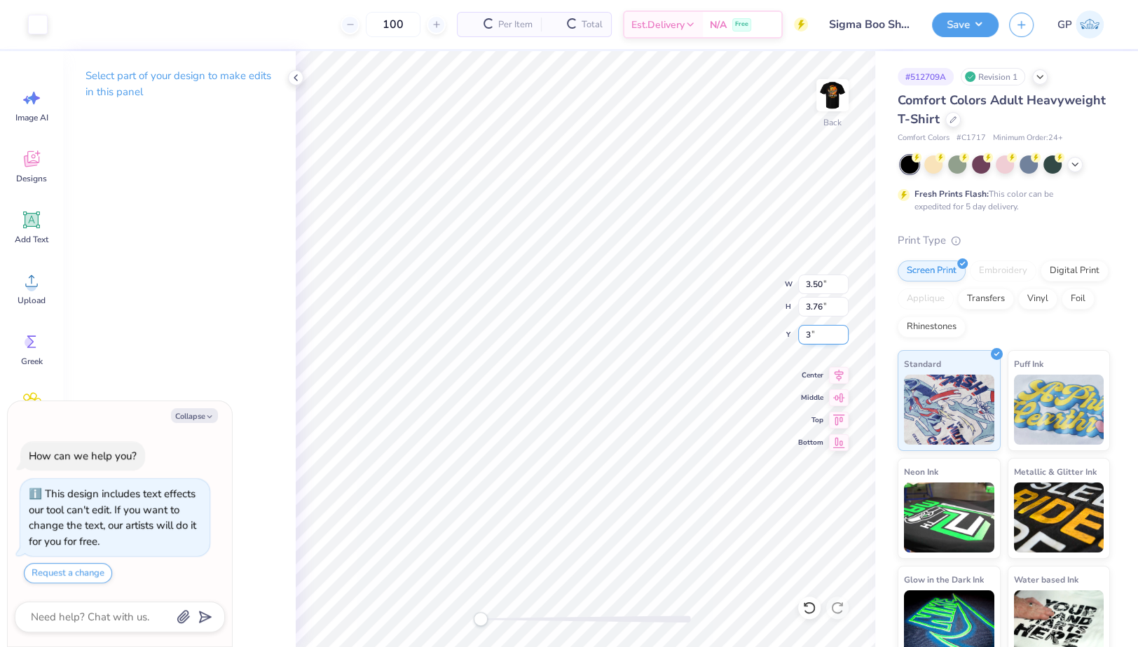
type input "3"
type textarea "x"
type input "3.00"
click at [825, 90] on img at bounding box center [832, 95] width 56 height 56
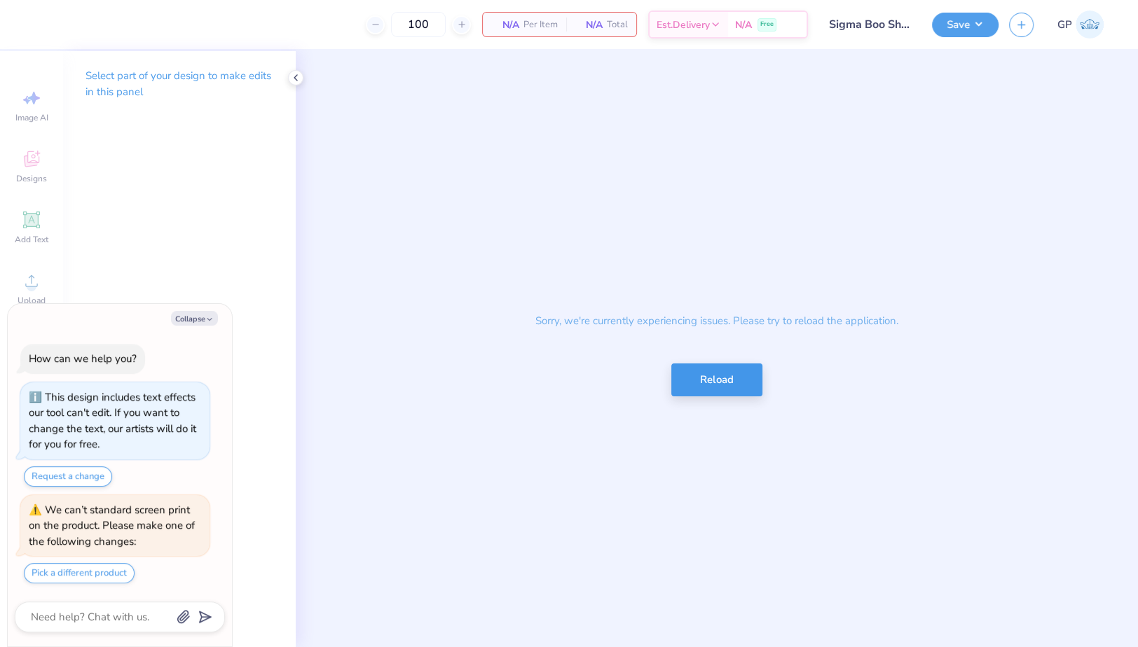
click at [696, 384] on button "Reload" at bounding box center [716, 380] width 91 height 33
type textarea "x"
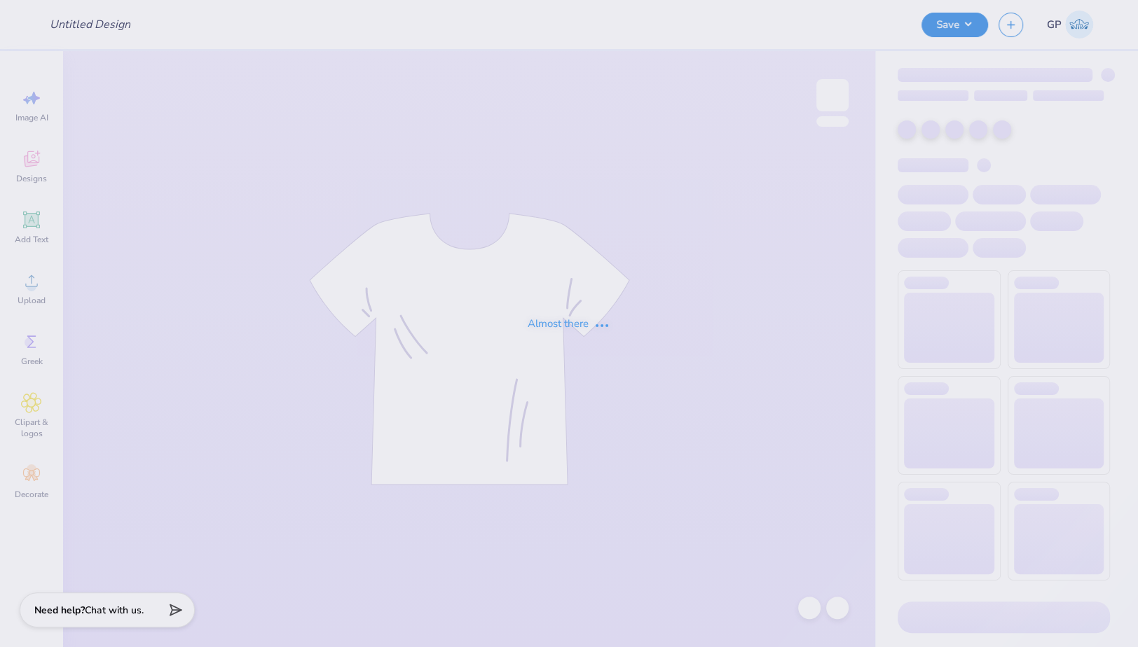
type input "Sigma Boo Shirt"
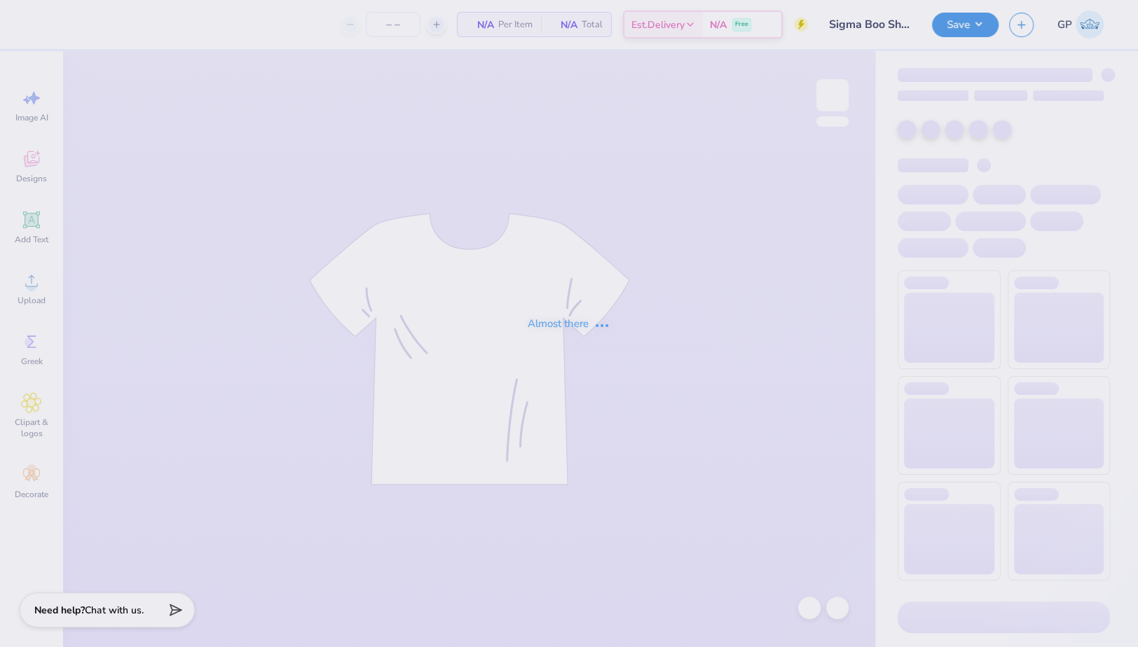
type input "100"
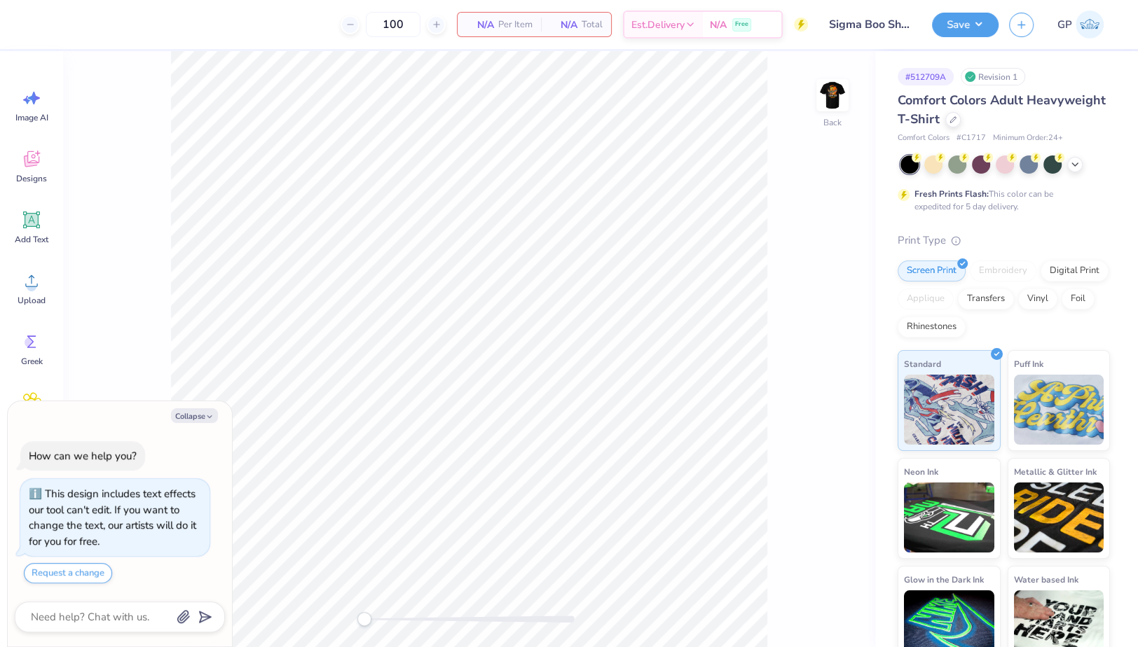
click at [186, 416] on button "Collapse" at bounding box center [194, 415] width 47 height 15
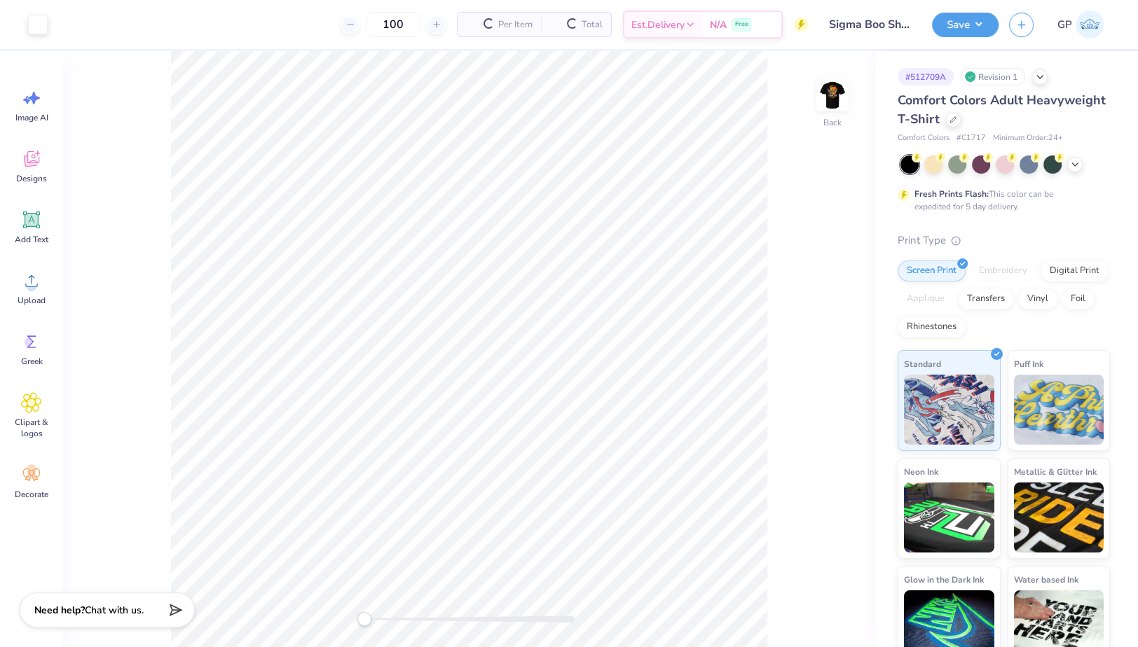
type textarea "x"
click at [36, 26] on div at bounding box center [38, 23] width 20 height 20
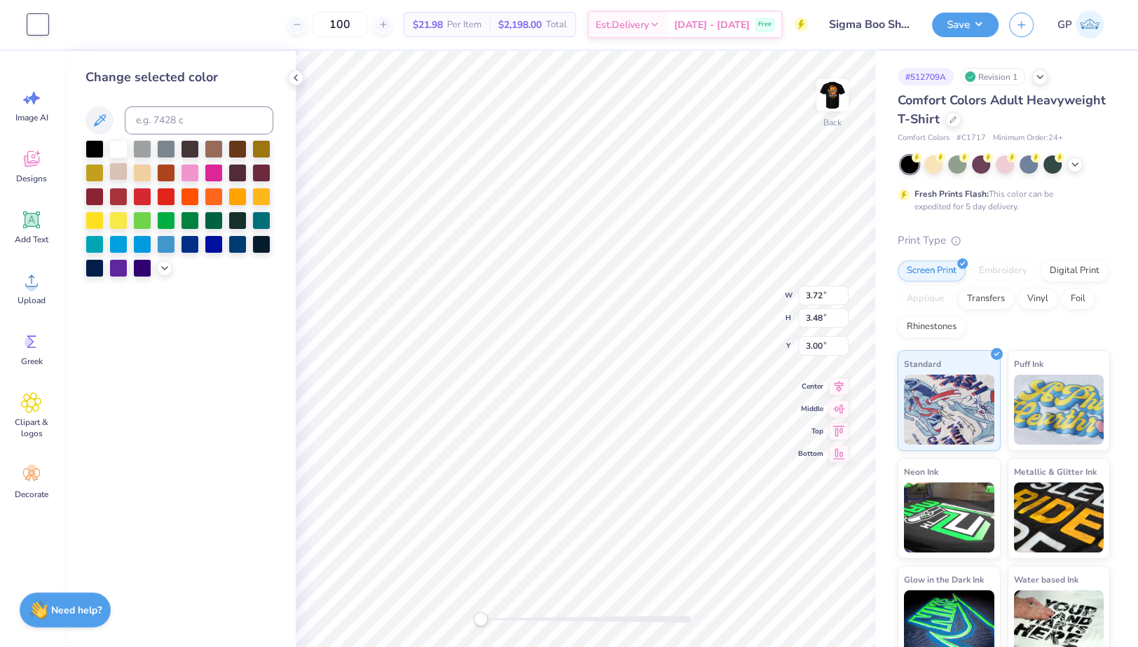
click at [118, 173] on div at bounding box center [118, 172] width 18 height 18
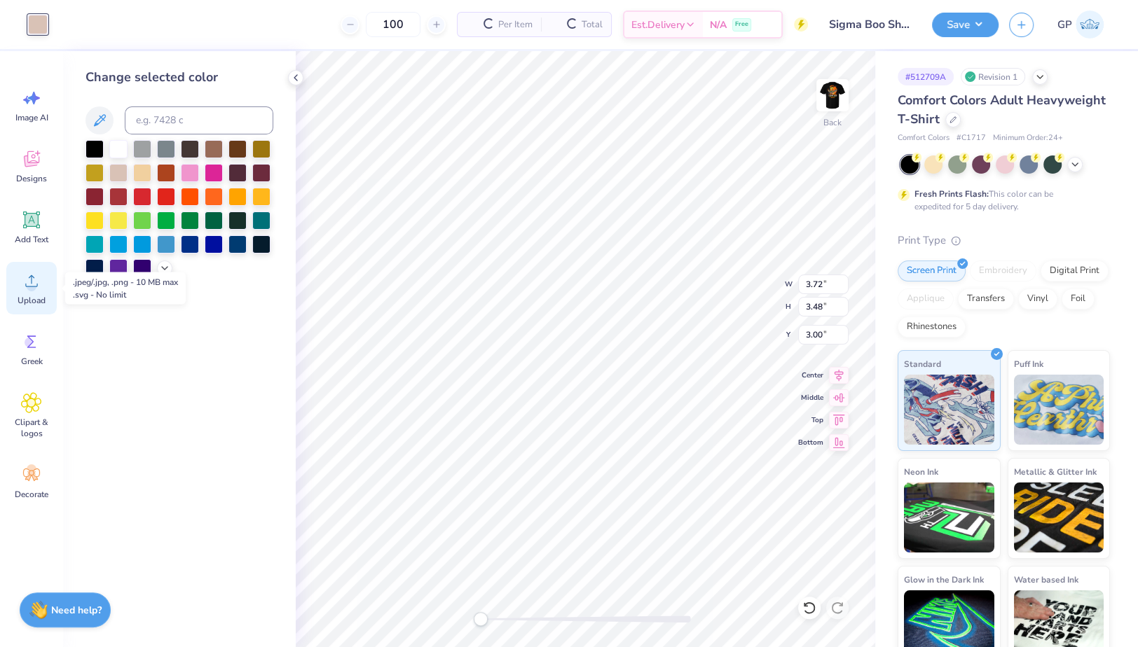
click at [30, 285] on circle at bounding box center [32, 287] width 10 height 10
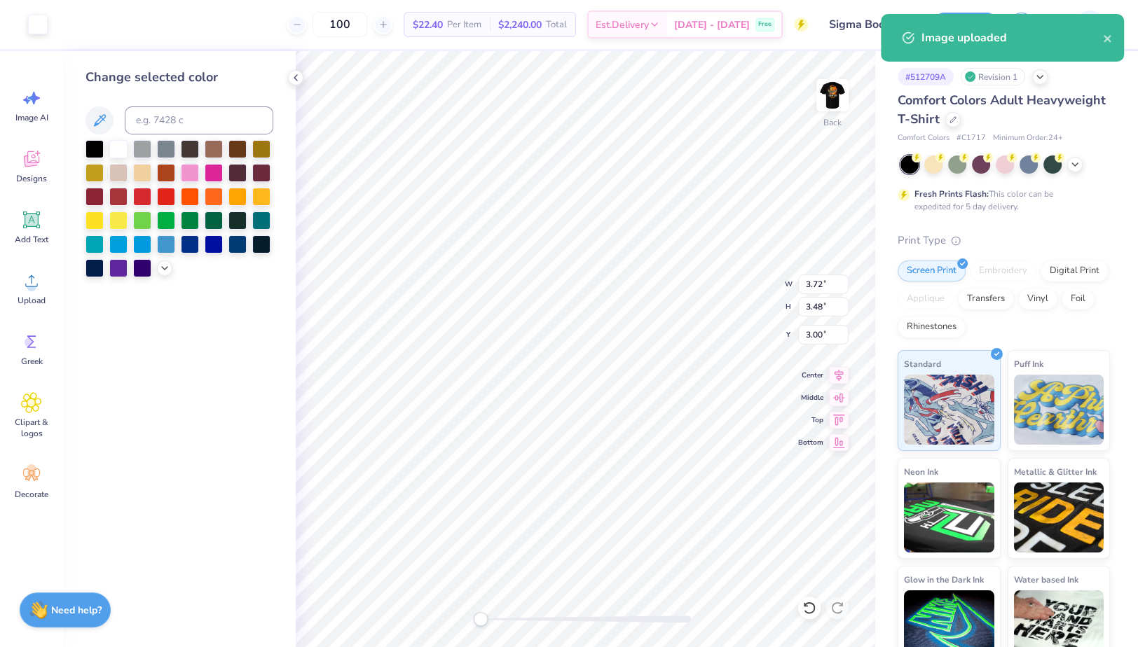
type input "9.03"
type input "7.59"
type input "8.70"
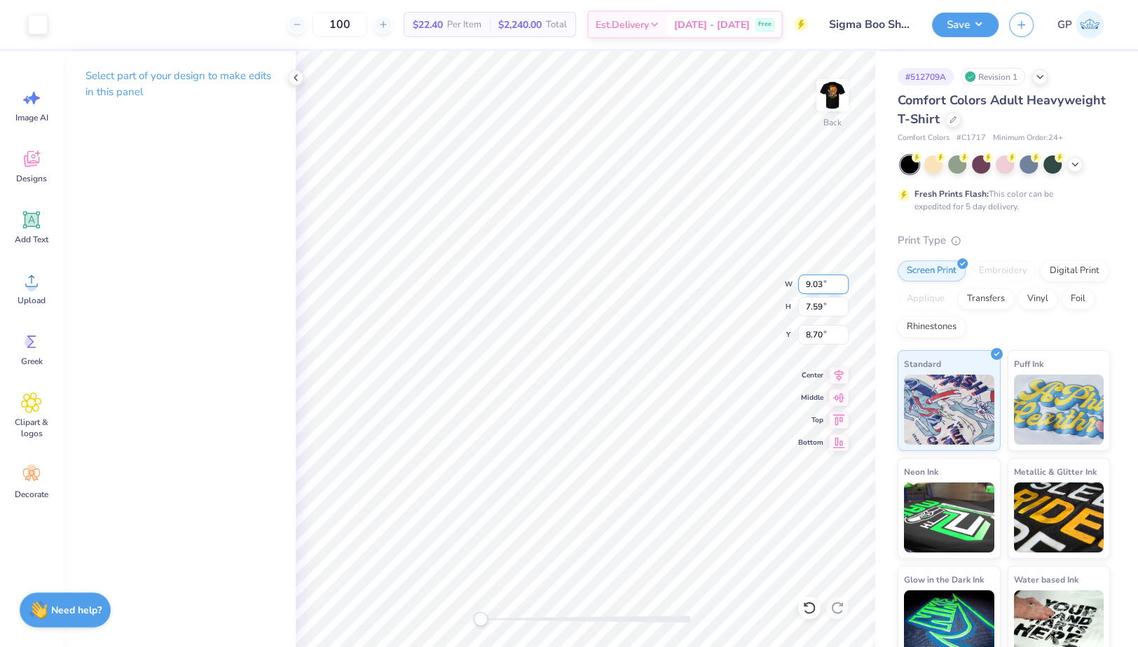
click at [836, 278] on input "9.03" at bounding box center [823, 285] width 50 height 20
type input "3.72"
type input "3.13"
click at [507, 619] on div at bounding box center [586, 619] width 210 height 7
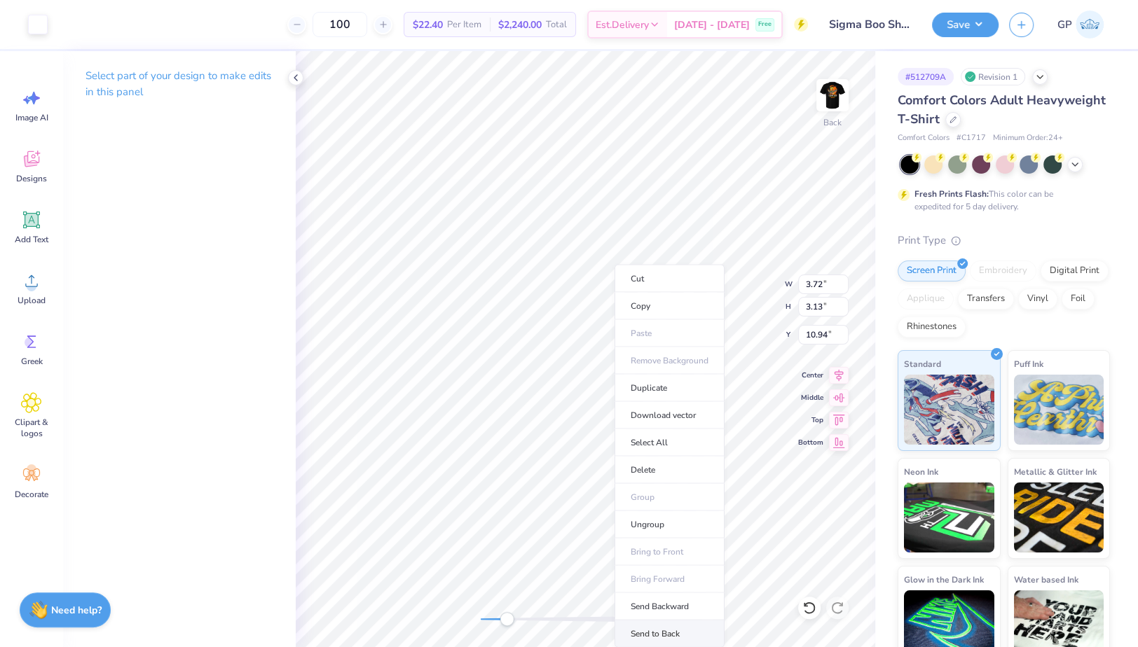
click at [645, 640] on li "Send to Back" at bounding box center [669, 634] width 110 height 27
type input "3.35"
type input "3.48"
type input "3.00"
click at [820, 284] on input "3.72" at bounding box center [823, 285] width 50 height 20
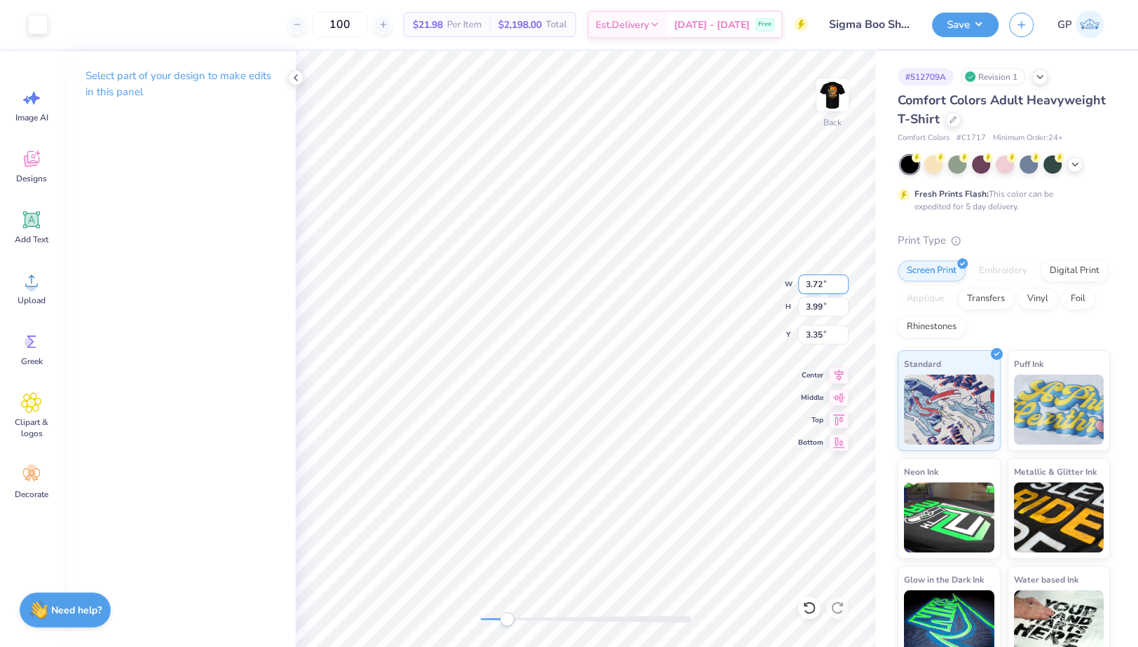
click at [820, 284] on input "3.72" at bounding box center [823, 285] width 50 height 20
type input "3.50"
type input "3.76"
type input "3.47"
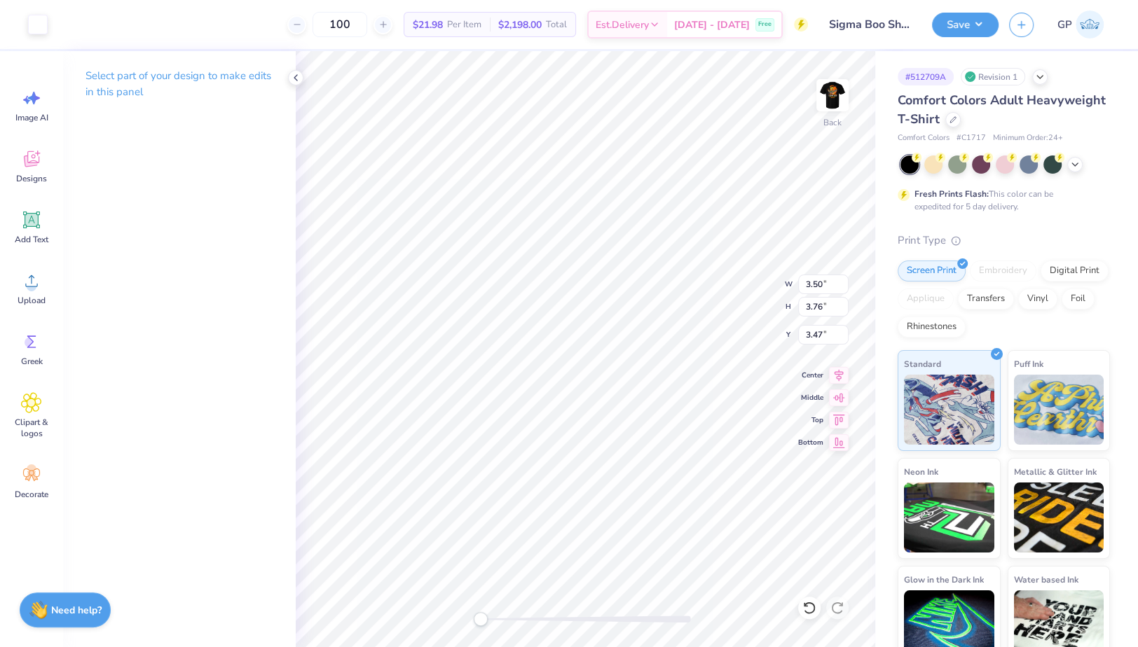
click at [460, 620] on div "Back W 3.50 3.50 " H 3.76 3.76 " Y 3.47 3.47 " Center Middle Top Bottom" at bounding box center [585, 349] width 579 height 596
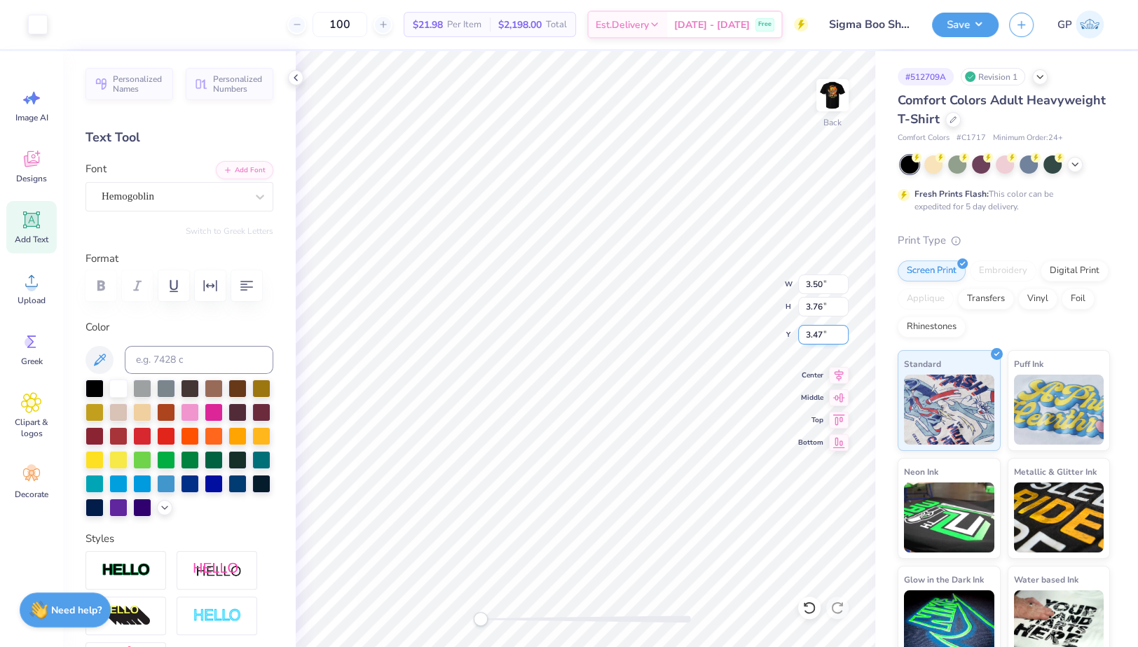
click at [815, 340] on input "3.47" at bounding box center [823, 335] width 50 height 20
type input "3.00"
click at [825, 101] on img at bounding box center [832, 95] width 56 height 56
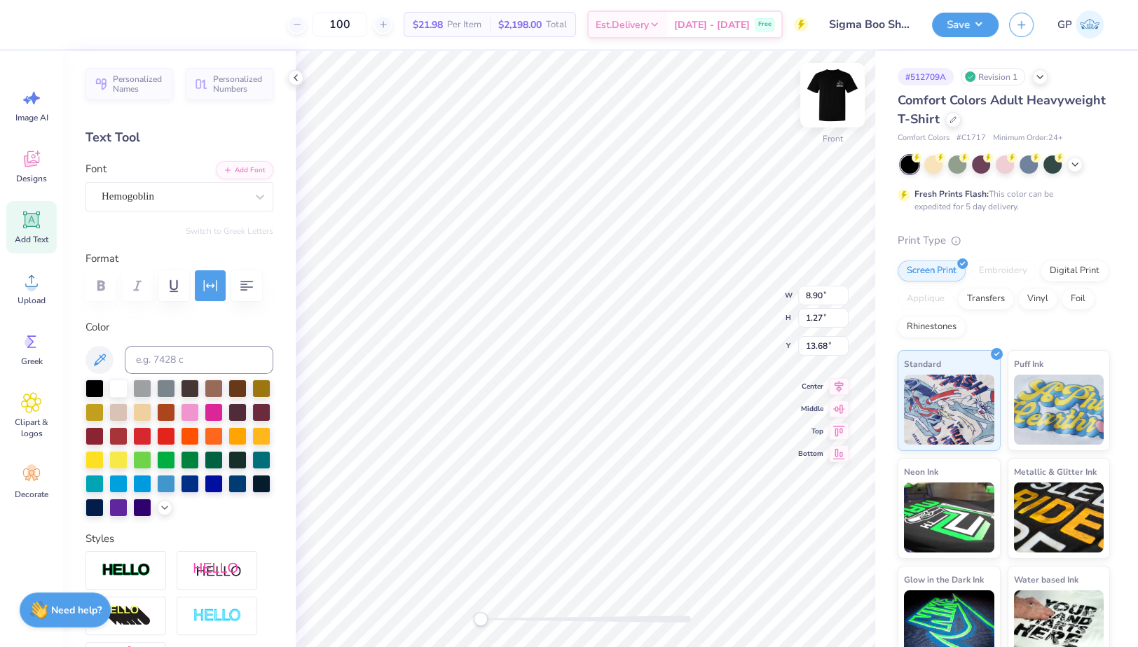
type input "10.65"
type input "14.00"
type input "3.00"
click at [67, 21] on div at bounding box center [63, 23] width 20 height 20
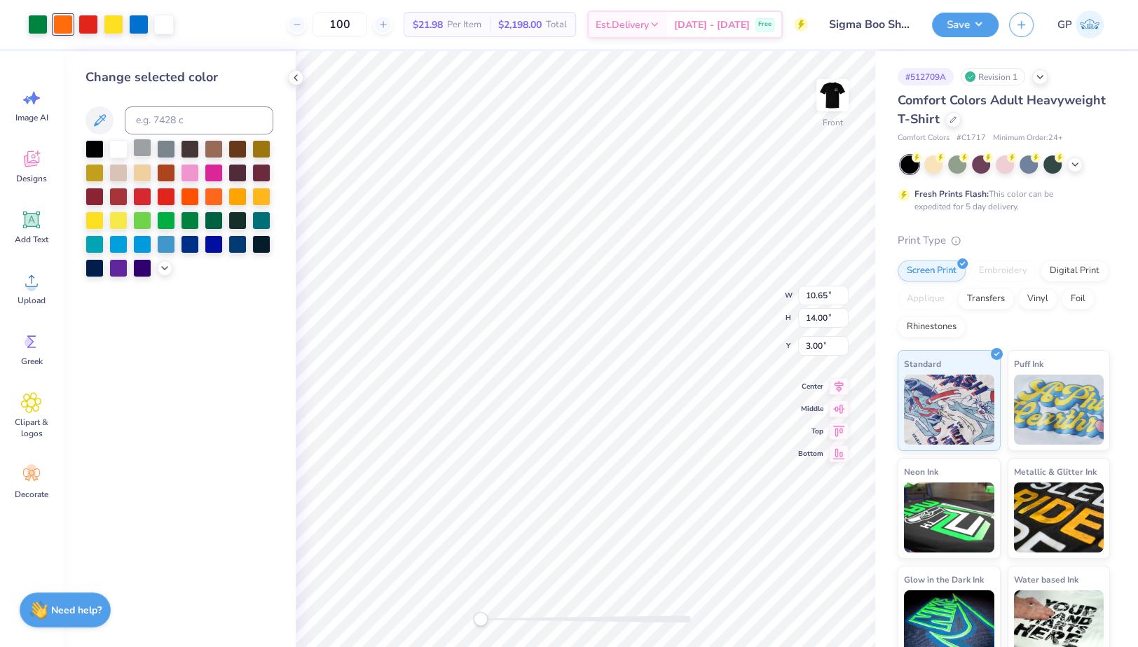
click at [141, 146] on div at bounding box center [142, 148] width 18 height 18
click at [177, 30] on div "Art colors 100 $21.98 Per Item $2,198.00 Total Est. Delivery Sep 25 - 28 Free D…" at bounding box center [569, 24] width 1138 height 49
click at [168, 26] on div at bounding box center [164, 23] width 20 height 20
click at [146, 148] on div at bounding box center [142, 148] width 18 height 18
click at [34, 288] on circle at bounding box center [32, 287] width 10 height 10
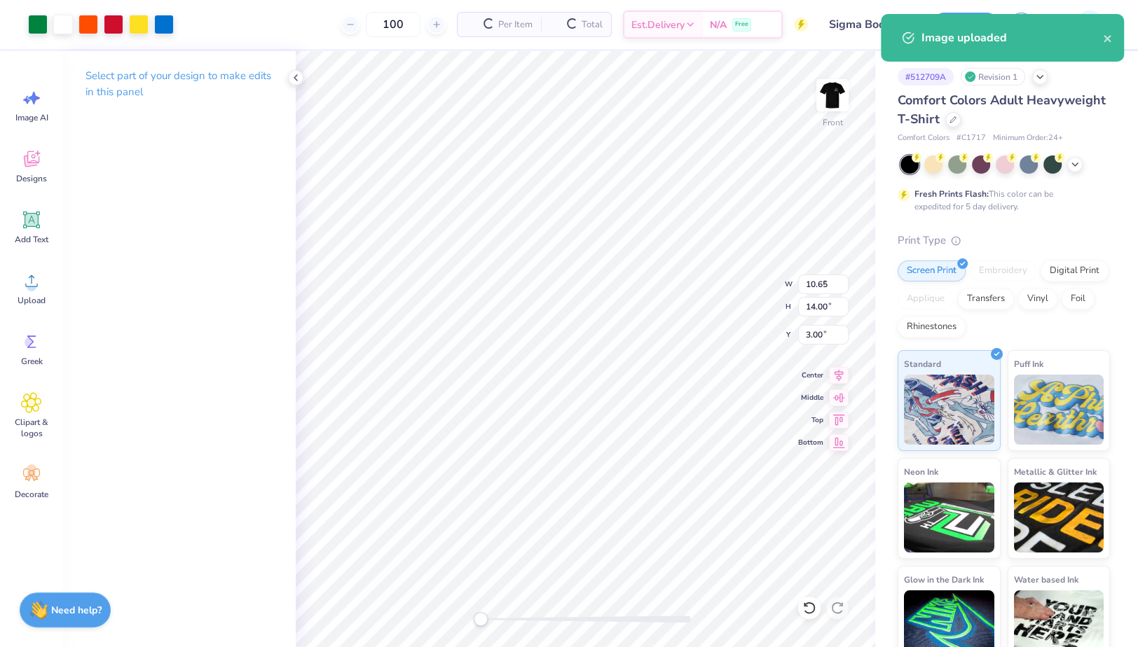
type input "9.60"
type input "11.61"
type input "7.95"
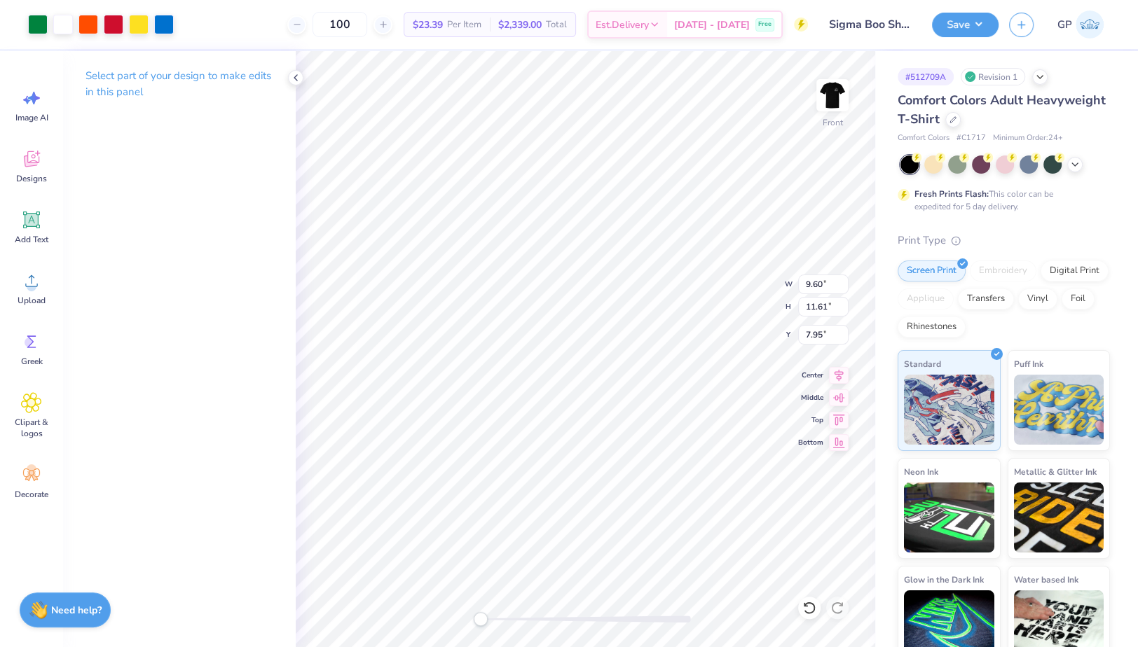
type input "10.65"
type input "14.00"
type input "3.00"
type input "9.60"
type input "11.61"
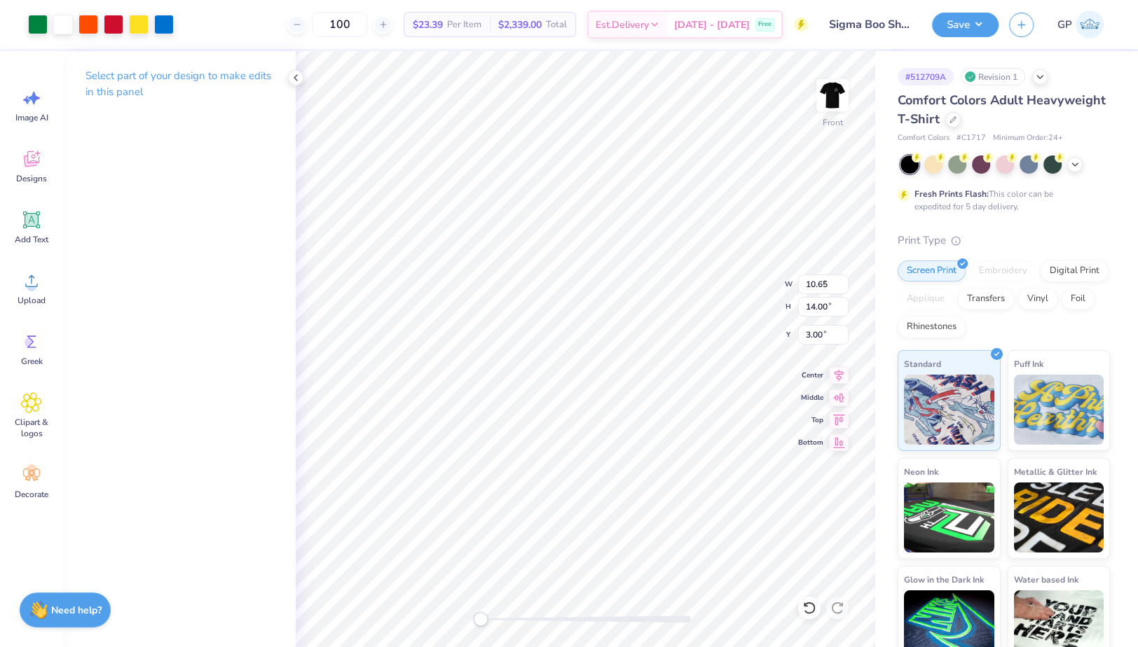
type input "6.64"
click at [815, 280] on input "9.60" at bounding box center [823, 285] width 50 height 20
type input "10.65"
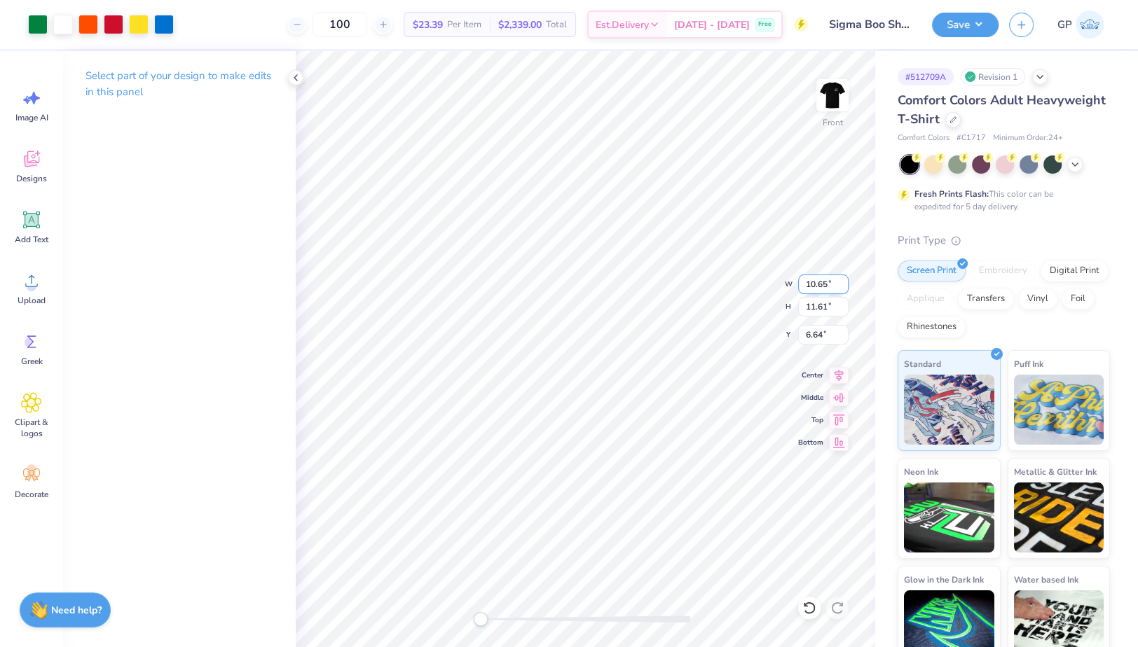
type input "12.87"
type input "6.01"
type input "14.00"
type input "3.00"
type input "12.87"
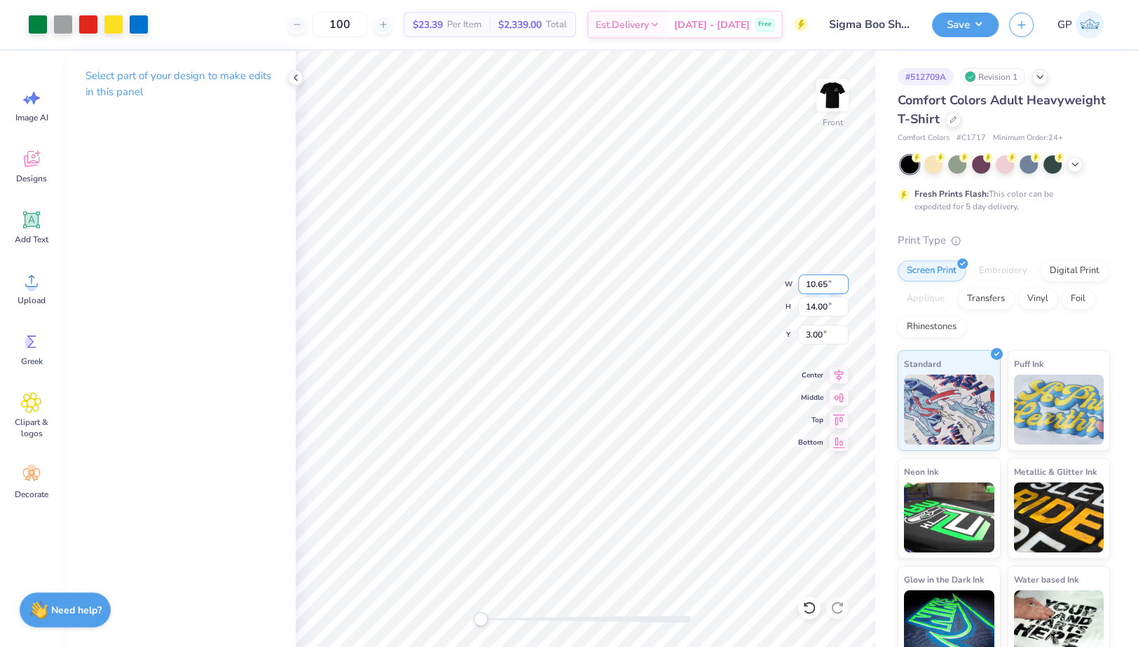
type input "7.31"
click at [823, 305] on input "12.87" at bounding box center [823, 307] width 50 height 20
type input "14"
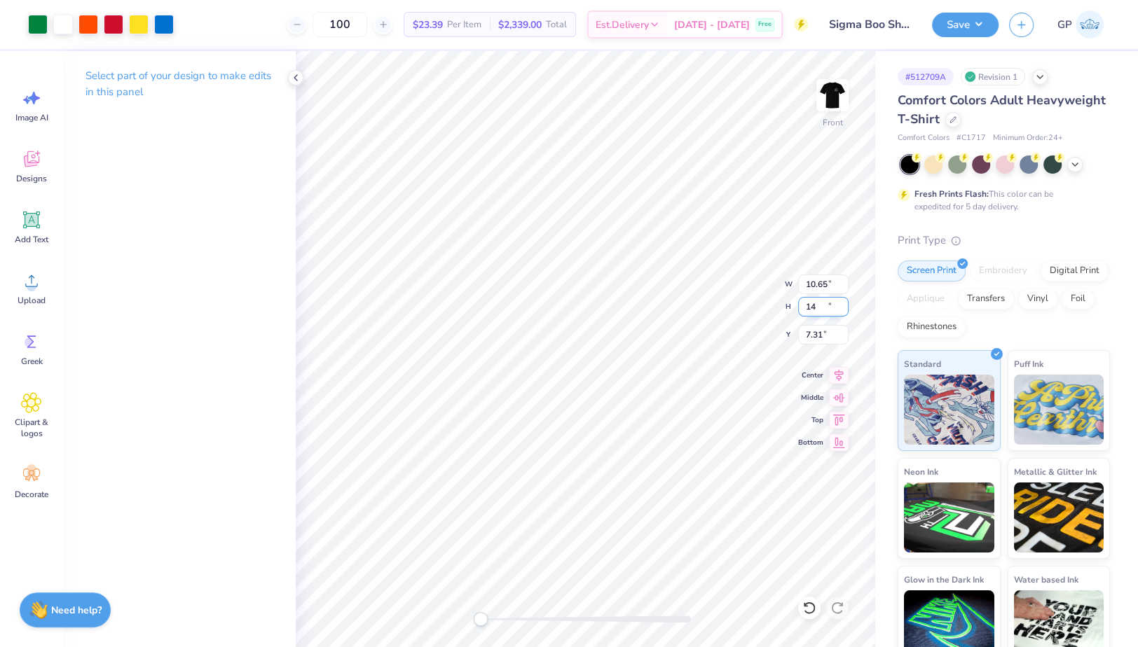
type input "11.58"
type input "14.00"
type input "6.75"
type input "10.34"
type input "12.50"
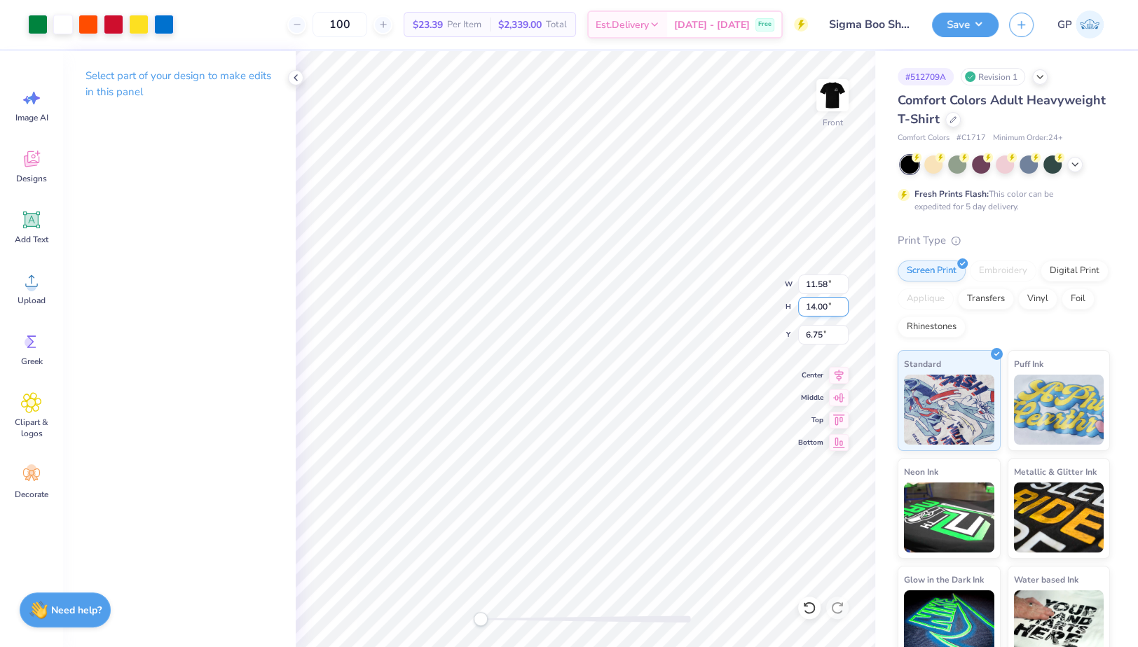
type input "3.84"
type input "10.71"
type input "12.95"
type input "3.04"
click at [844, 374] on icon at bounding box center [839, 373] width 20 height 17
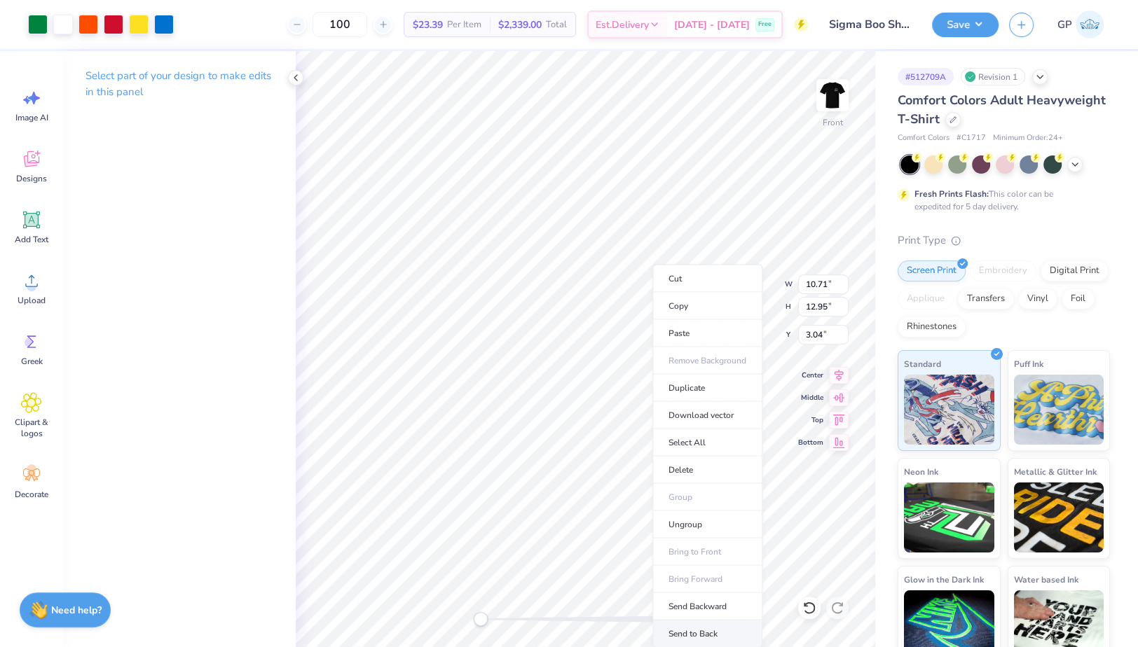
click at [694, 621] on li "Send to Back" at bounding box center [707, 634] width 110 height 27
type input "8.90"
type input "1.27"
type input "13.68"
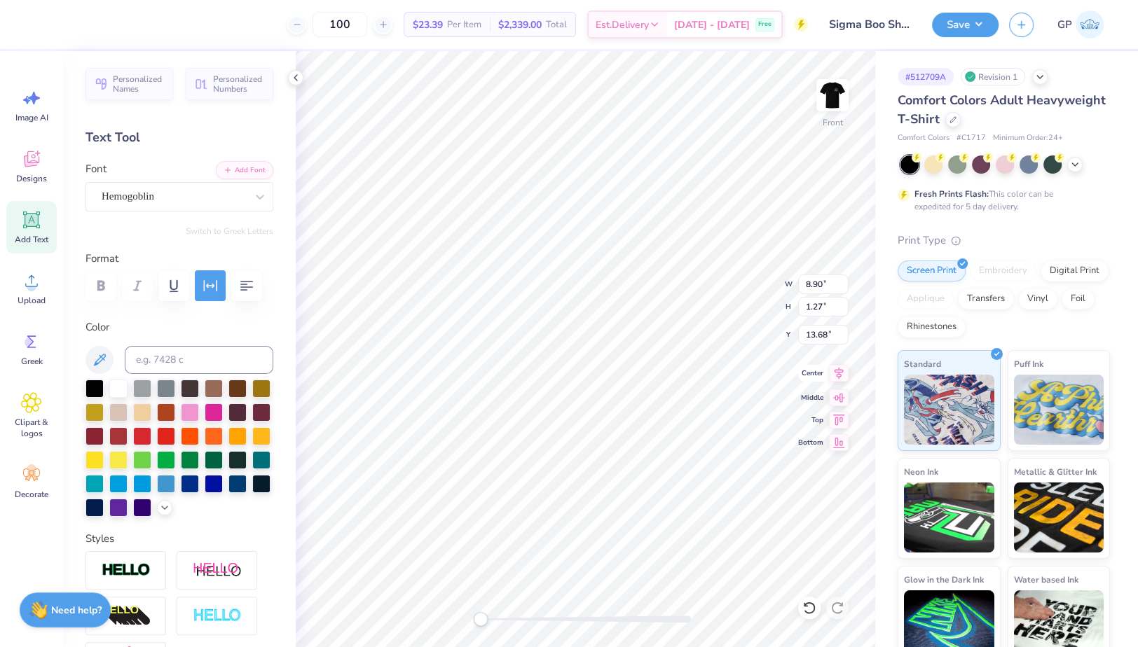
click at [834, 372] on icon at bounding box center [839, 373] width 20 height 17
type input "10.65"
type input "14.00"
type input "3.00"
type input "7.71"
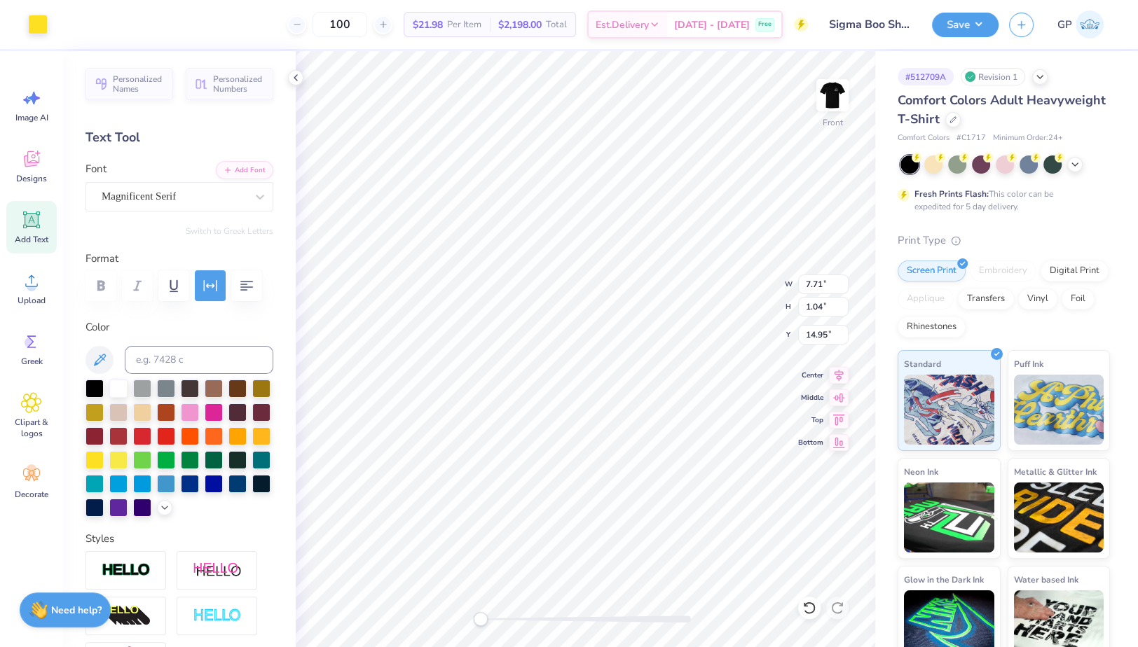
type input "1.04"
type input "14.95"
click at [831, 305] on input "12.95" at bounding box center [823, 307] width 50 height 20
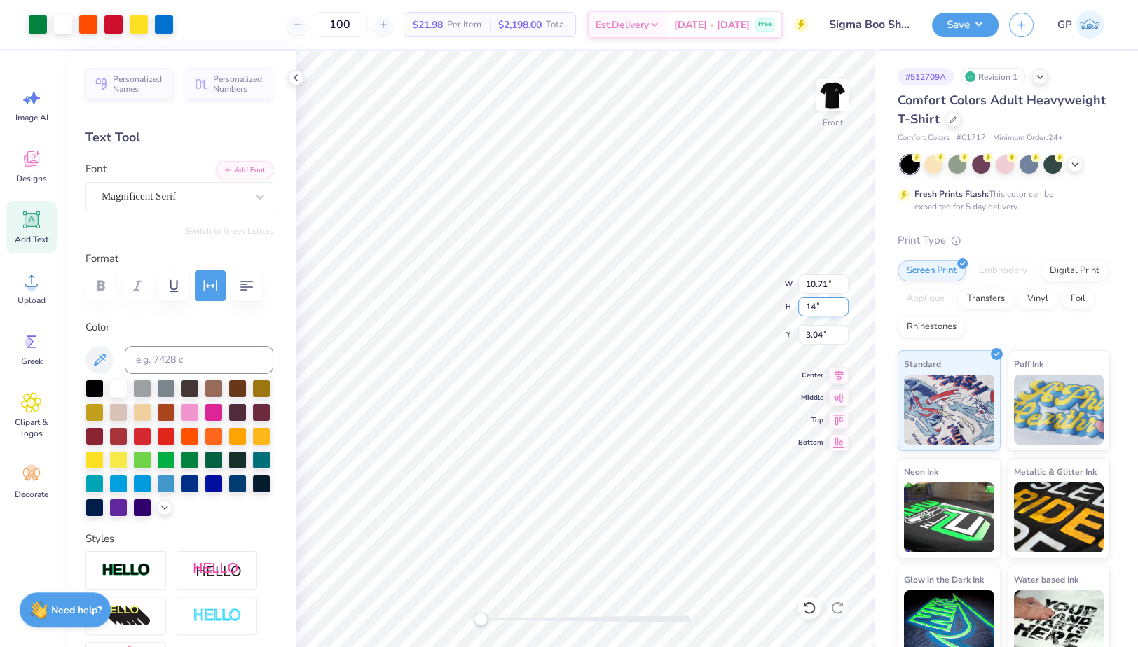
type input "14"
type input "11.58"
type input "14.00"
click at [818, 334] on input "2.51" at bounding box center [823, 335] width 50 height 20
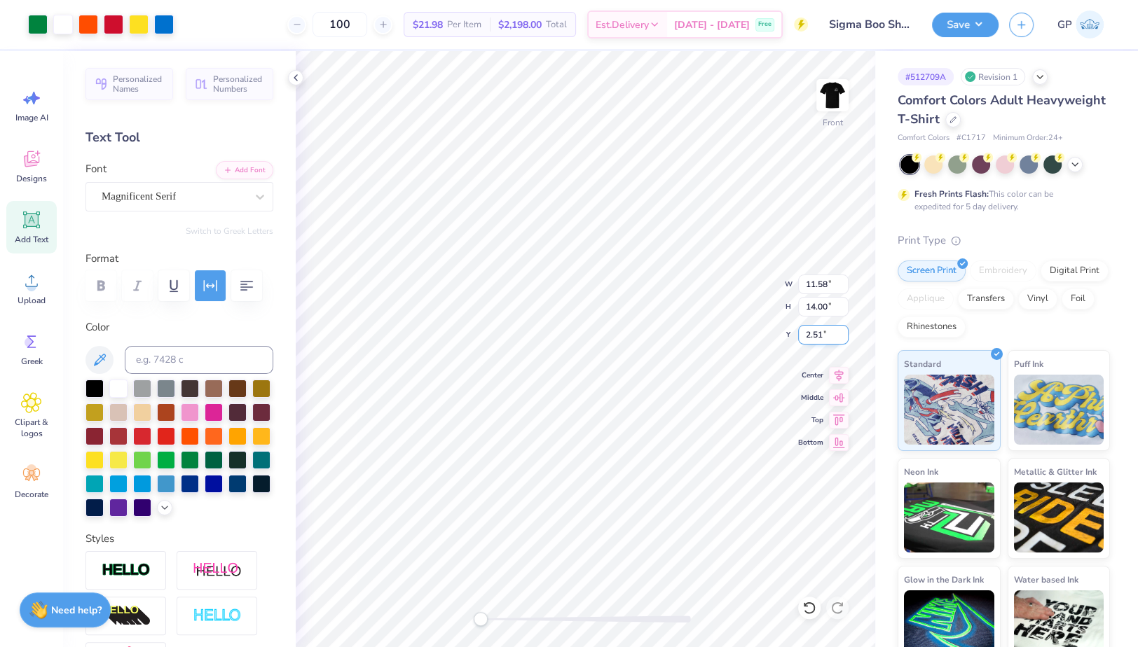
click at [818, 334] on input "2.51" at bounding box center [823, 335] width 50 height 20
type input "3.00"
click at [836, 91] on img at bounding box center [832, 95] width 56 height 56
type input "11.39"
type input "13.77"
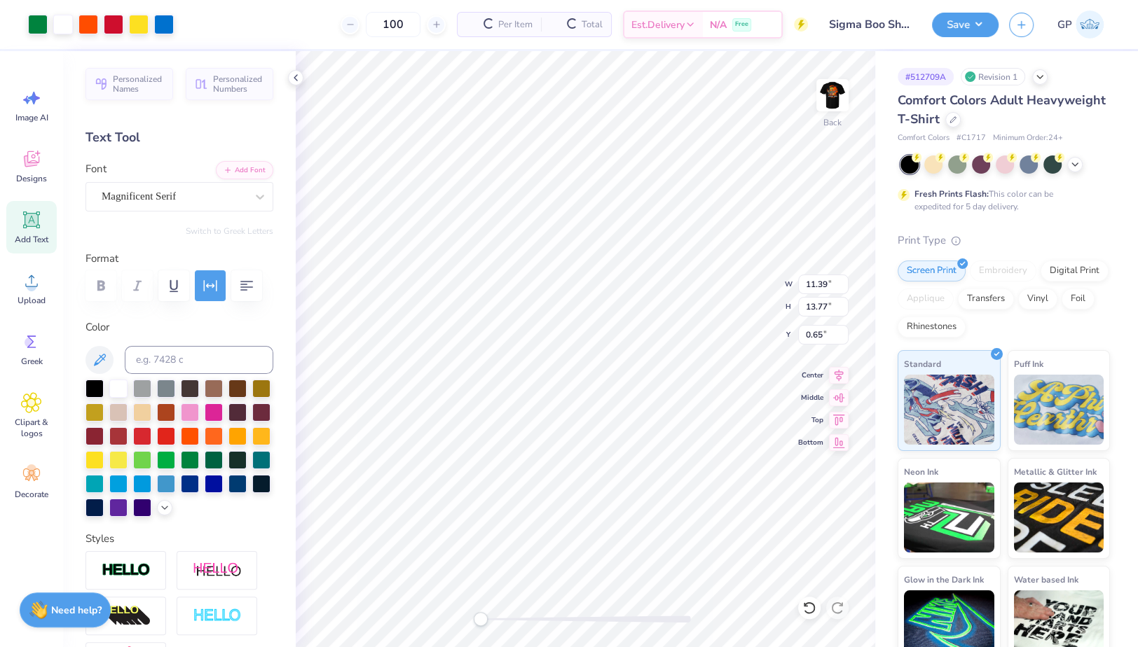
type input "0.65"
click at [836, 91] on img at bounding box center [832, 95] width 28 height 28
type input "11.58"
type input "14.00"
type input "3.00"
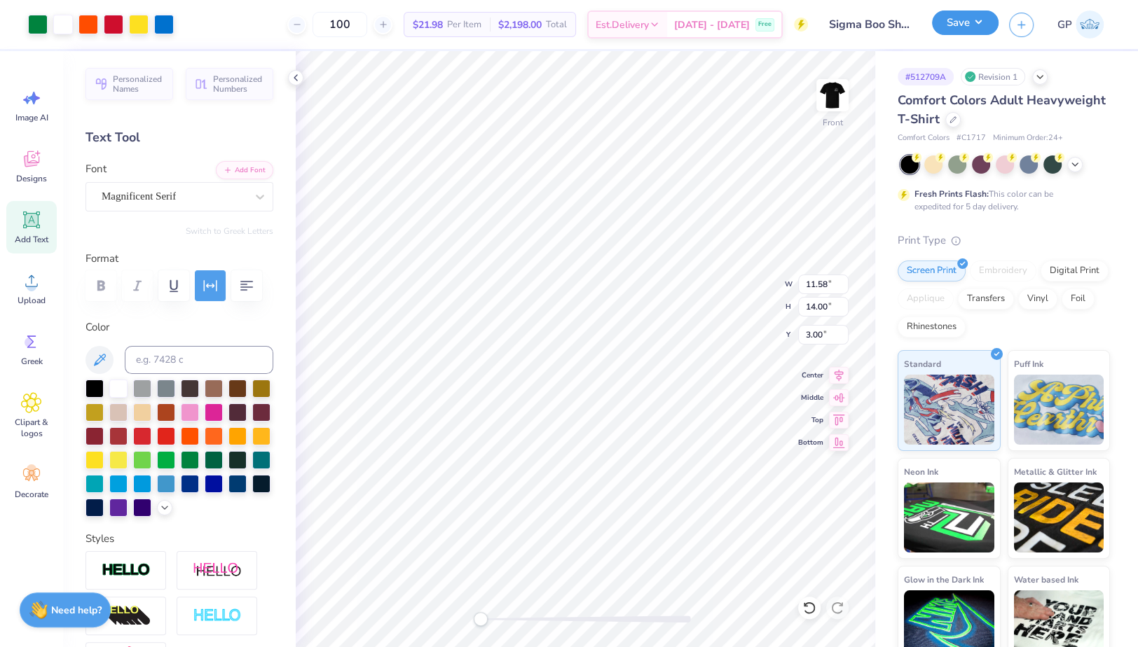
click at [949, 26] on button "Save" at bounding box center [965, 23] width 67 height 25
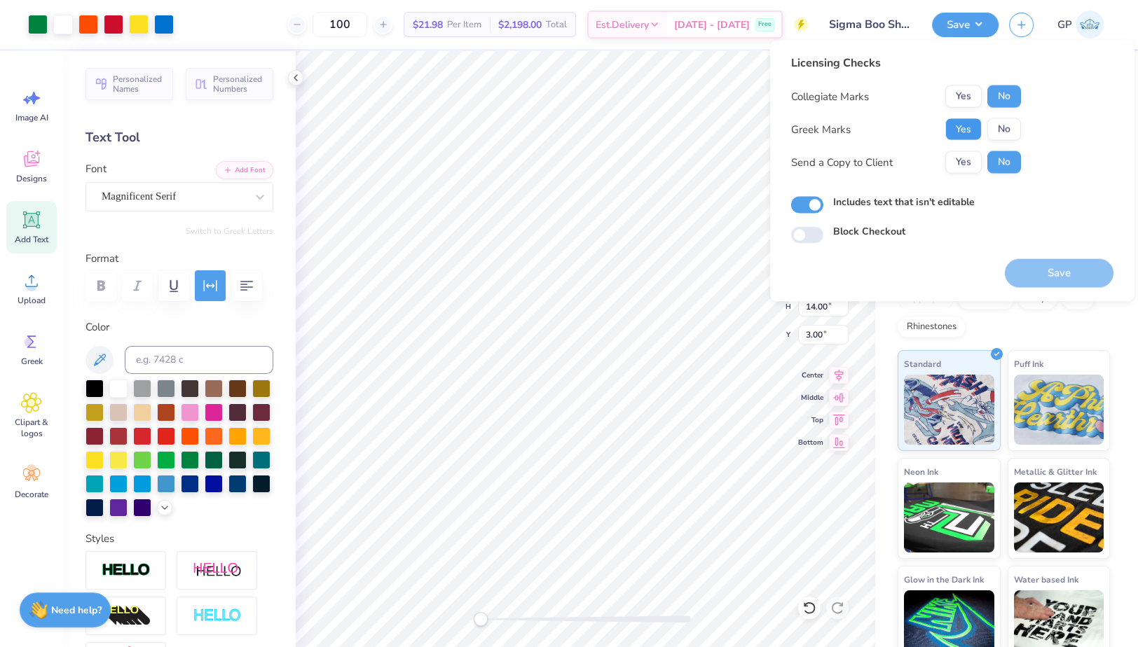
click at [955, 138] on button "Yes" at bounding box center [963, 129] width 36 height 22
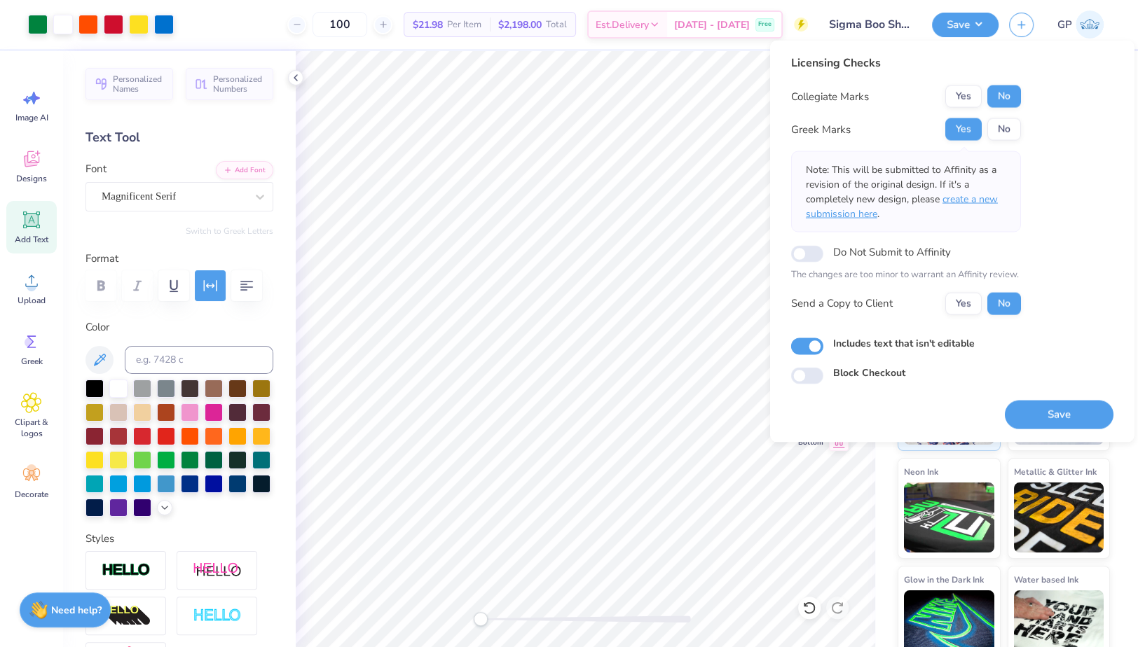
click at [986, 203] on span "create a new submission here" at bounding box center [902, 207] width 192 height 28
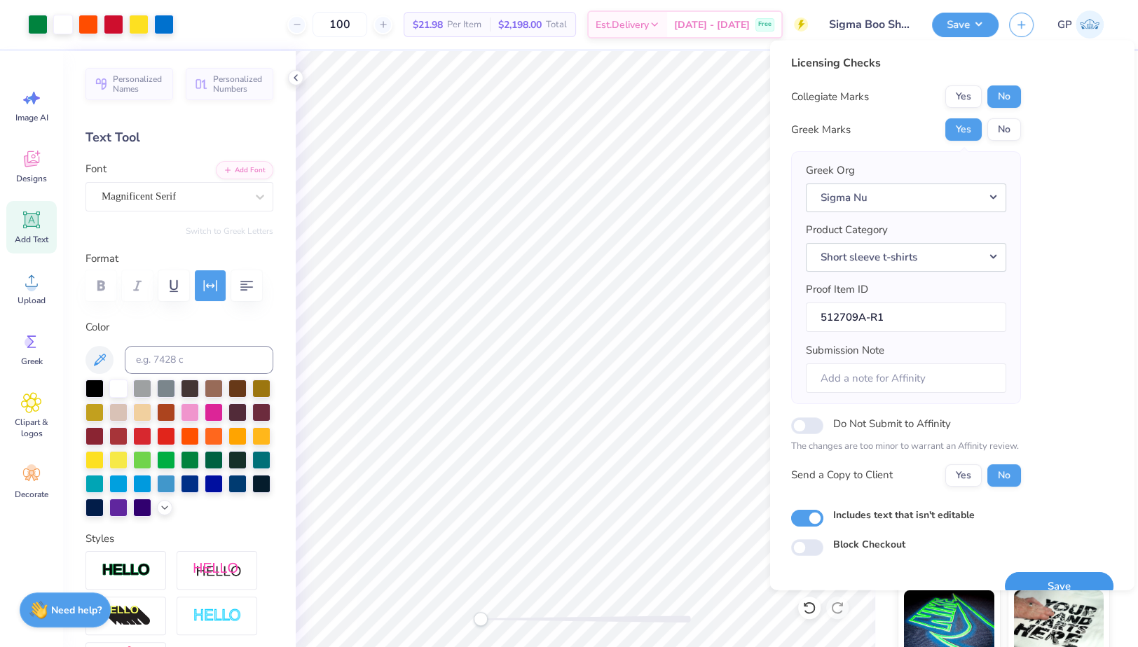
click at [1067, 582] on button "Save" at bounding box center [1059, 586] width 109 height 29
